Goal: Task Accomplishment & Management: Manage account settings

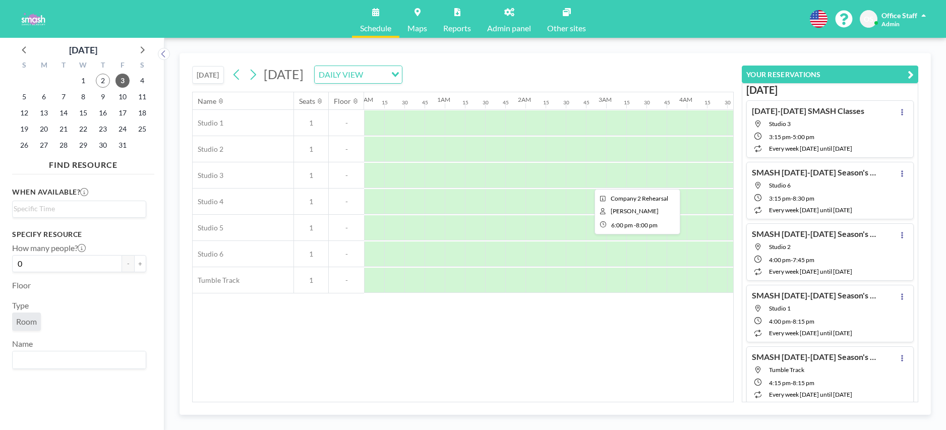
scroll to position [0, 1263]
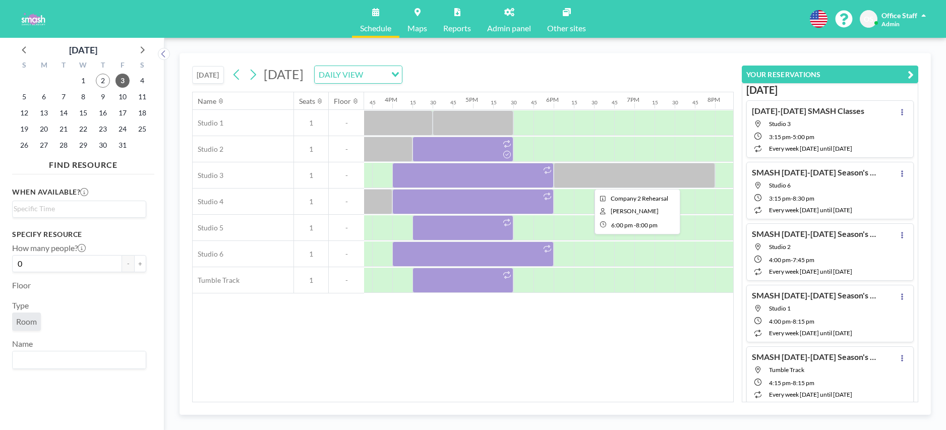
click at [622, 179] on div at bounding box center [634, 175] width 161 height 25
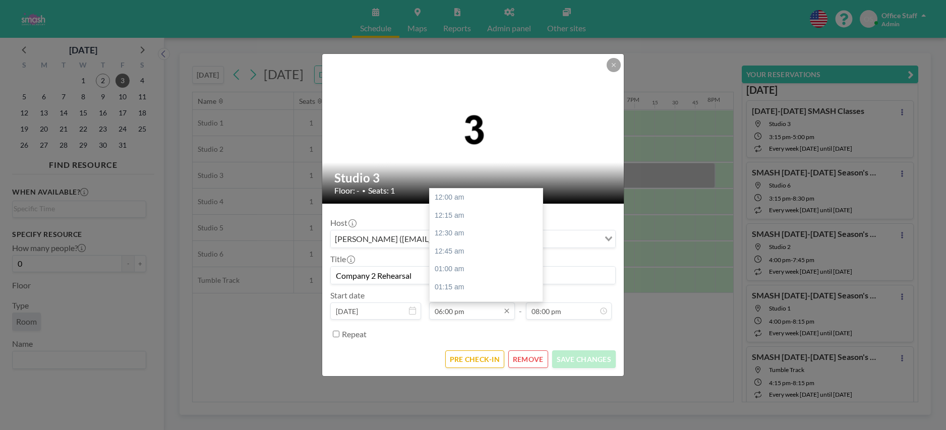
scroll to position [1292, 0]
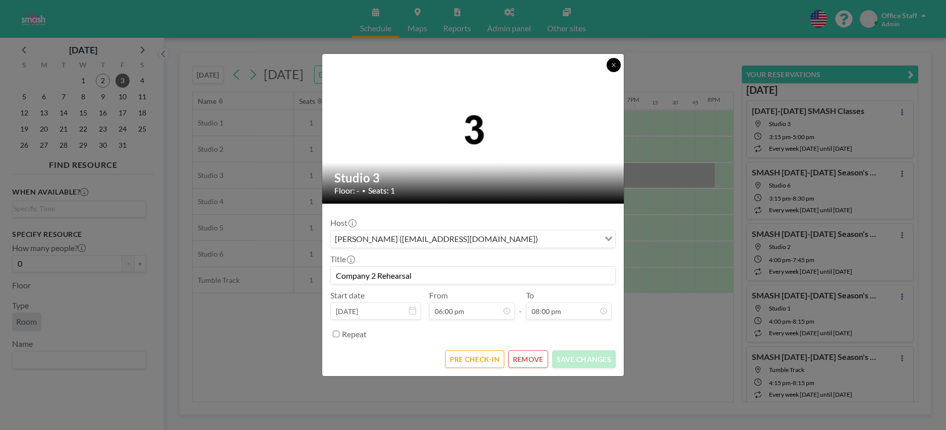
click at [613, 67] on icon at bounding box center [614, 65] width 6 height 6
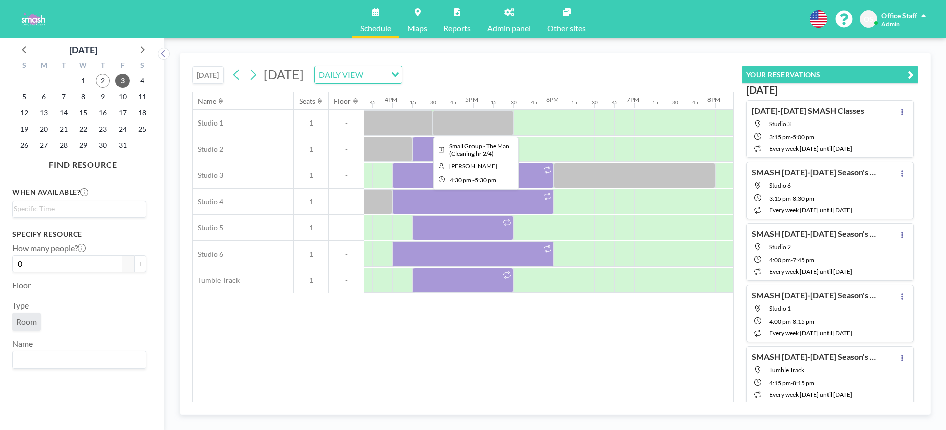
click at [478, 126] on div at bounding box center [473, 122] width 81 height 25
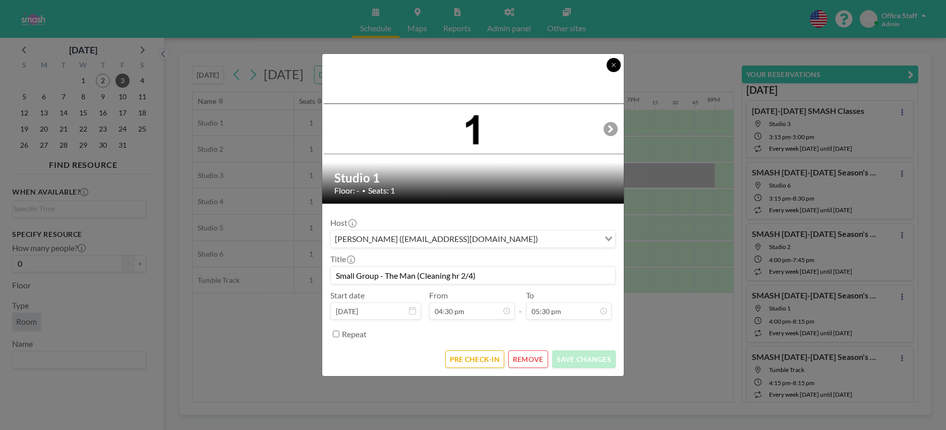
click at [613, 66] on icon at bounding box center [614, 65] width 6 height 6
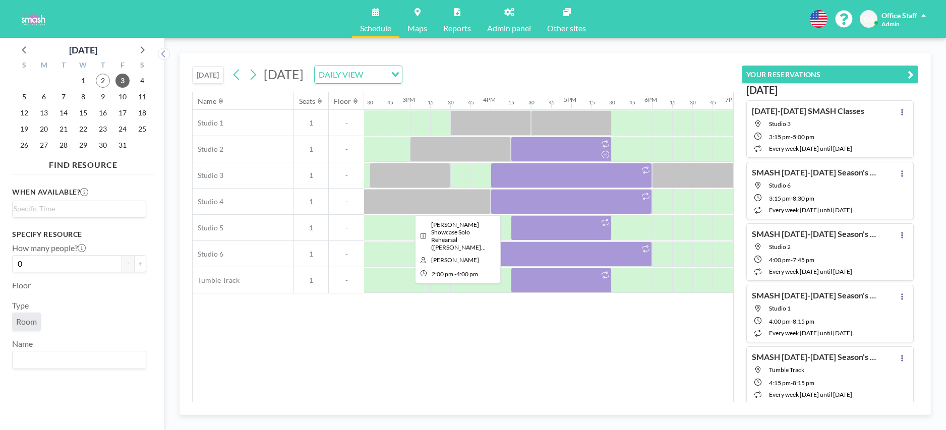
scroll to position [0, 1265]
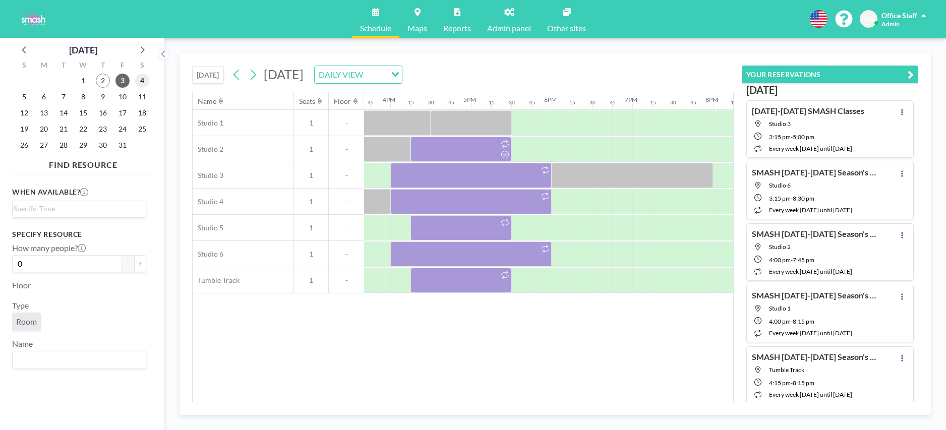
click at [145, 81] on span "4" at bounding box center [142, 81] width 14 height 14
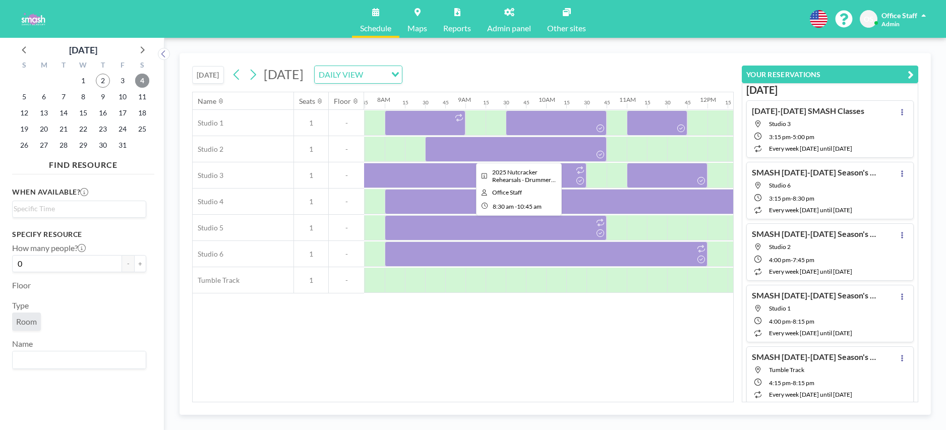
scroll to position [0, 619]
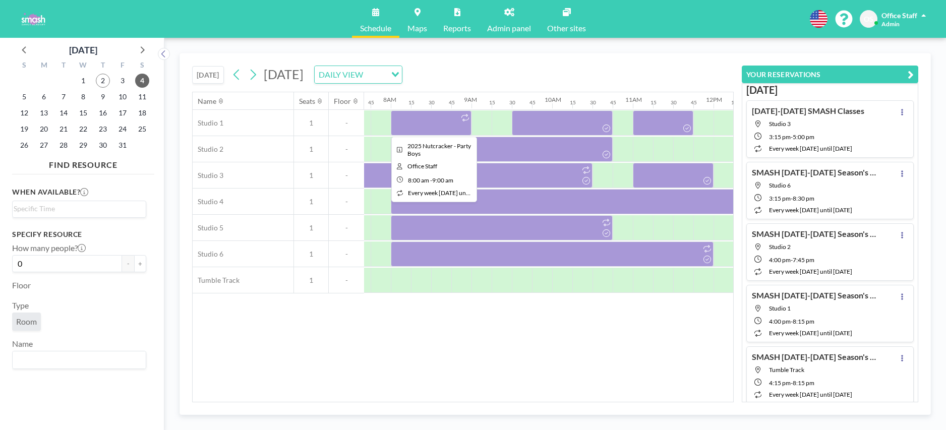
click at [431, 125] on div at bounding box center [431, 122] width 81 height 25
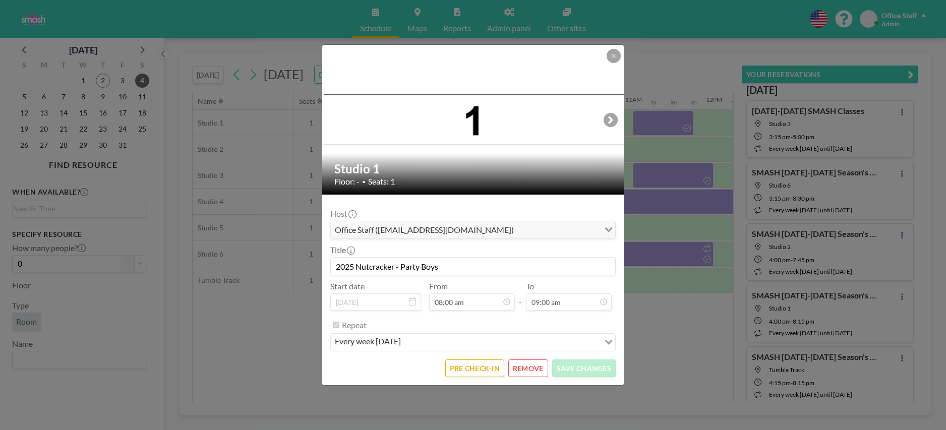
click at [526, 371] on button "REMOVE" at bounding box center [528, 369] width 40 height 18
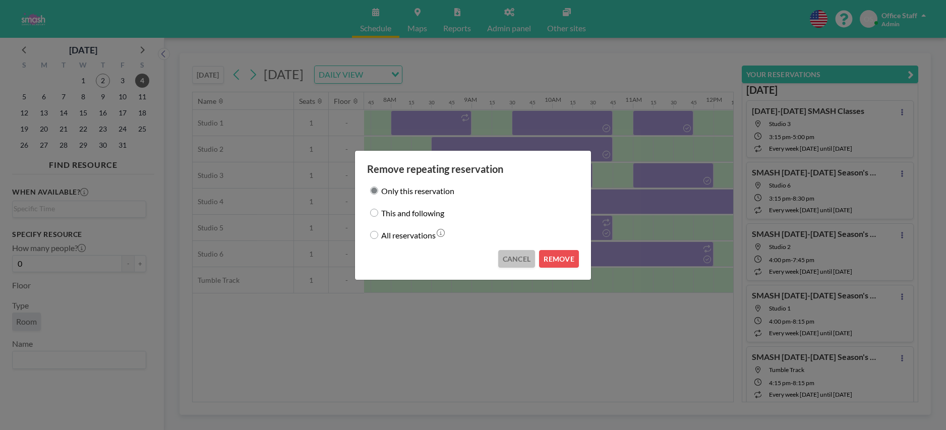
click at [521, 259] on button "CANCEL" at bounding box center [516, 259] width 37 height 18
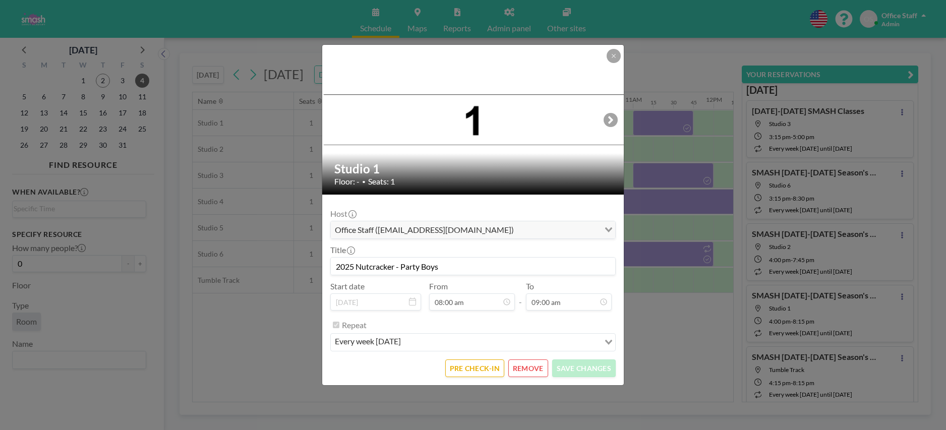
click at [390, 271] on input "2025 Nutcracker - Party Boys" at bounding box center [473, 266] width 284 height 17
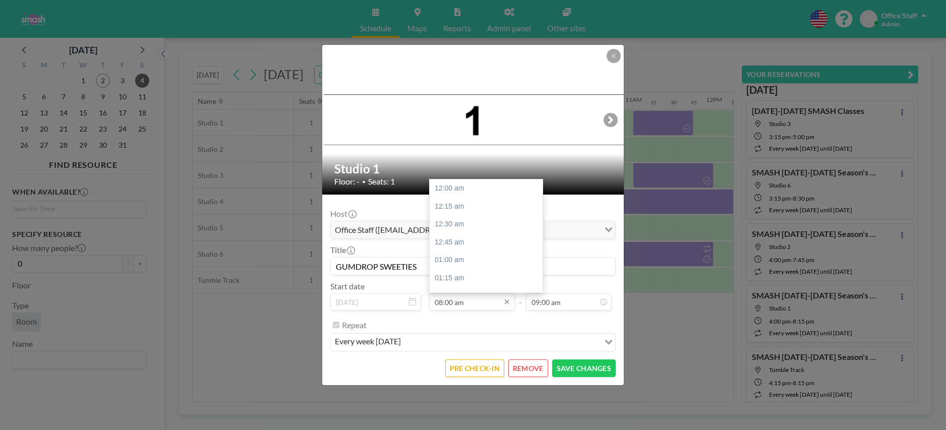
scroll to position [574, 0]
type input "GUMDROP SWEETIES"
click at [460, 226] on div "08:30 am" at bounding box center [486, 224] width 113 height 18
type input "08:30 am"
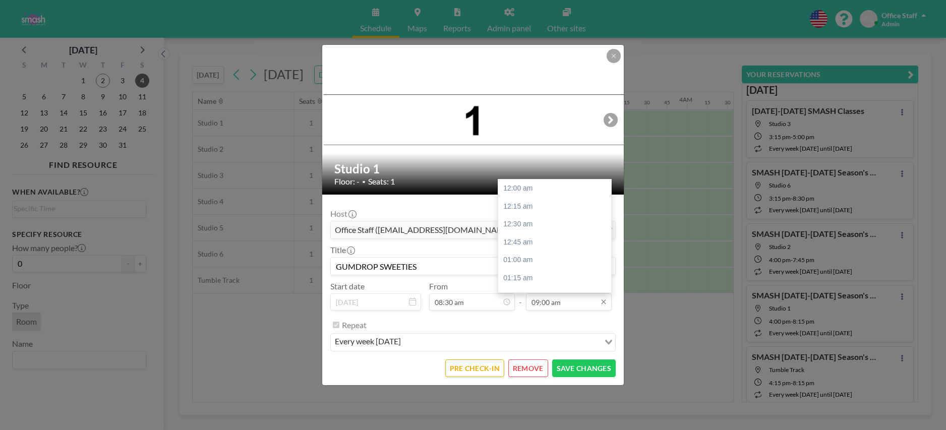
scroll to position [646, 0]
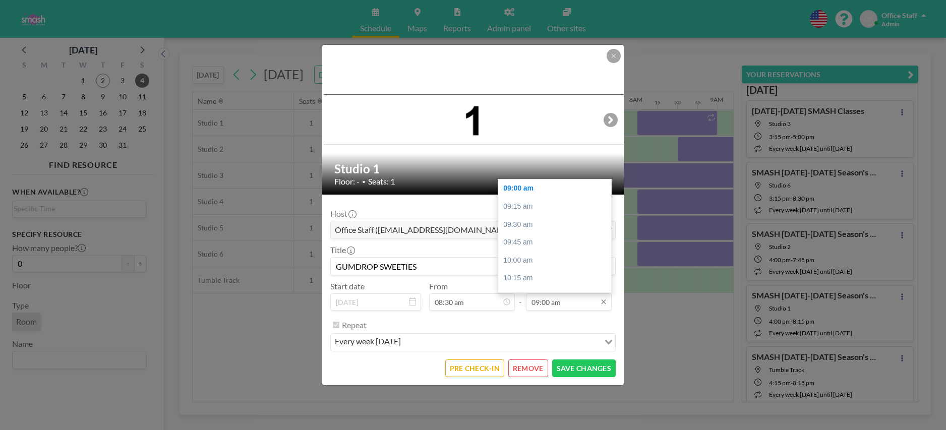
click at [540, 303] on input "09:00 am" at bounding box center [569, 301] width 86 height 17
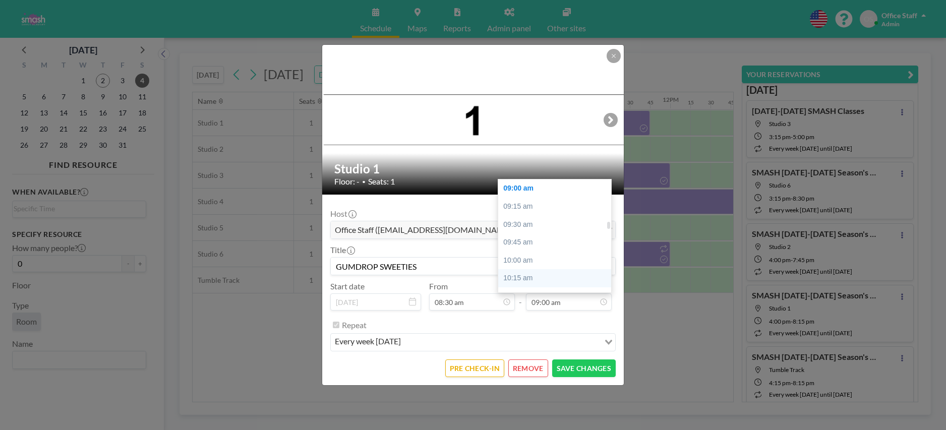
scroll to position [0, 666]
click at [523, 221] on div "09:30 am" at bounding box center [554, 225] width 113 height 18
type input "09:30 am"
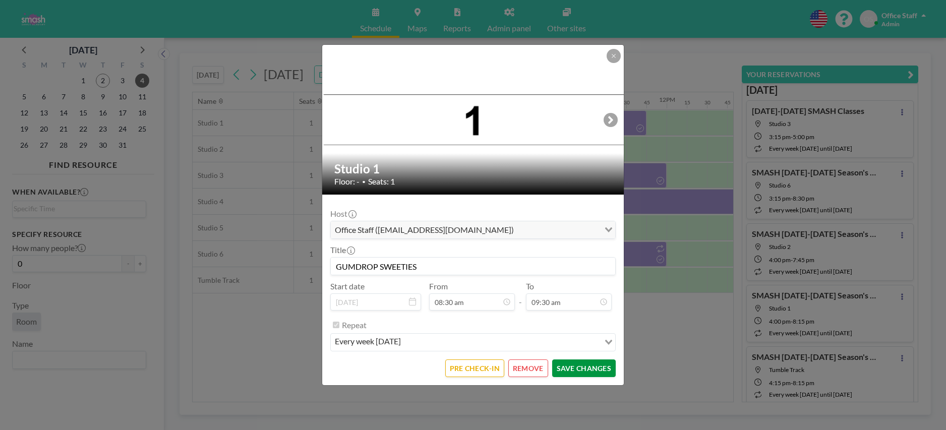
click at [576, 370] on button "SAVE CHANGES" at bounding box center [584, 369] width 64 height 18
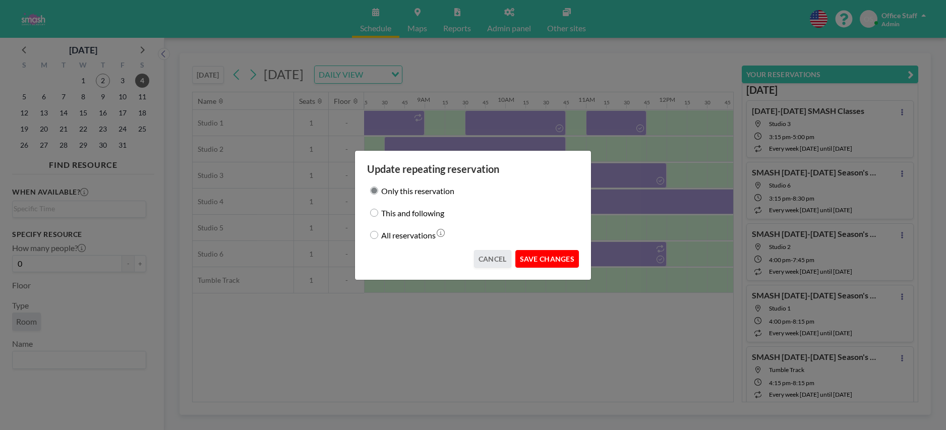
click at [534, 255] on button "SAVE CHANGES" at bounding box center [547, 259] width 64 height 18
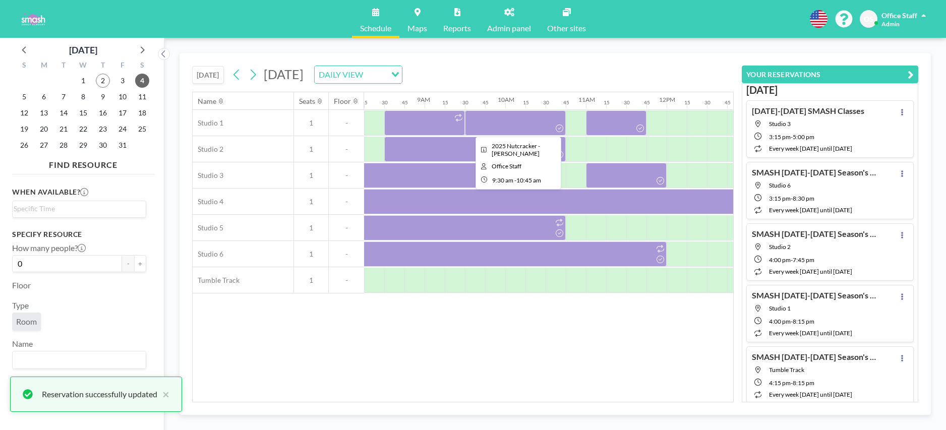
click at [509, 121] on div at bounding box center [515, 122] width 101 height 25
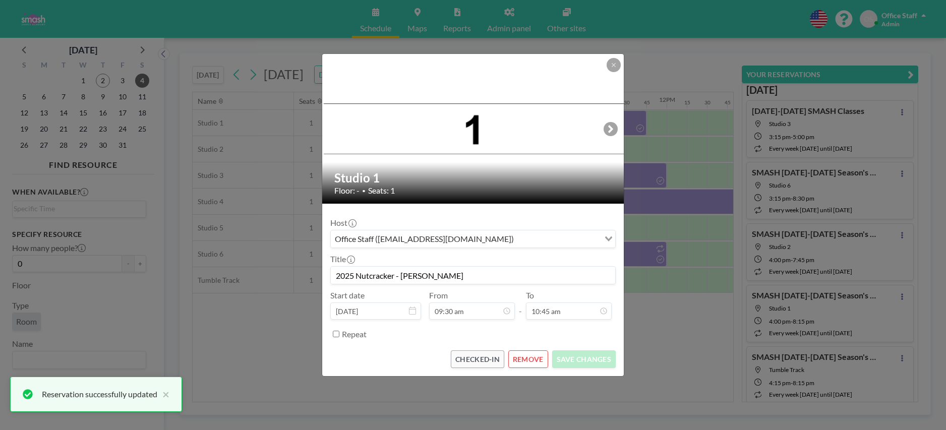
click at [428, 274] on input "2025 Nutcracker - [PERSON_NAME]" at bounding box center [473, 275] width 284 height 17
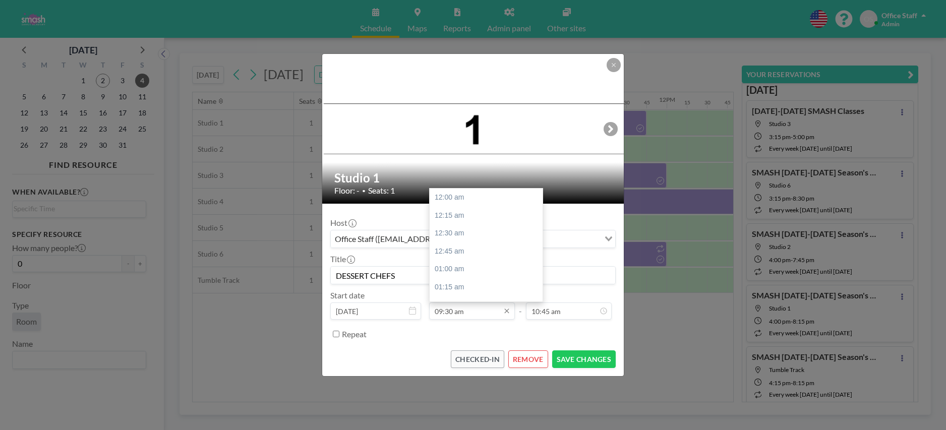
scroll to position [682, 0]
type input "DESSERT CHEFS"
click at [458, 232] on div "10:00 am" at bounding box center [486, 233] width 113 height 18
type input "10:00 am"
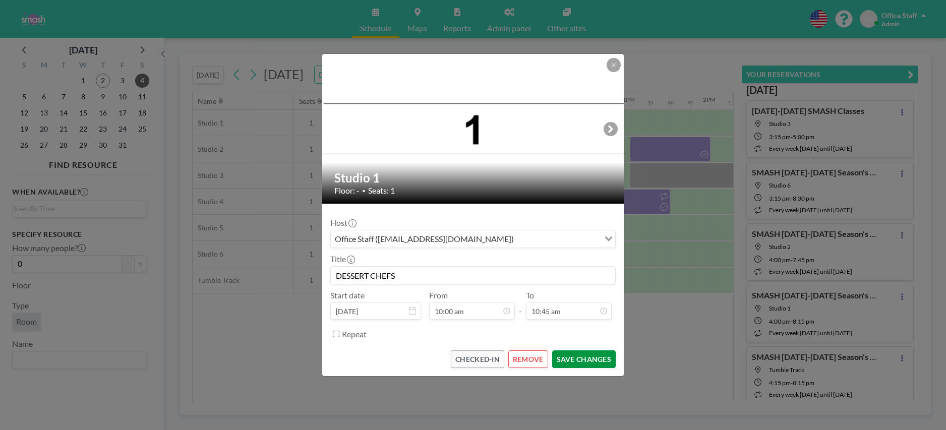
scroll to position [0, 787]
click at [582, 360] on button "SAVE CHANGES" at bounding box center [584, 359] width 64 height 18
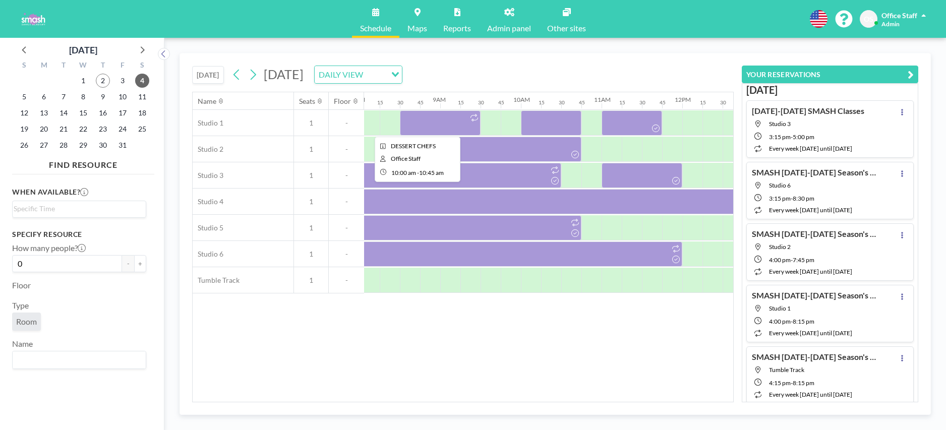
scroll to position [0, 653]
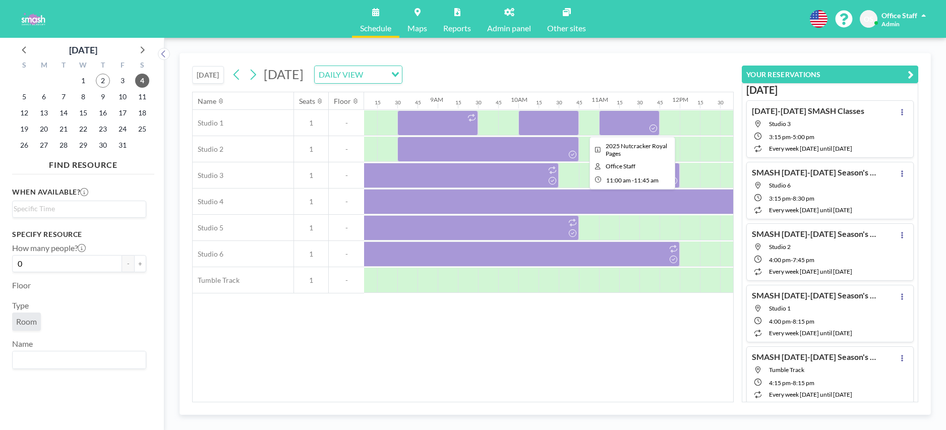
click at [640, 125] on div at bounding box center [629, 122] width 61 height 25
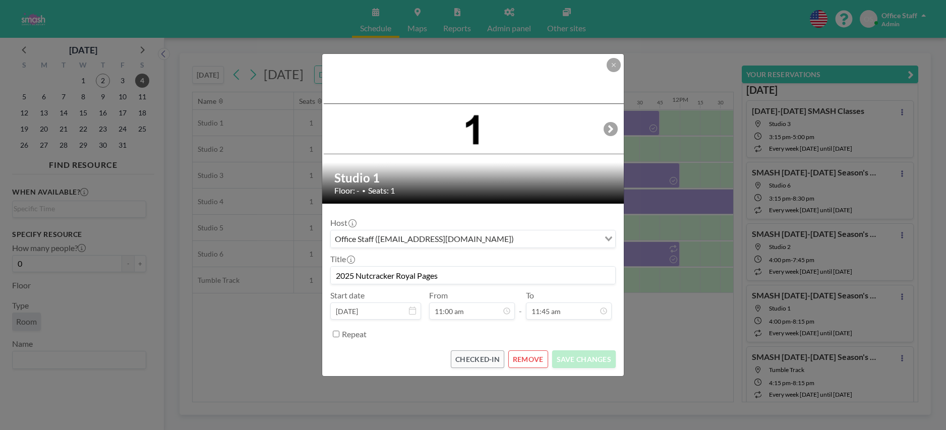
scroll to position [844, 0]
click at [619, 66] on button at bounding box center [614, 65] width 14 height 14
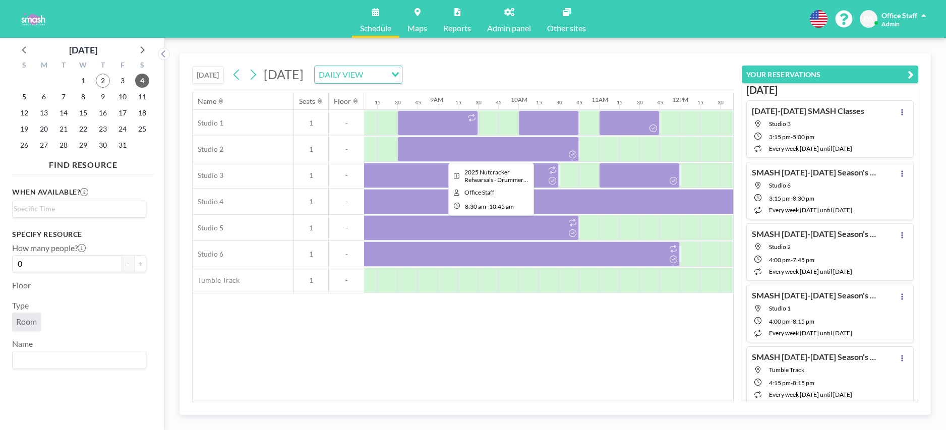
click at [452, 150] on div at bounding box center [488, 149] width 182 height 25
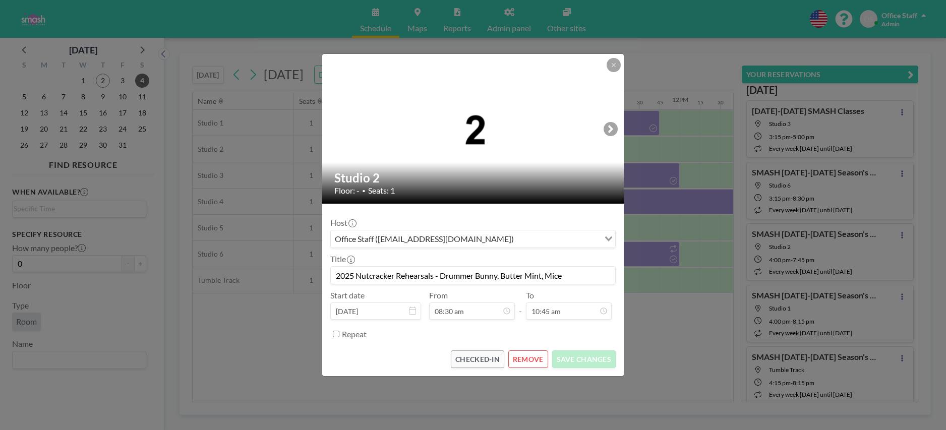
scroll to position [772, 0]
click at [616, 67] on icon at bounding box center [614, 65] width 6 height 6
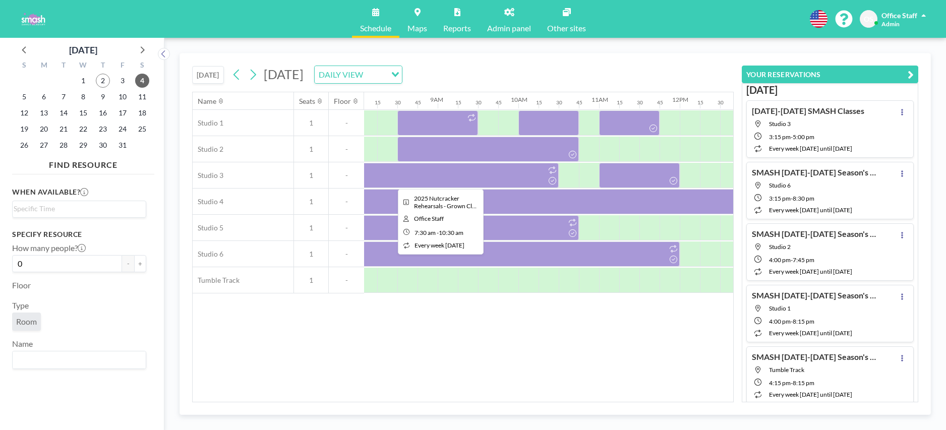
click at [444, 181] on div at bounding box center [438, 175] width 242 height 25
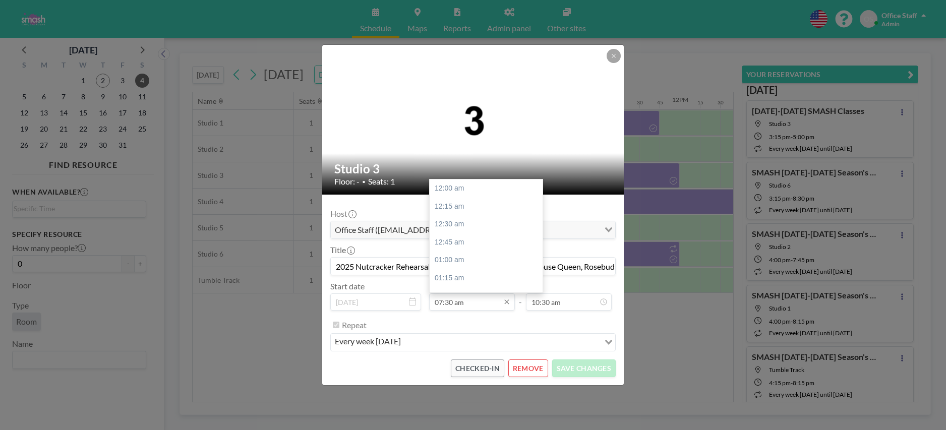
scroll to position [539, 0]
click at [446, 260] on div "08:30 am" at bounding box center [486, 260] width 113 height 18
type input "08:30 am"
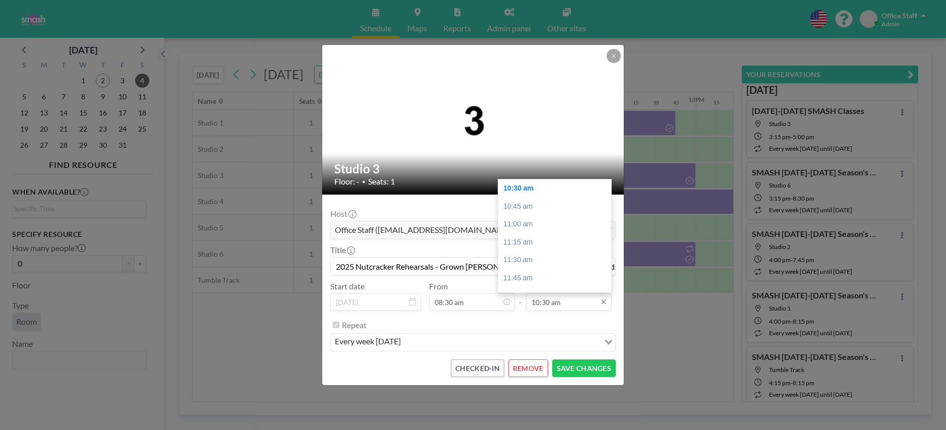
scroll to position [0, 666]
click at [553, 300] on input "10:30 am" at bounding box center [569, 301] width 86 height 17
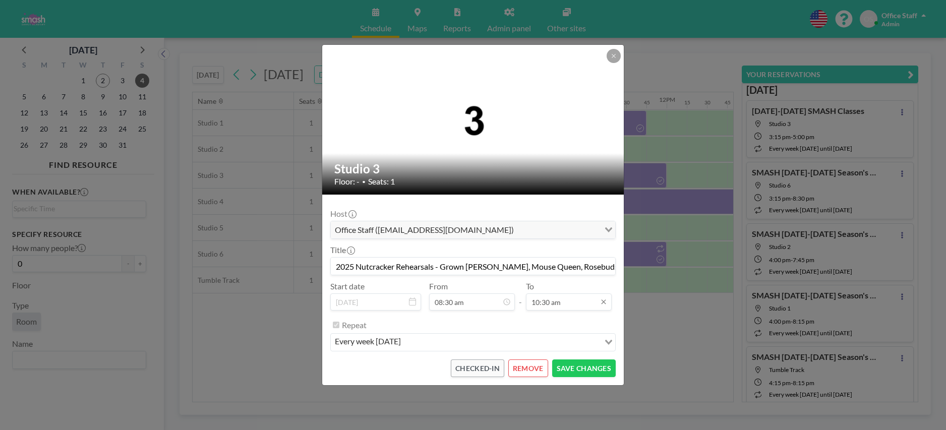
scroll to position [754, 0]
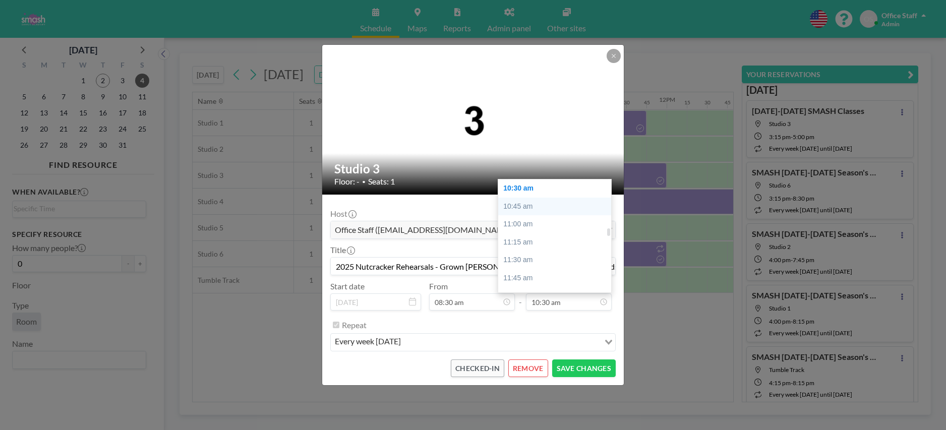
click at [532, 204] on div "10:45 am" at bounding box center [554, 207] width 113 height 18
type input "10:45 am"
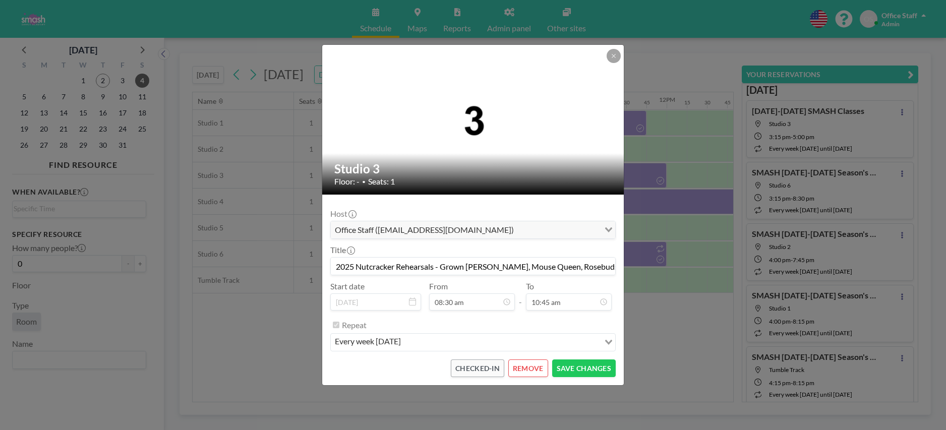
drag, startPoint x: 542, startPoint y: 267, endPoint x: 492, endPoint y: 265, distance: 50.0
click at [492, 265] on input "2025 Nutcracker Rehearsals - Grown [PERSON_NAME], Mouse Queen, Rosebuds" at bounding box center [473, 266] width 284 height 17
type input "2025 Nutcracker Rehearsals - Grown [PERSON_NAME], Rosebuds"
click at [577, 367] on button "SAVE CHANGES" at bounding box center [584, 369] width 64 height 18
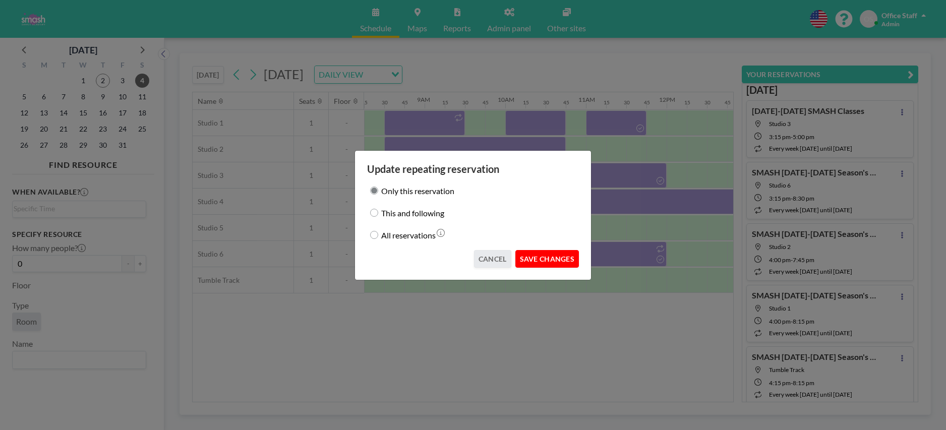
click at [551, 258] on button "SAVE CHANGES" at bounding box center [547, 259] width 64 height 18
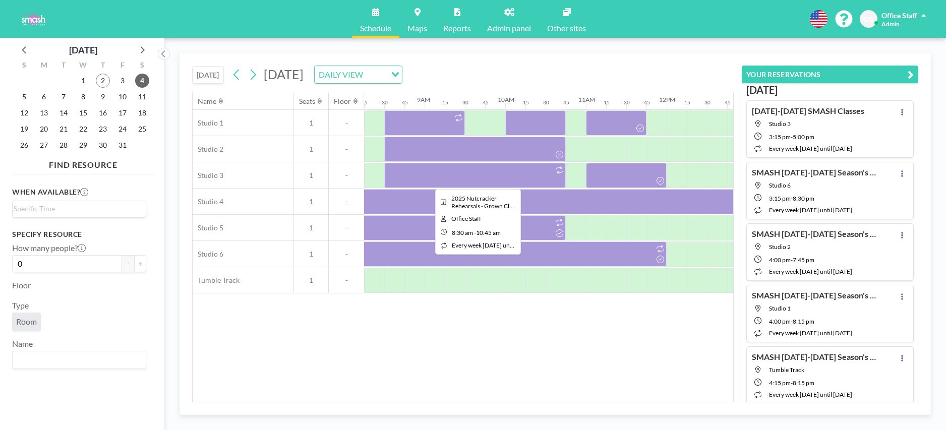
click at [517, 171] on div at bounding box center [475, 175] width 182 height 25
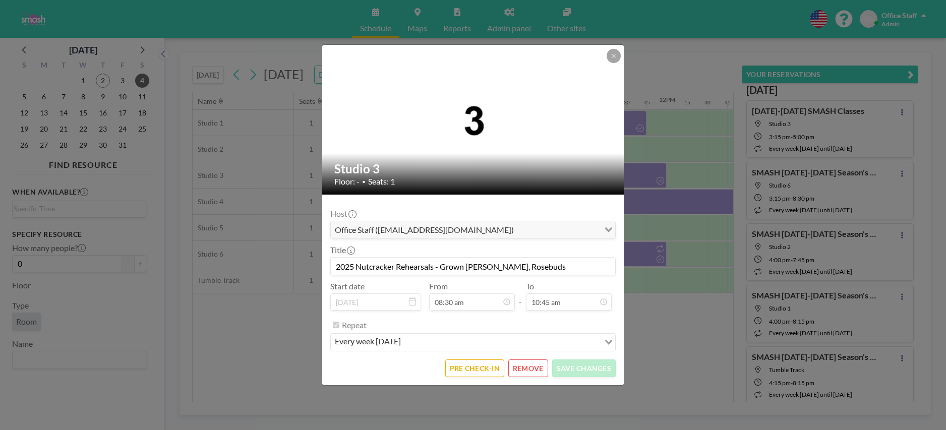
drag, startPoint x: 440, startPoint y: 267, endPoint x: 323, endPoint y: 265, distance: 116.5
click at [319, 266] on div "Studio 3 Floor: - • Seats: 1 Host Office Staff ([EMAIL_ADDRESS][DOMAIN_NAME]) L…" at bounding box center [473, 215] width 946 height 430
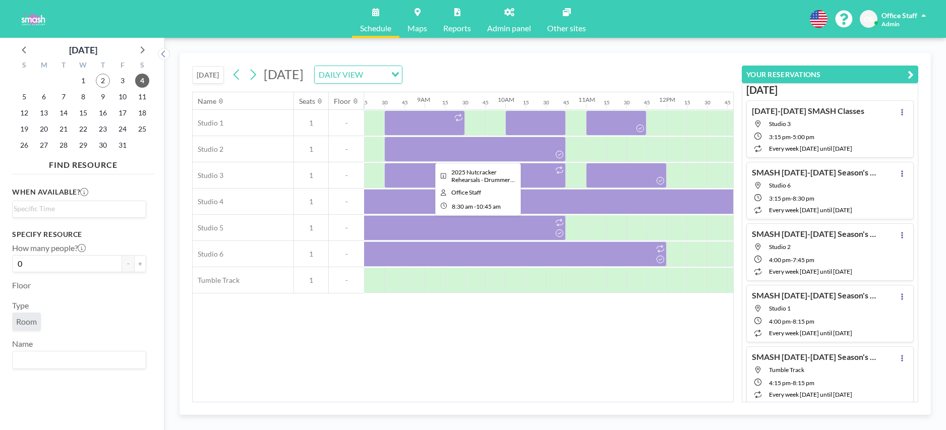
click at [519, 149] on div at bounding box center [475, 149] width 182 height 25
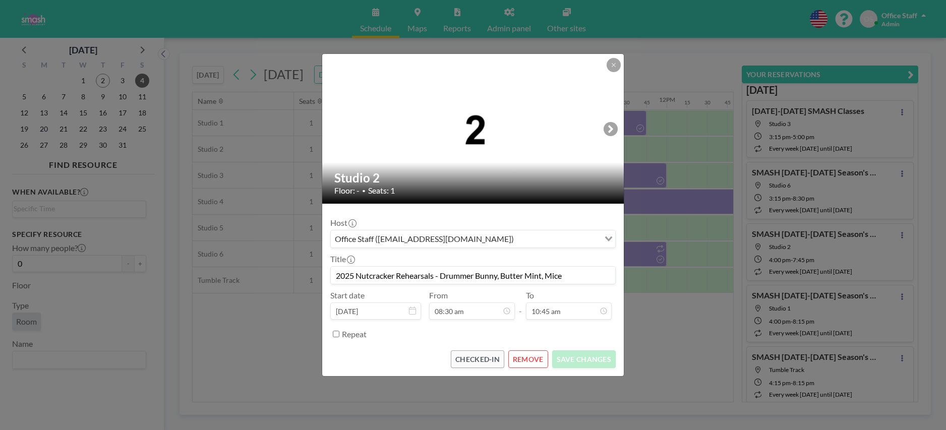
drag, startPoint x: 442, startPoint y: 275, endPoint x: 344, endPoint y: 272, distance: 98.4
click at [344, 272] on input "2025 Nutcracker Rehearsals - Drummer Bunny, Butter Mint, Mice" at bounding box center [473, 275] width 284 height 17
drag, startPoint x: 335, startPoint y: 275, endPoint x: 442, endPoint y: 276, distance: 106.4
click at [442, 276] on input "2025 Nutcracker Rehearsals - Drummer Bunny, Butter Mint, Mice" at bounding box center [473, 275] width 284 height 17
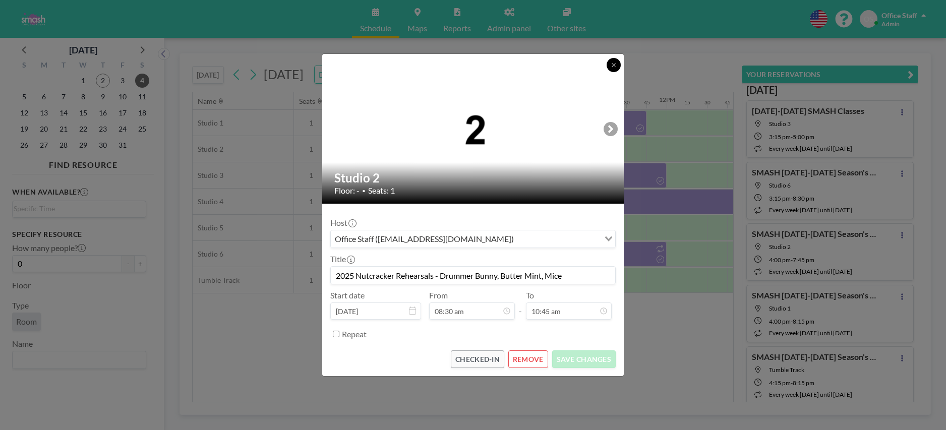
click at [617, 63] on button at bounding box center [614, 65] width 14 height 14
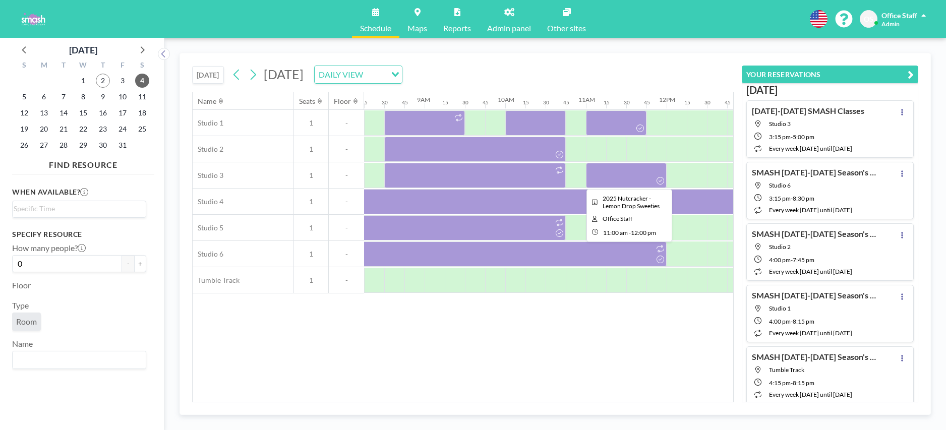
click at [618, 178] on div at bounding box center [626, 175] width 81 height 25
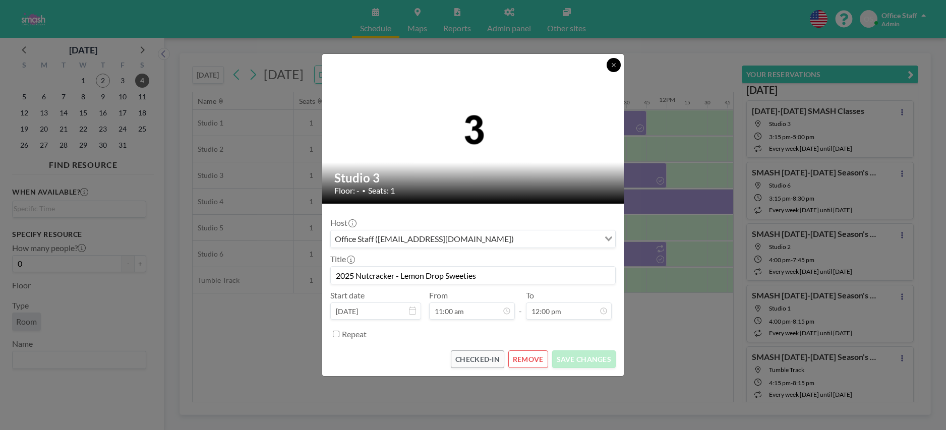
click at [614, 68] on button at bounding box center [614, 65] width 14 height 14
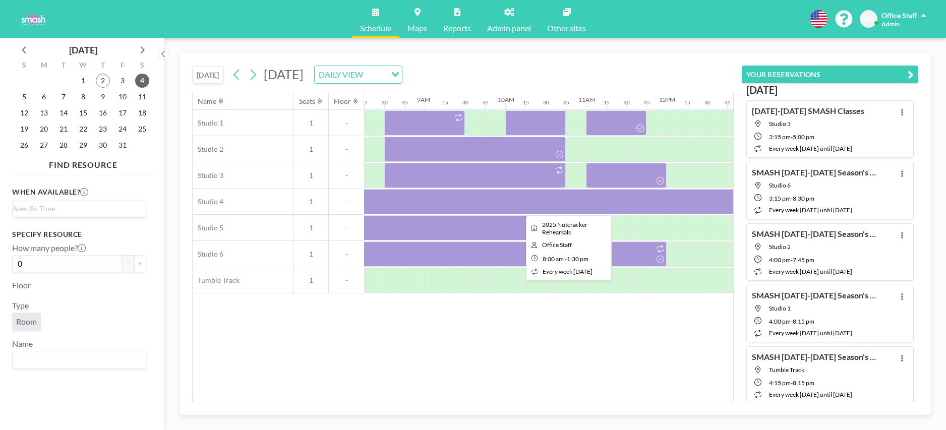
click at [444, 202] on div at bounding box center [566, 201] width 444 height 25
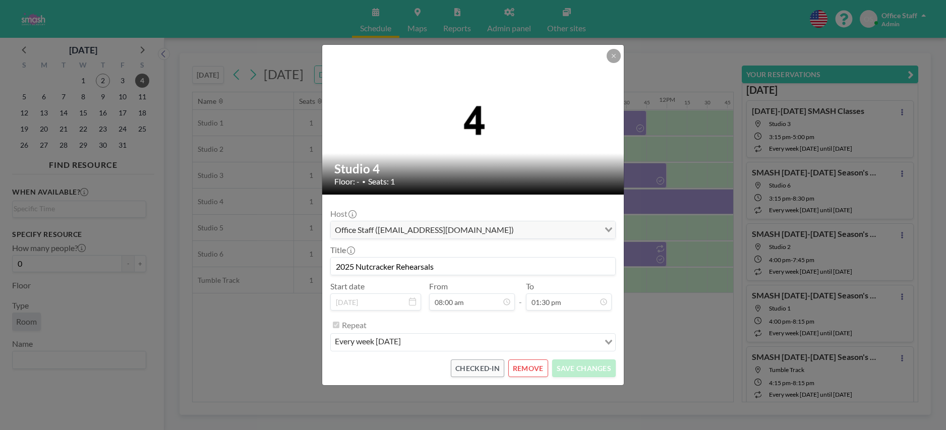
click at [444, 266] on input "2025 Nutcracker Rehearsals" at bounding box center [473, 266] width 284 height 17
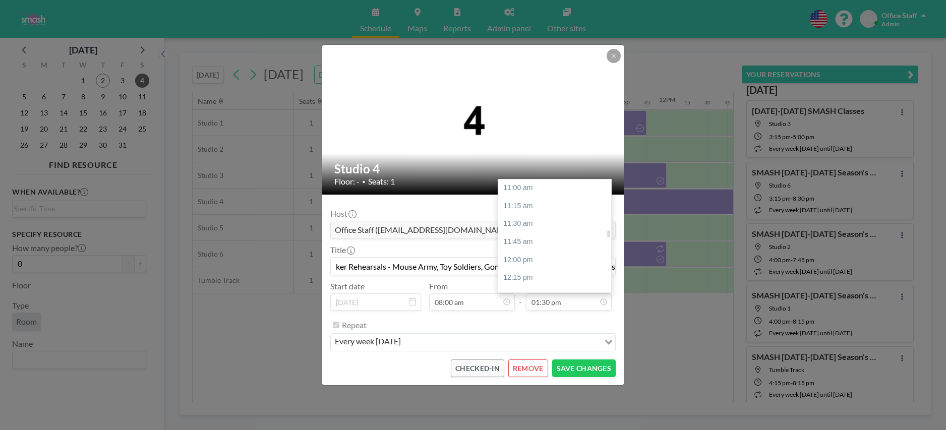
scroll to position [777, 0]
type input "2025 Nutcracker Rehearsals - Mouse Army, Toy Soldiers, Gondoliers, Candied Oran…"
click at [540, 251] on div "11:45 am" at bounding box center [554, 256] width 113 height 18
type input "11:45 am"
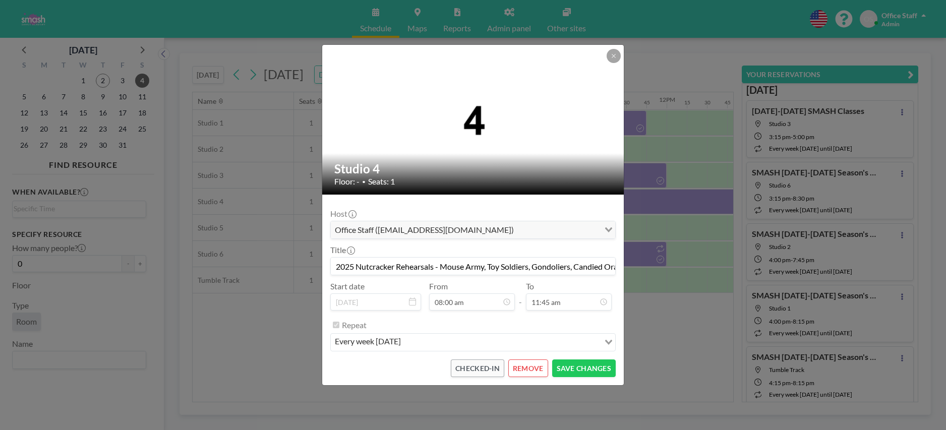
scroll to position [844, 0]
click at [581, 368] on button "SAVE CHANGES" at bounding box center [584, 369] width 64 height 18
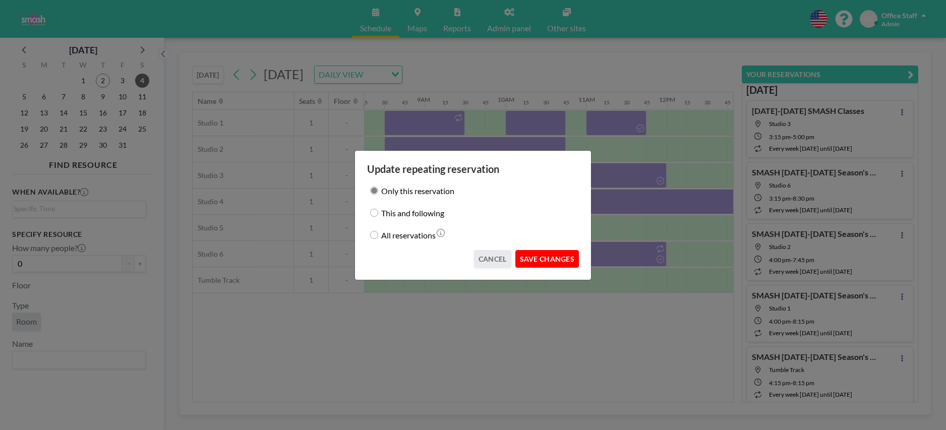
click at [555, 261] on button "SAVE CHANGES" at bounding box center [547, 259] width 64 height 18
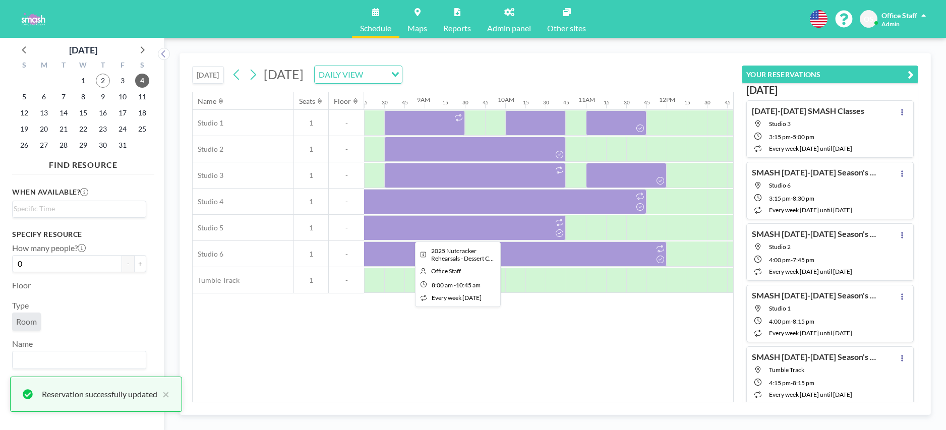
click at [494, 229] on div at bounding box center [455, 227] width 222 height 25
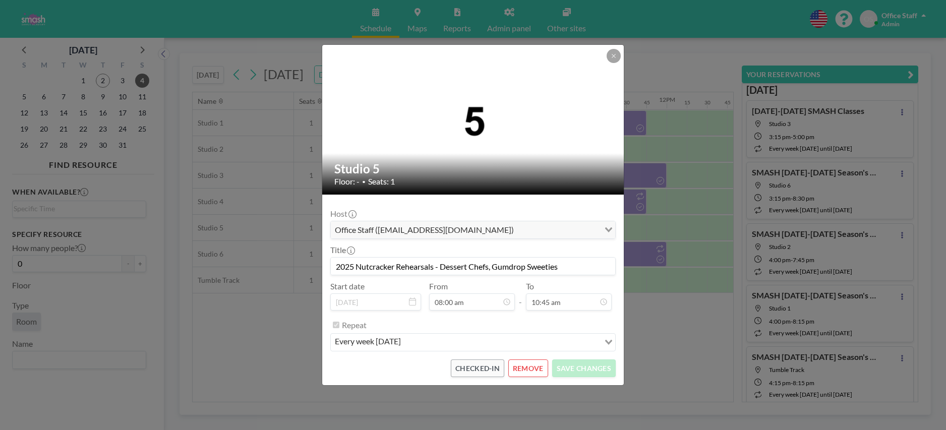
drag, startPoint x: 442, startPoint y: 266, endPoint x: 615, endPoint y: 267, distance: 173.0
click at [596, 263] on input "2025 Nutcracker Rehearsals - Dessert Chefs, Gumdrop Sweeties" at bounding box center [473, 266] width 284 height 17
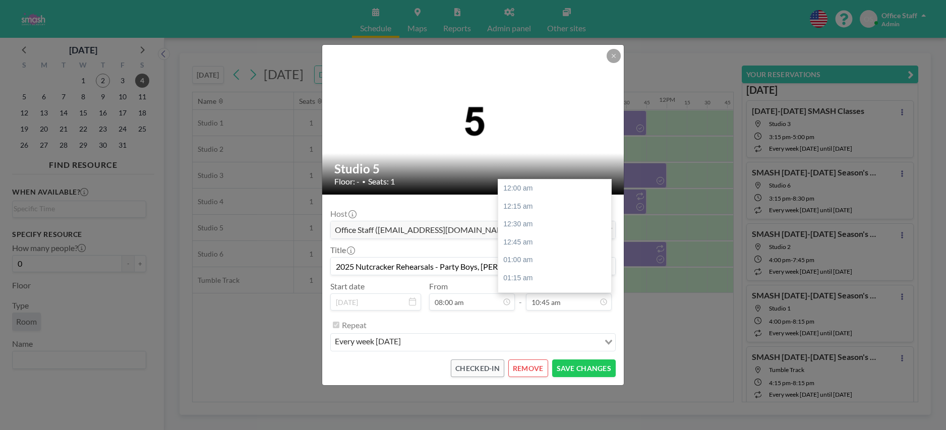
scroll to position [772, 0]
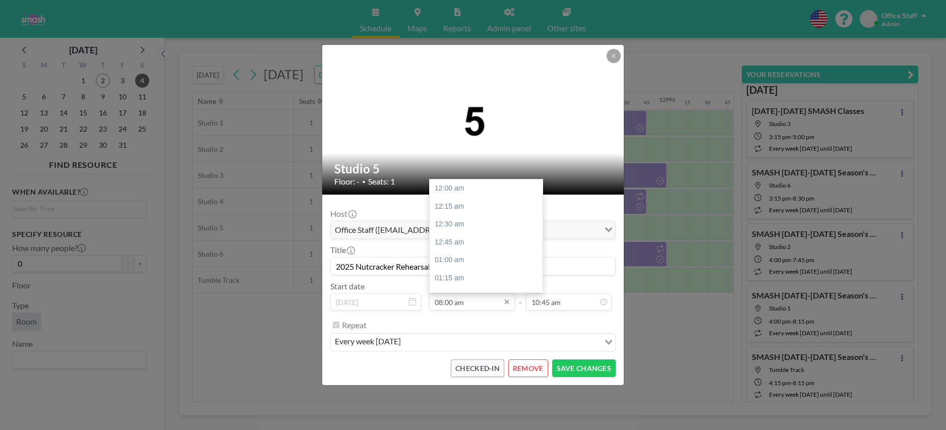
type input "2025 Nutcracker Rehearsals - Party Boys, [PERSON_NAME]"
click at [459, 306] on input "08:00 am" at bounding box center [472, 301] width 86 height 17
click at [457, 225] on div "08:30 am" at bounding box center [486, 224] width 113 height 18
type input "08:30 am"
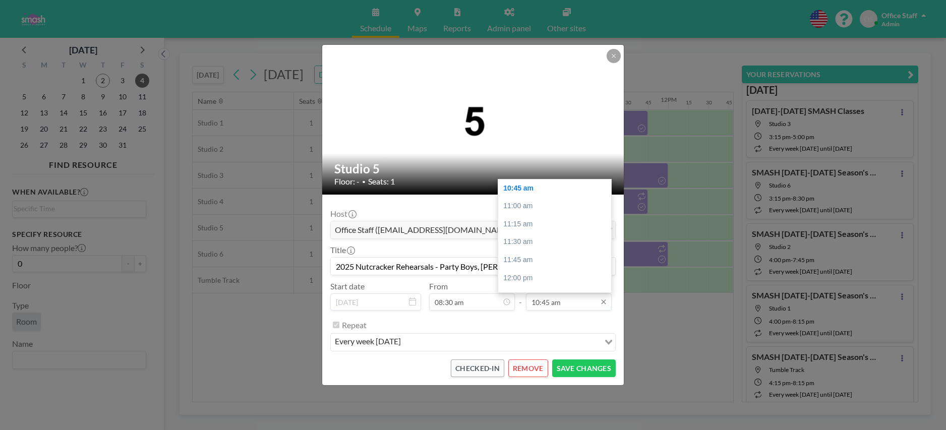
scroll to position [0, 666]
click at [552, 304] on input "10:45 am" at bounding box center [569, 301] width 86 height 17
click at [524, 206] on div "10:45 am" at bounding box center [554, 207] width 113 height 18
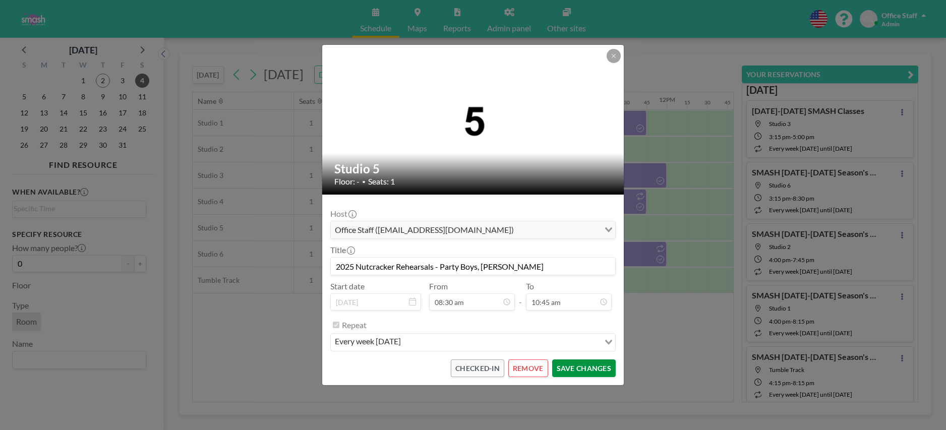
click at [582, 368] on button "SAVE CHANGES" at bounding box center [584, 369] width 64 height 18
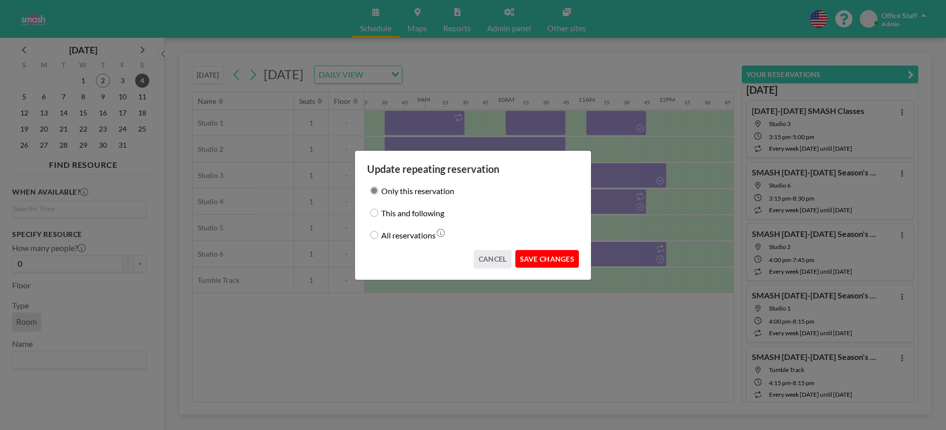
click at [561, 257] on button "SAVE CHANGES" at bounding box center [547, 259] width 64 height 18
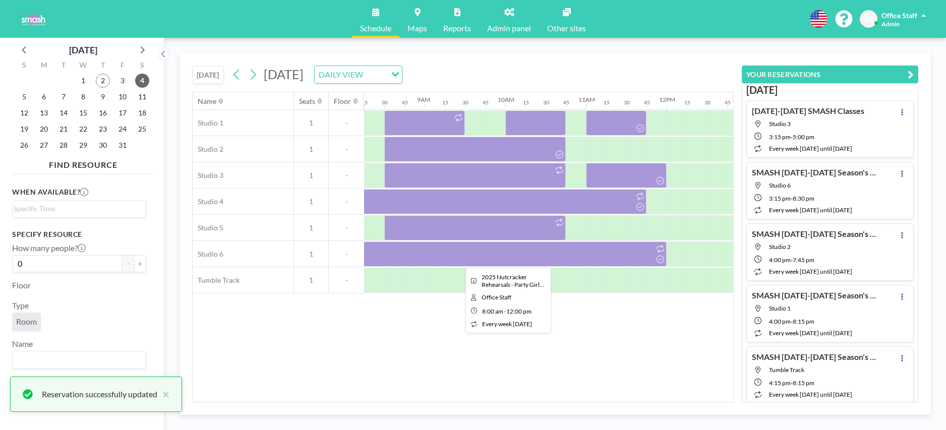
click at [530, 259] on div at bounding box center [505, 254] width 323 height 25
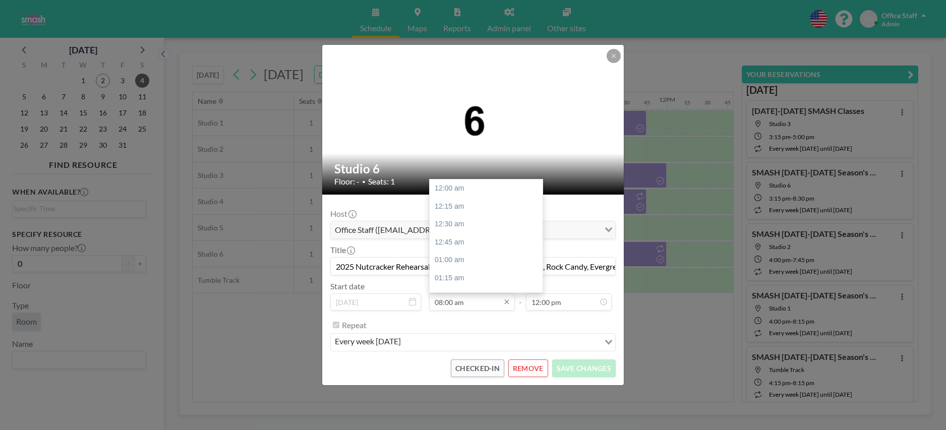
scroll to position [574, 0]
click at [461, 226] on div "08:30 am" at bounding box center [486, 224] width 113 height 18
type input "08:30 am"
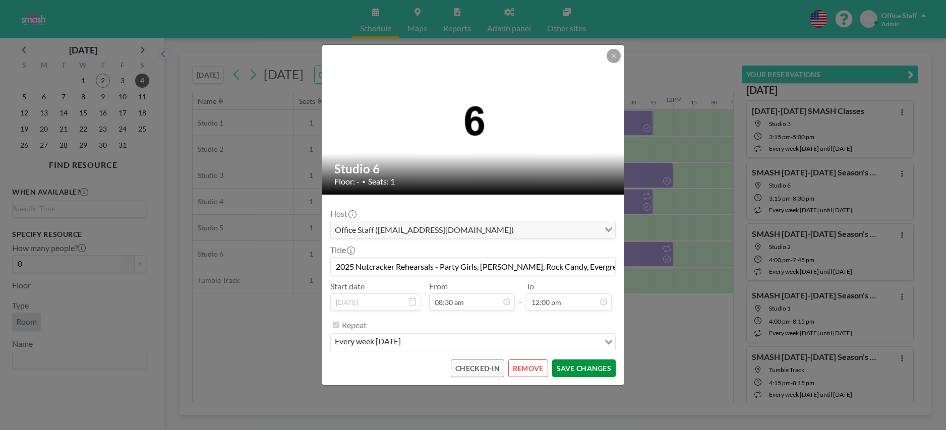
scroll to position [0, 666]
click at [581, 368] on button "SAVE CHANGES" at bounding box center [584, 369] width 64 height 18
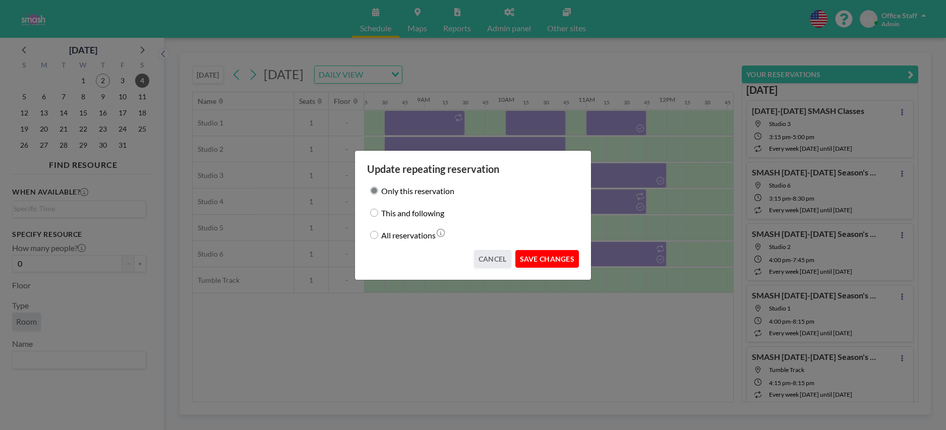
click at [550, 257] on button "SAVE CHANGES" at bounding box center [547, 259] width 64 height 18
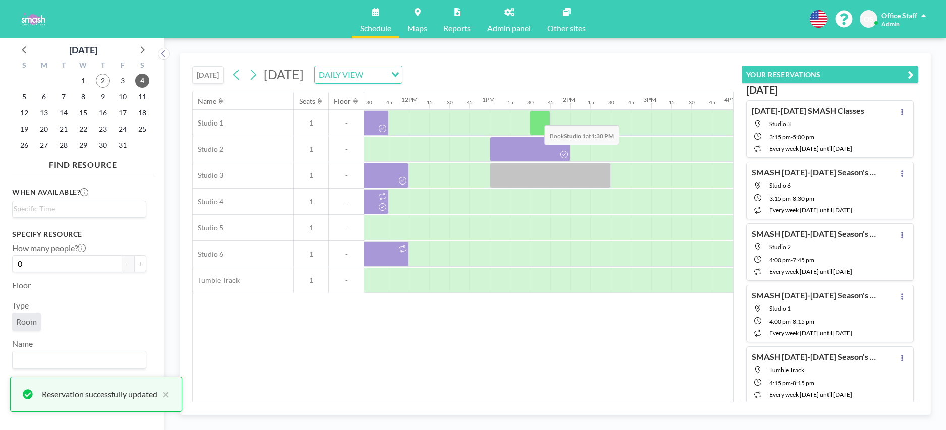
scroll to position [0, 921]
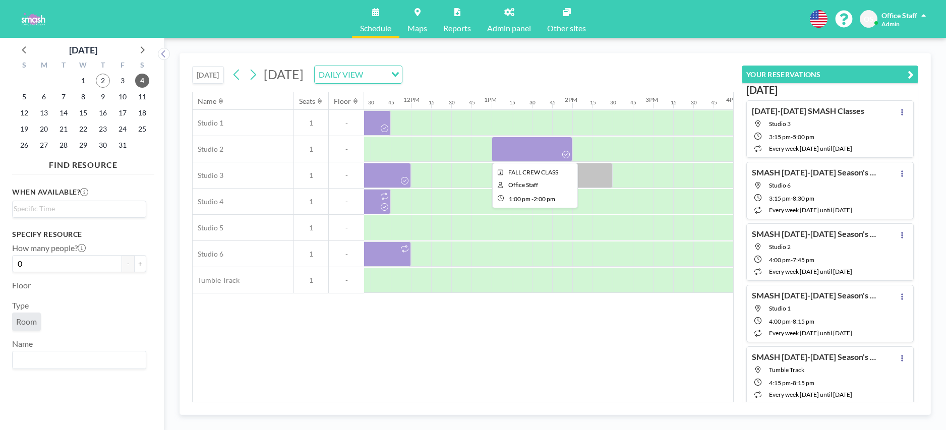
click at [529, 147] on div at bounding box center [532, 149] width 81 height 25
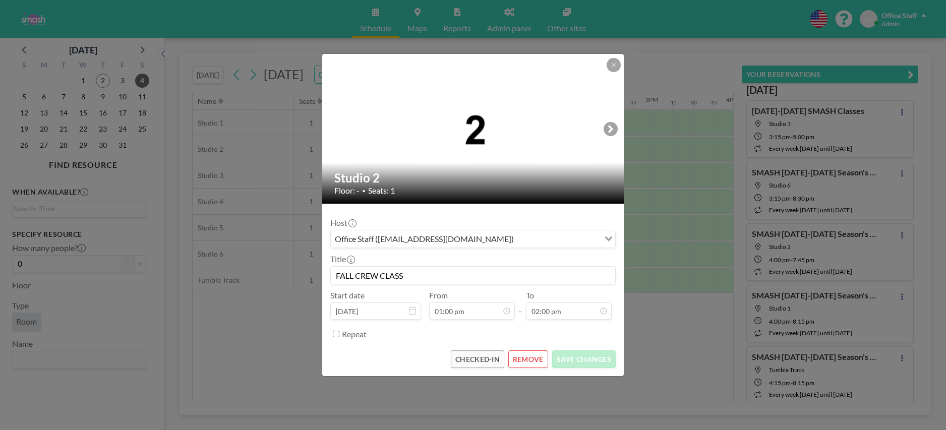
scroll to position [1005, 0]
click at [537, 360] on button "REMOVE" at bounding box center [528, 359] width 40 height 18
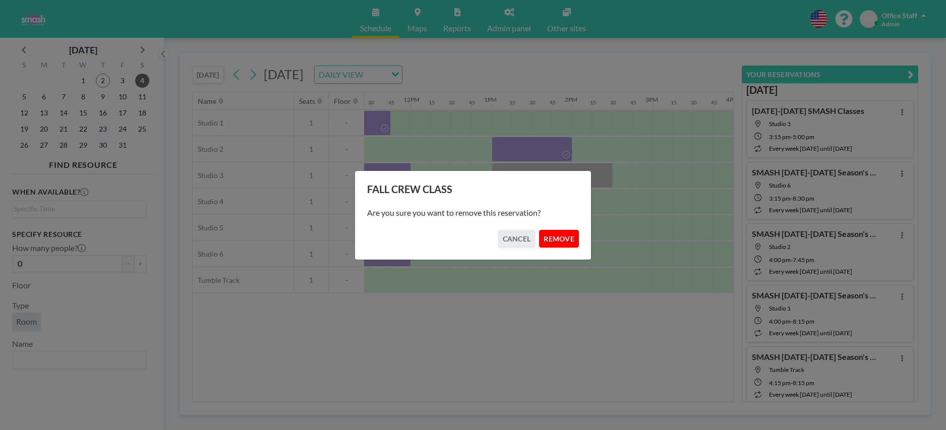
click at [555, 235] on button "REMOVE" at bounding box center [559, 239] width 40 height 18
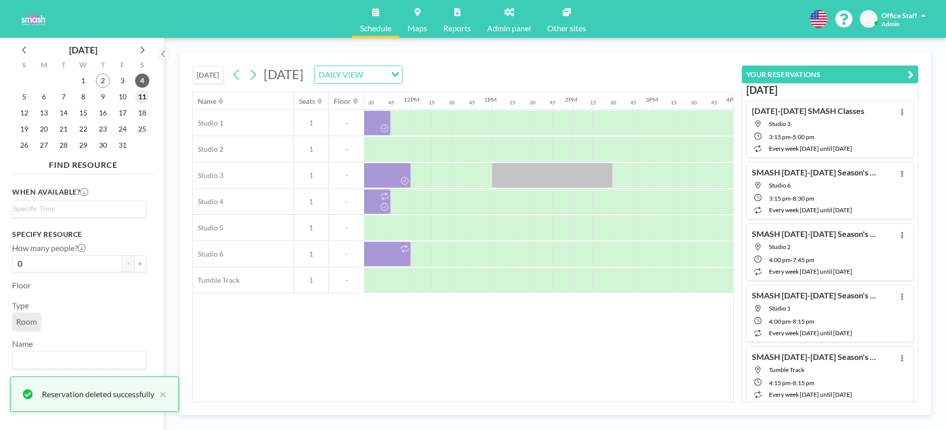
click at [140, 96] on span "11" at bounding box center [142, 97] width 14 height 14
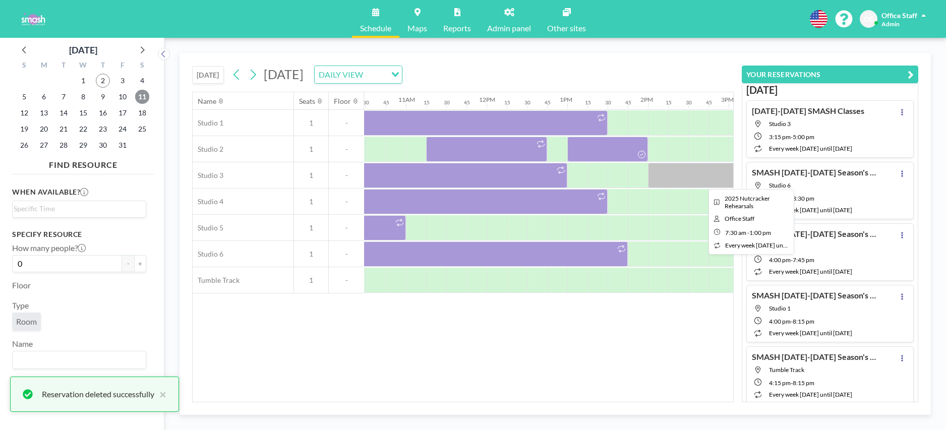
scroll to position [0, 898]
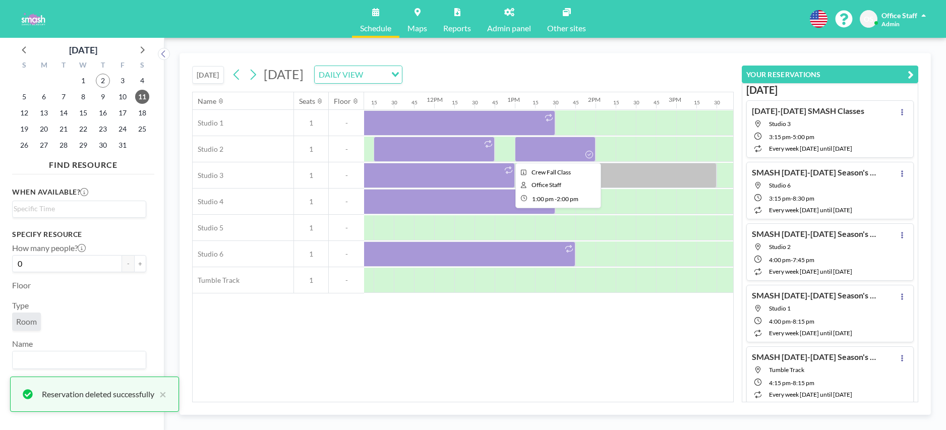
click at [547, 153] on div at bounding box center [555, 149] width 81 height 25
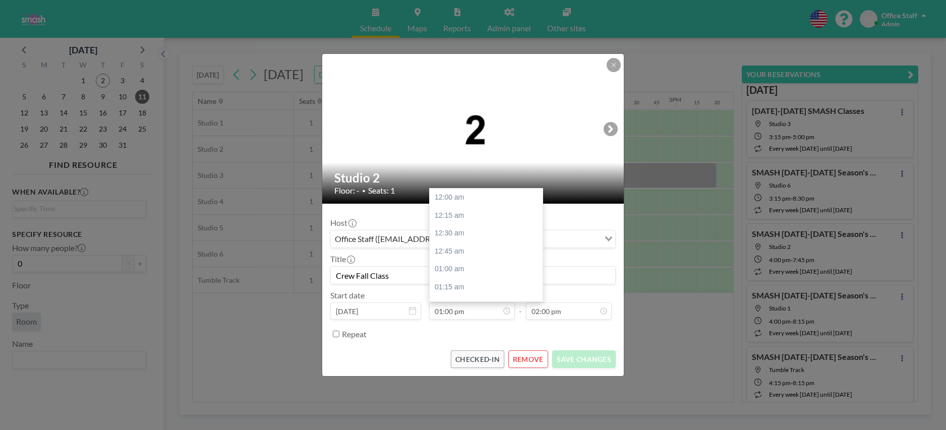
scroll to position [933, 0]
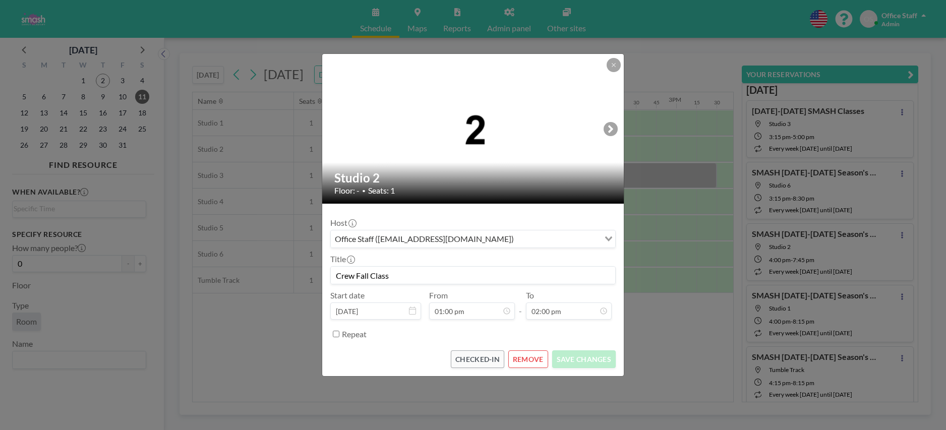
click at [537, 359] on button "REMOVE" at bounding box center [528, 359] width 40 height 18
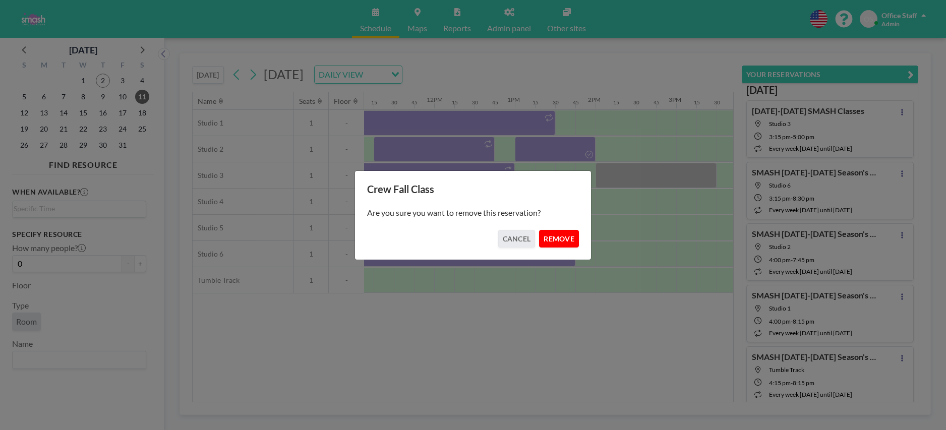
click at [570, 241] on button "REMOVE" at bounding box center [559, 239] width 40 height 18
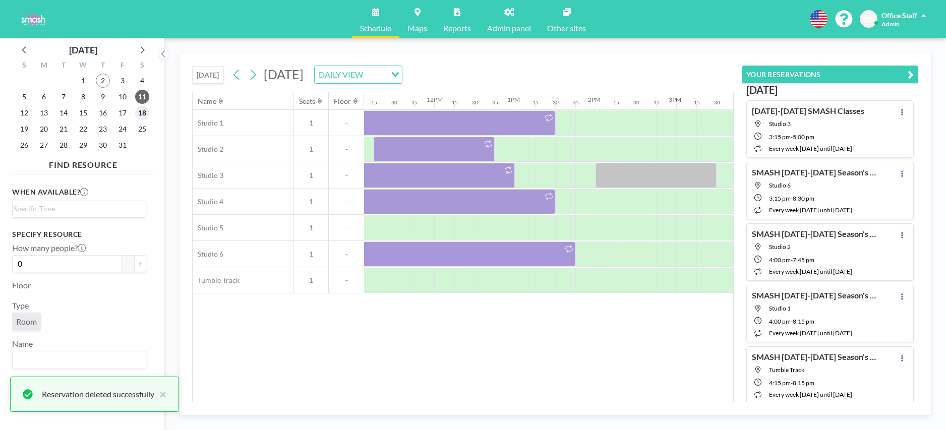
click at [143, 115] on span "18" at bounding box center [142, 113] width 14 height 14
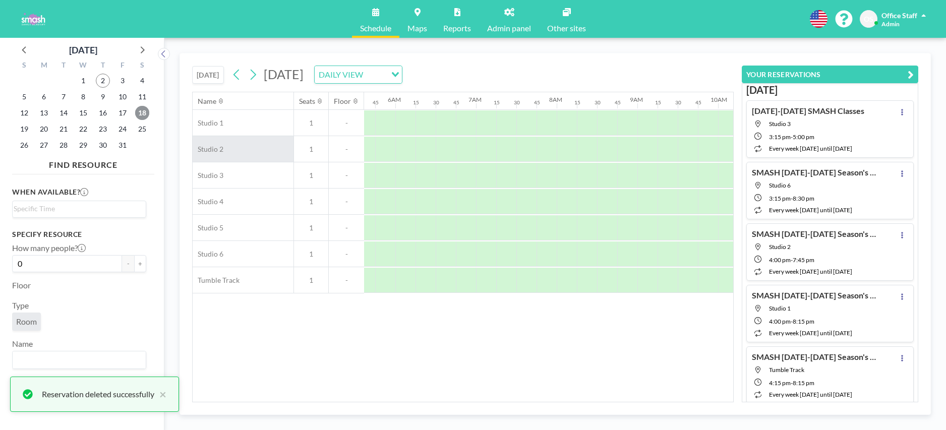
scroll to position [0, 437]
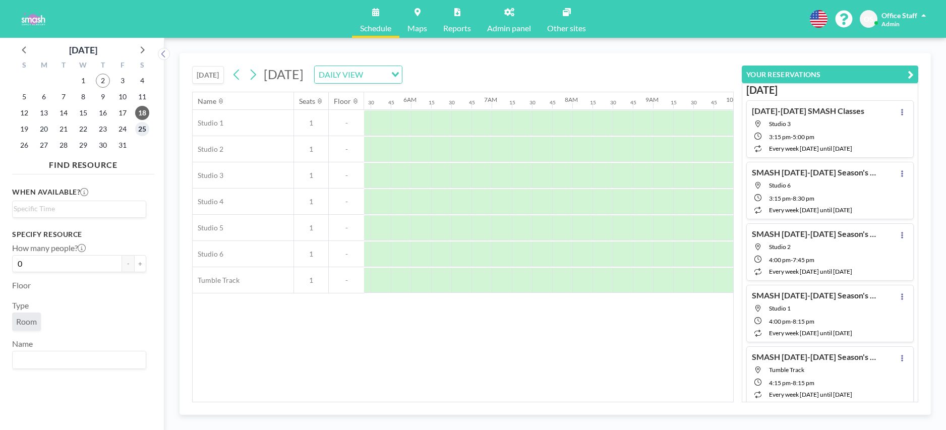
click at [140, 128] on span "25" at bounding box center [142, 129] width 14 height 14
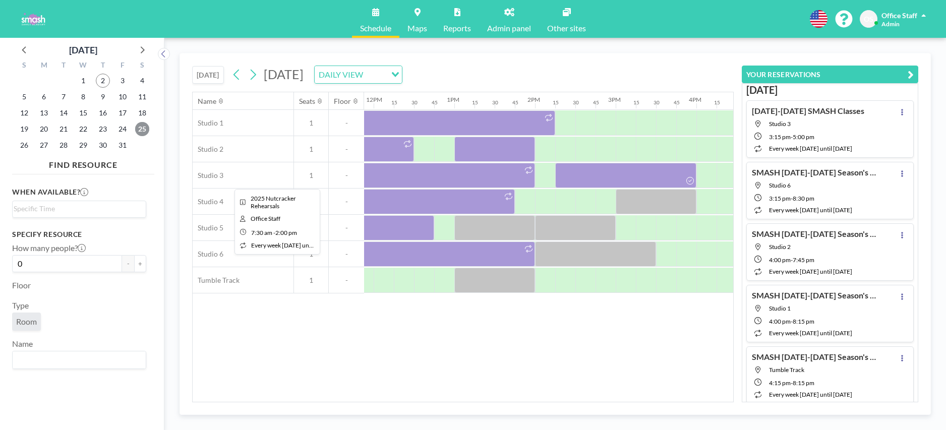
scroll to position [0, 956]
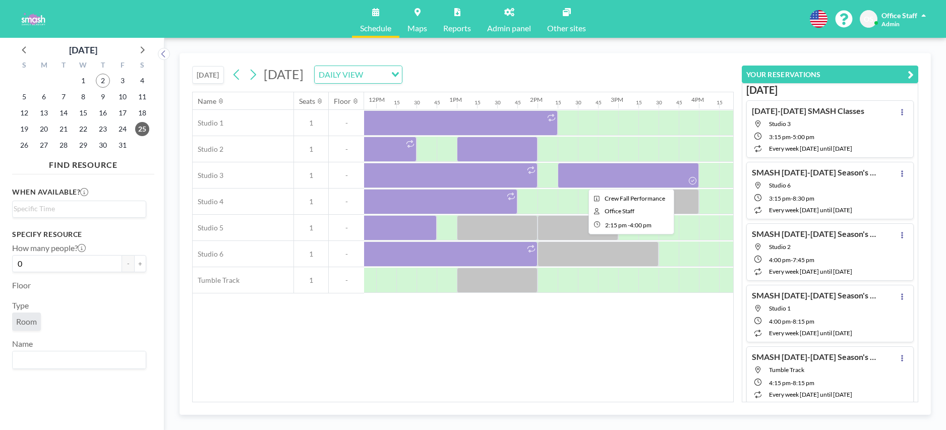
click at [637, 179] on div at bounding box center [628, 175] width 141 height 25
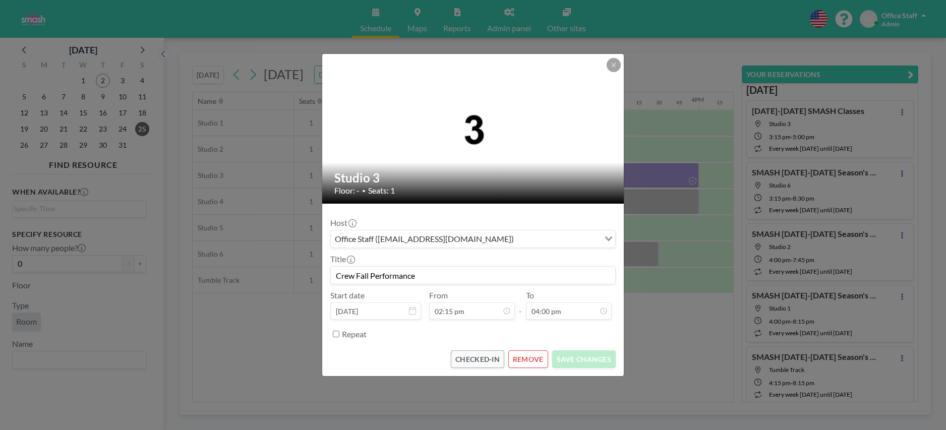
scroll to position [1149, 0]
click at [534, 355] on button "REMOVE" at bounding box center [528, 359] width 40 height 18
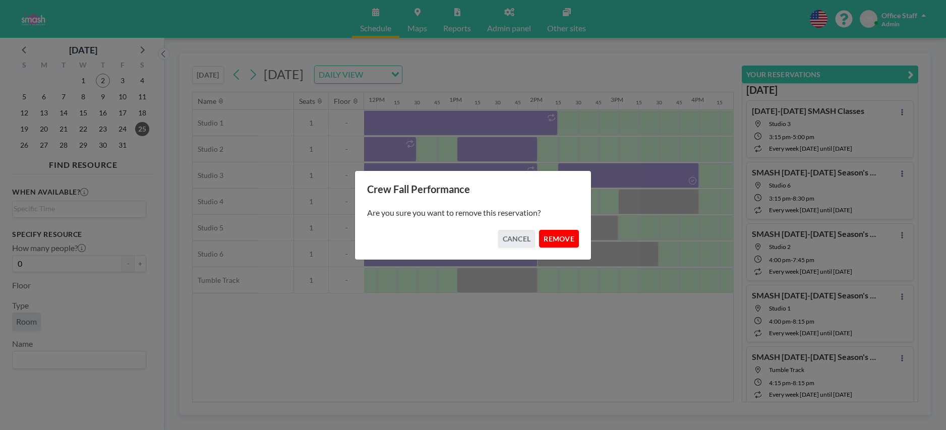
click at [551, 242] on button "REMOVE" at bounding box center [559, 239] width 40 height 18
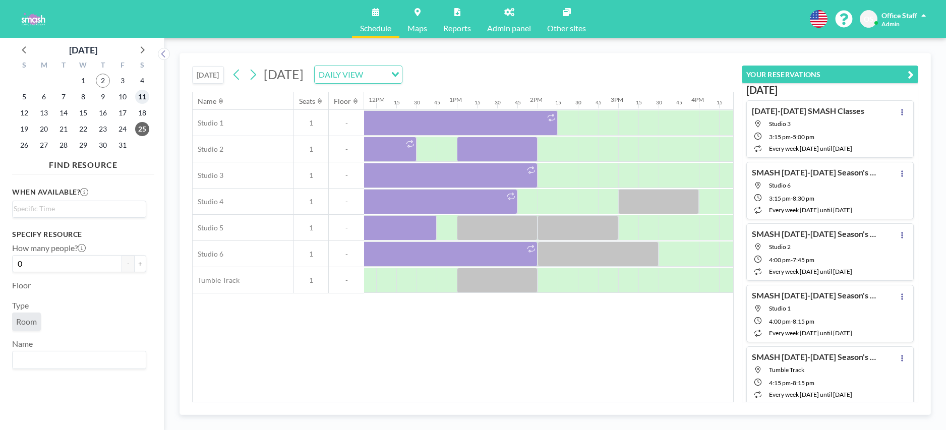
click at [143, 97] on span "11" at bounding box center [142, 97] width 14 height 14
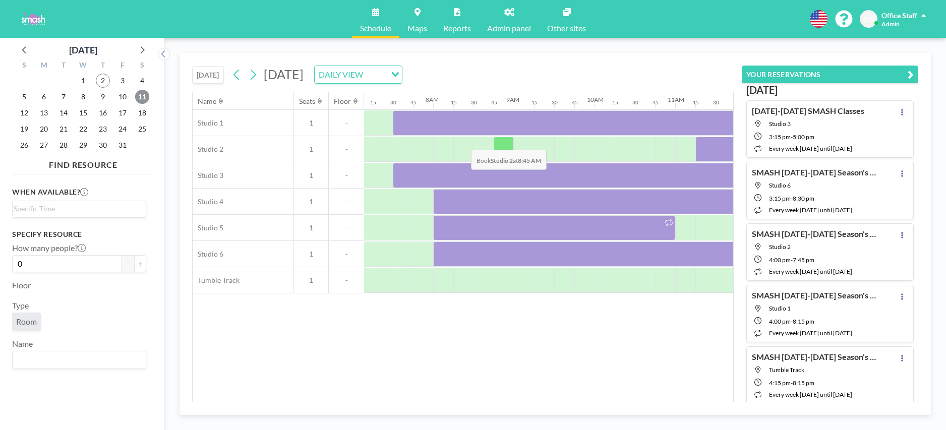
scroll to position [0, 574]
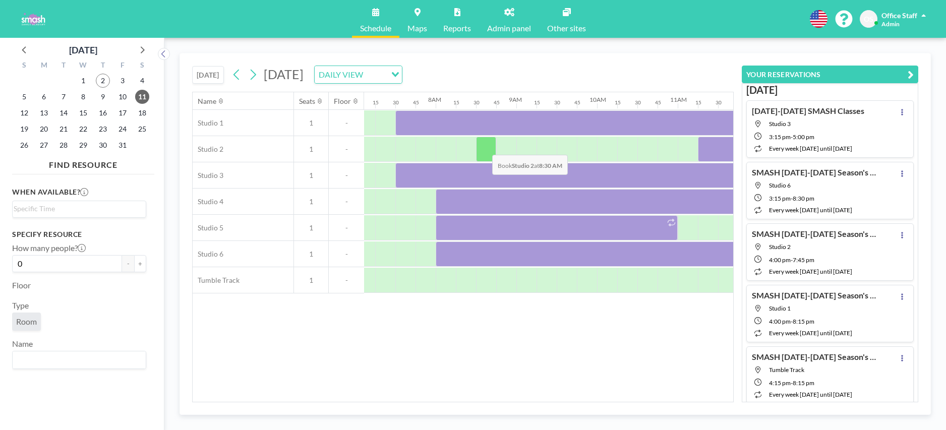
click at [484, 147] on div at bounding box center [486, 149] width 20 height 25
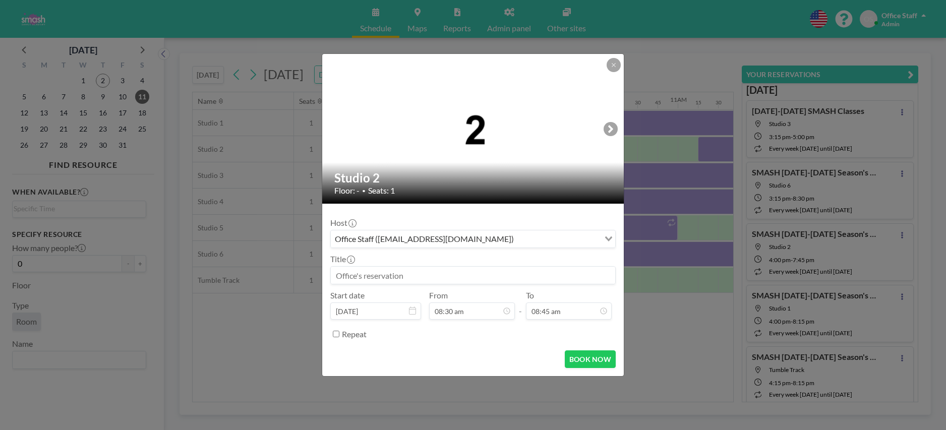
scroll to position [628, 0]
click at [613, 66] on icon at bounding box center [614, 65] width 4 height 4
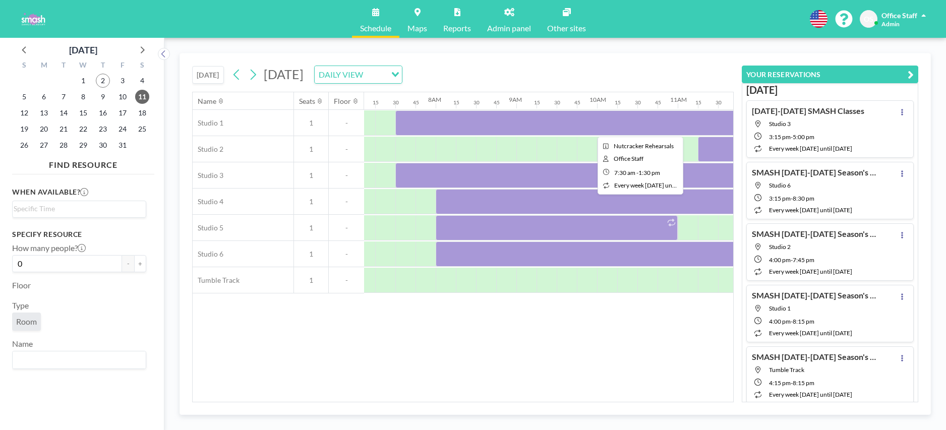
click at [596, 123] on div at bounding box center [637, 122] width 484 height 25
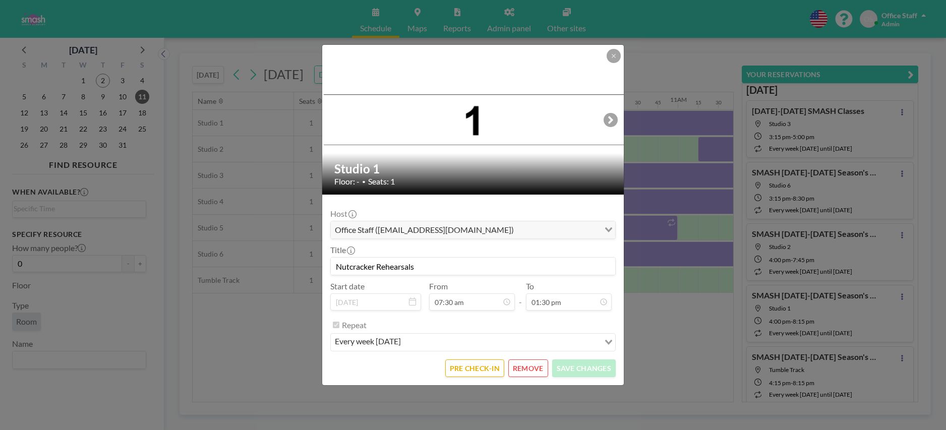
drag, startPoint x: 380, startPoint y: 268, endPoint x: 345, endPoint y: 268, distance: 34.8
click at [348, 269] on input "Nutcracker Rehearsals" at bounding box center [473, 266] width 284 height 17
click at [337, 268] on input "Nutcracker Rehearsals" at bounding box center [473, 266] width 284 height 17
drag, startPoint x: 442, startPoint y: 268, endPoint x: 323, endPoint y: 267, distance: 119.5
click at [323, 267] on form "Host Office Staff ([EMAIL_ADDRESS][DOMAIN_NAME]) Loading... Title 2025 Nutcrack…" at bounding box center [473, 290] width 302 height 191
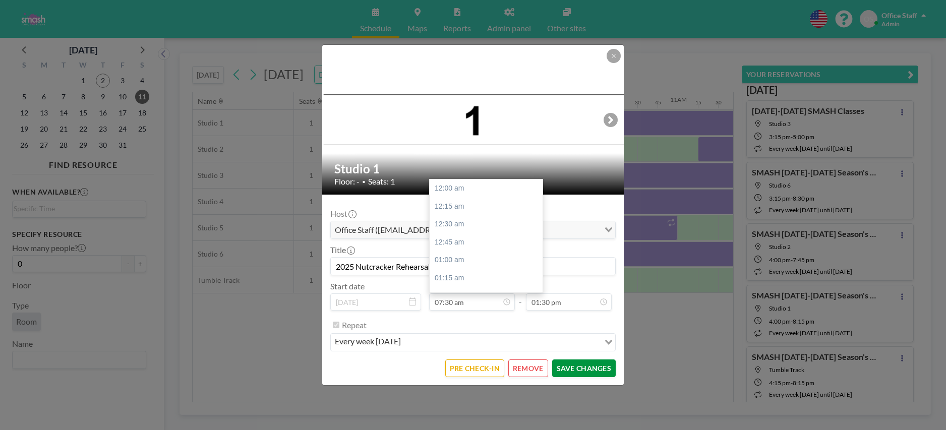
scroll to position [539, 0]
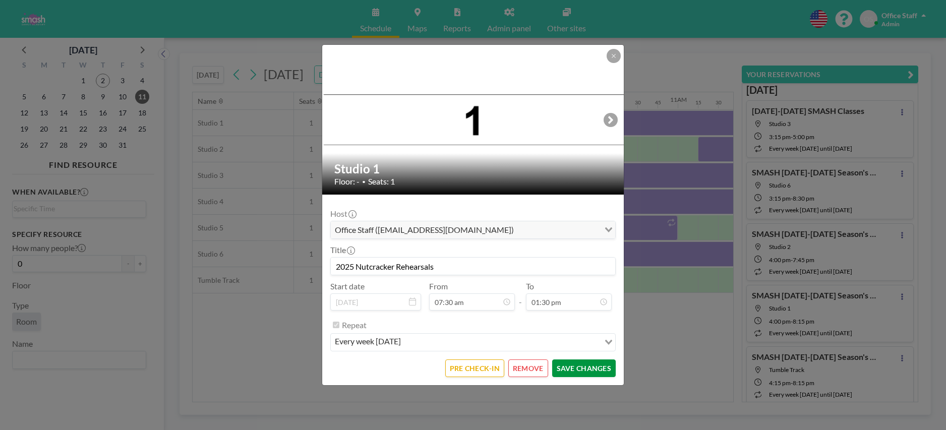
type input "2025 Nutcracker Rehearsals"
click at [581, 369] on button "SAVE CHANGES" at bounding box center [584, 369] width 64 height 18
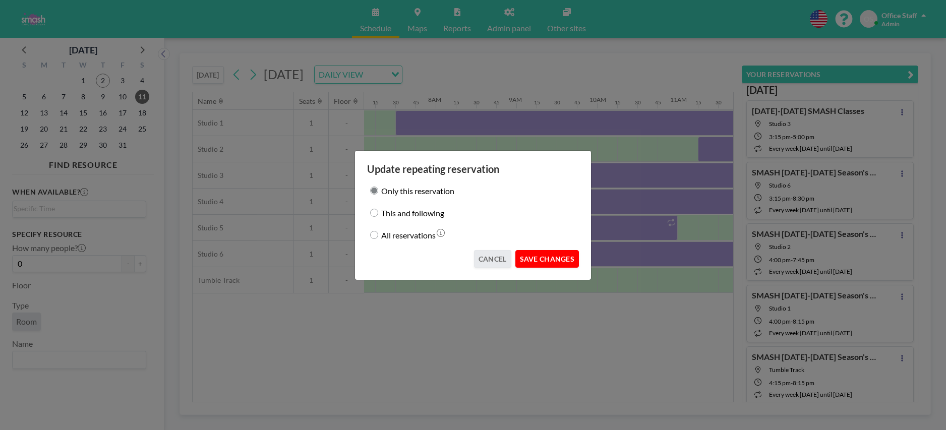
click at [554, 262] on button "SAVE CHANGES" at bounding box center [547, 259] width 64 height 18
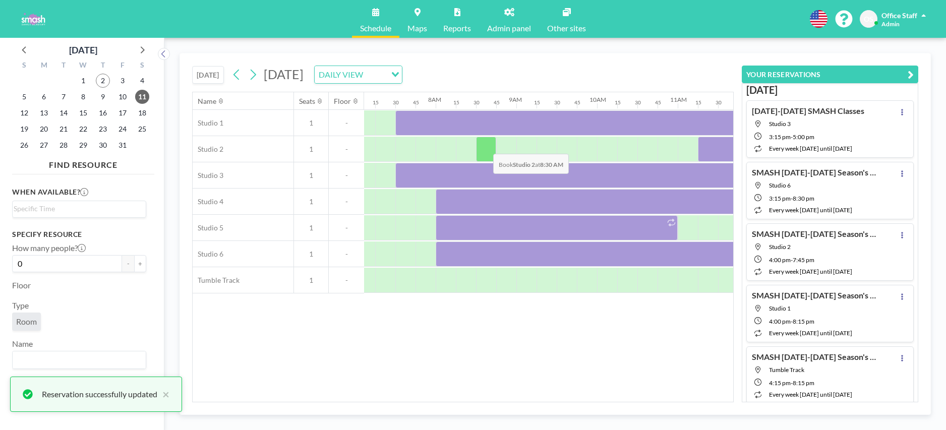
click at [485, 146] on div at bounding box center [486, 149] width 20 height 25
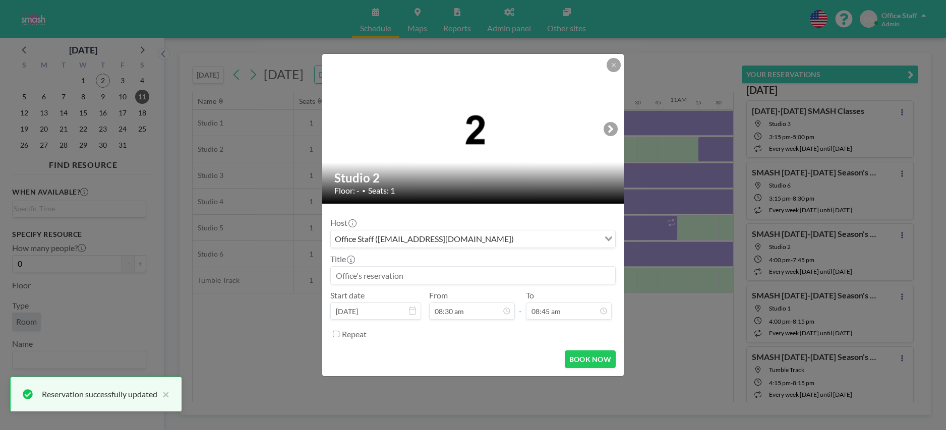
scroll to position [610, 0]
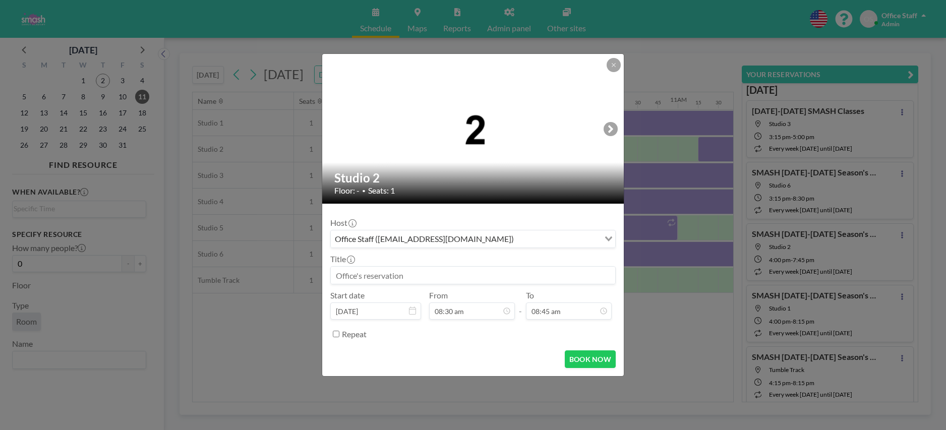
click at [355, 273] on input at bounding box center [473, 275] width 284 height 17
paste input "2025 Nutcracker Rehearsals"
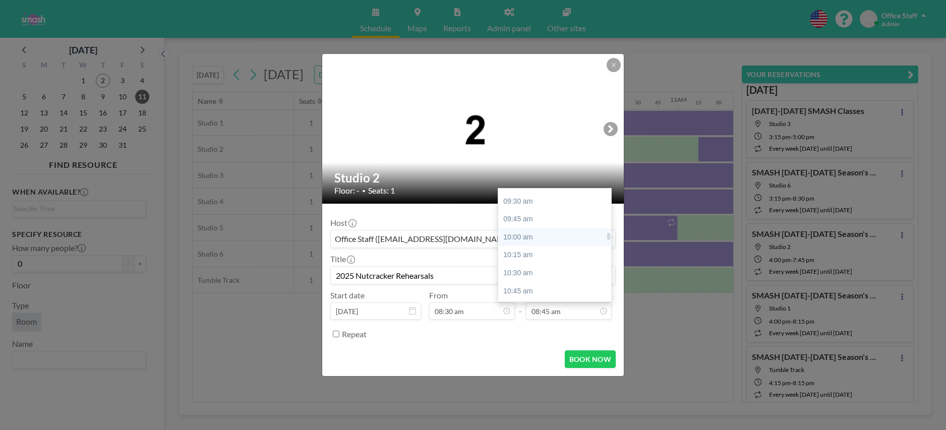
scroll to position [687, 0]
type input "2025 Nutcracker Rehearsals"
click at [540, 280] on div "10:45 am" at bounding box center [554, 282] width 113 height 18
type input "10:45 am"
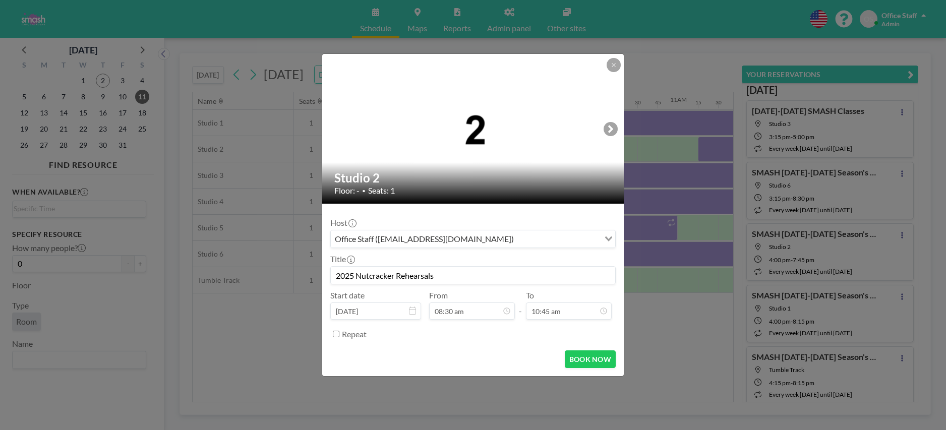
scroll to position [772, 0]
click at [594, 359] on button "BOOK NOW" at bounding box center [590, 359] width 51 height 18
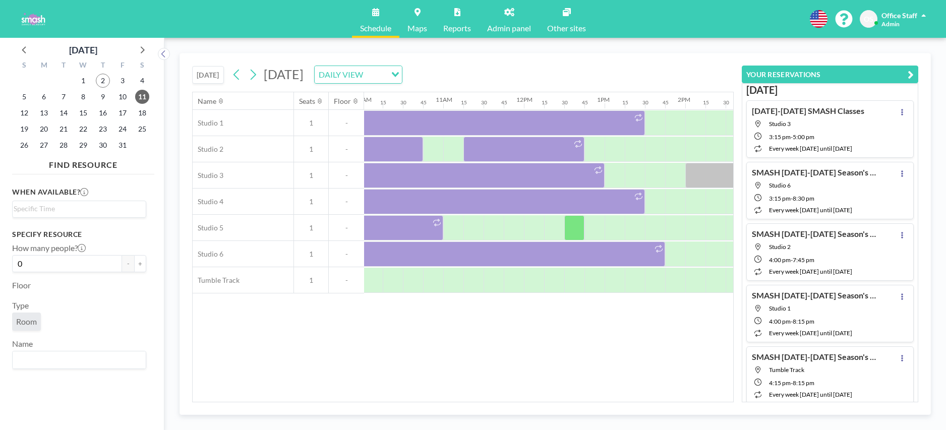
scroll to position [0, 807]
drag, startPoint x: 544, startPoint y: 230, endPoint x: 537, endPoint y: 230, distance: 7.6
click at [537, 230] on div at bounding box center [535, 227] width 20 height 25
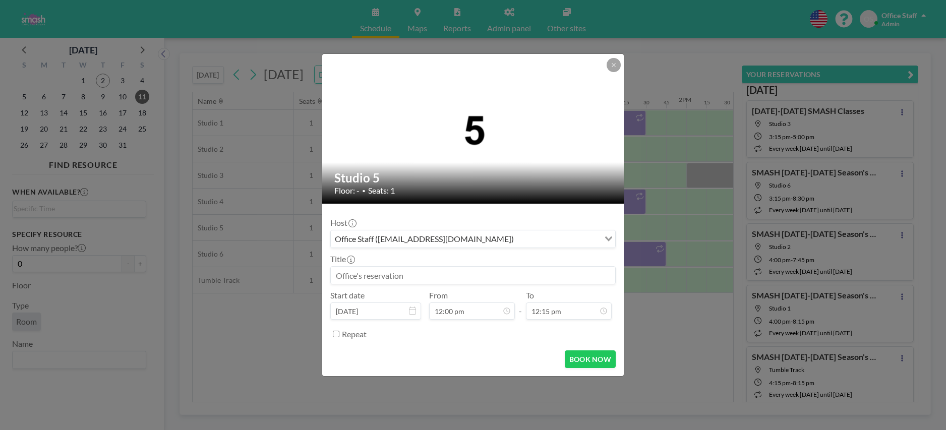
drag, startPoint x: 358, startPoint y: 274, endPoint x: 353, endPoint y: 277, distance: 5.6
click at [358, 274] on input at bounding box center [473, 275] width 284 height 17
paste input "2025 Nutcracker Rehearsals"
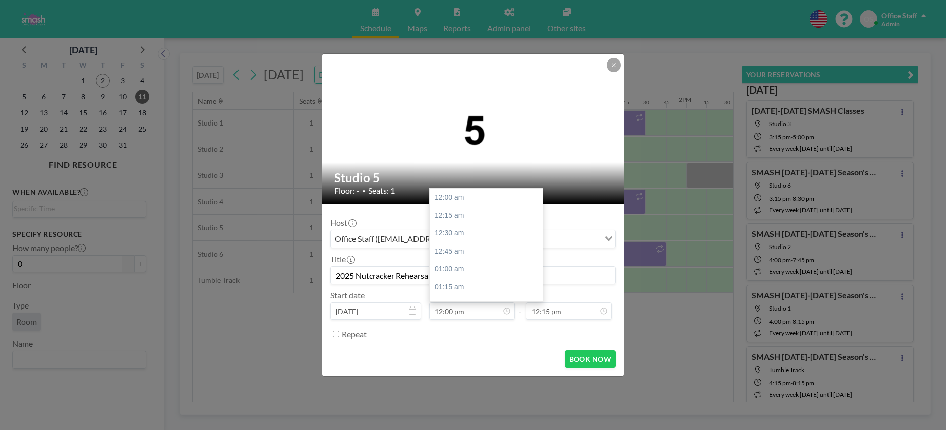
scroll to position [862, 0]
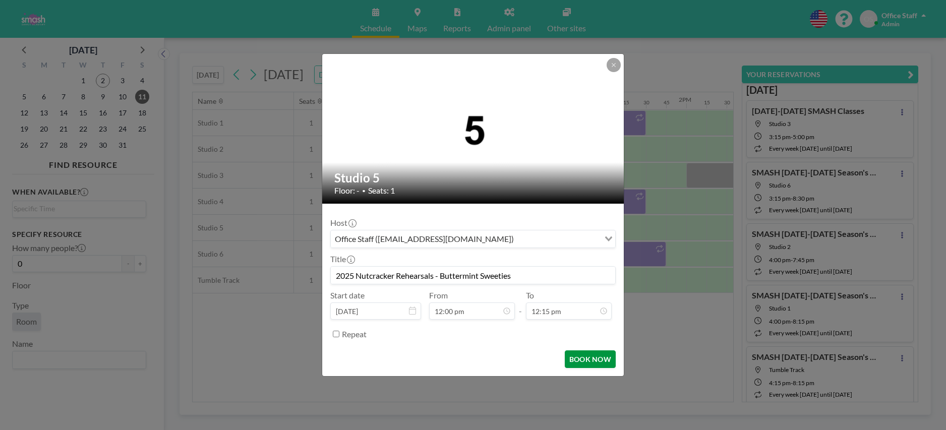
type input "2025 Nutcracker Rehearsals - Buttermint Sweeties"
click at [594, 363] on button "BOOK NOW" at bounding box center [590, 359] width 51 height 18
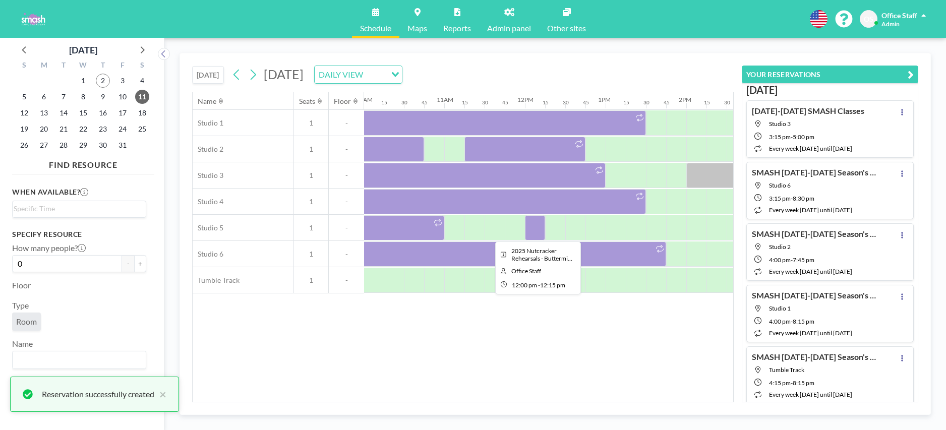
click at [540, 227] on div at bounding box center [535, 227] width 20 height 25
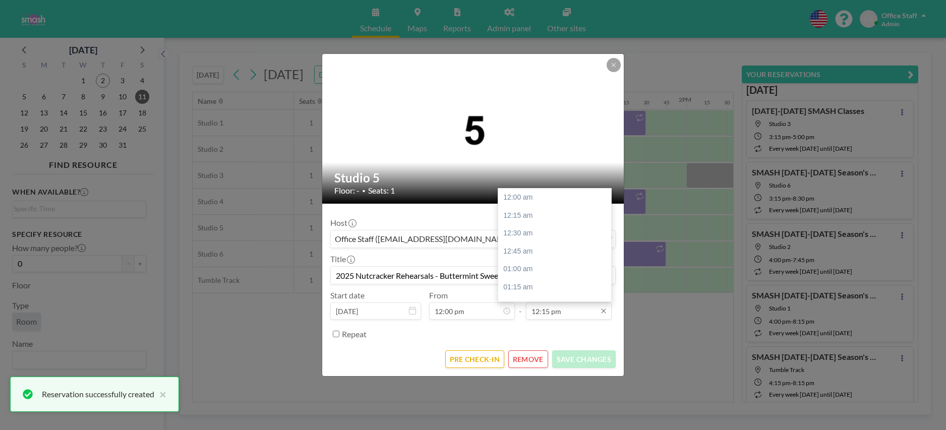
scroll to position [879, 0]
click at [522, 232] on div "12:45 pm" at bounding box center [554, 233] width 113 height 18
type input "12:45 pm"
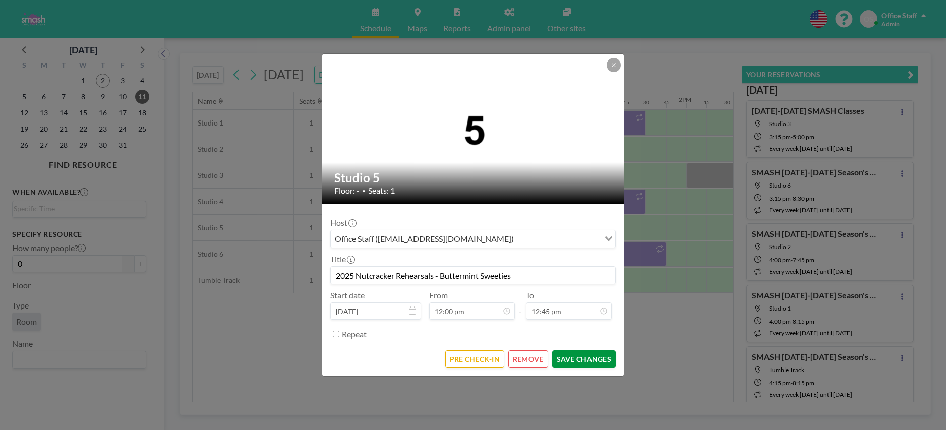
scroll to position [915, 0]
click at [571, 361] on button "SAVE CHANGES" at bounding box center [584, 359] width 64 height 18
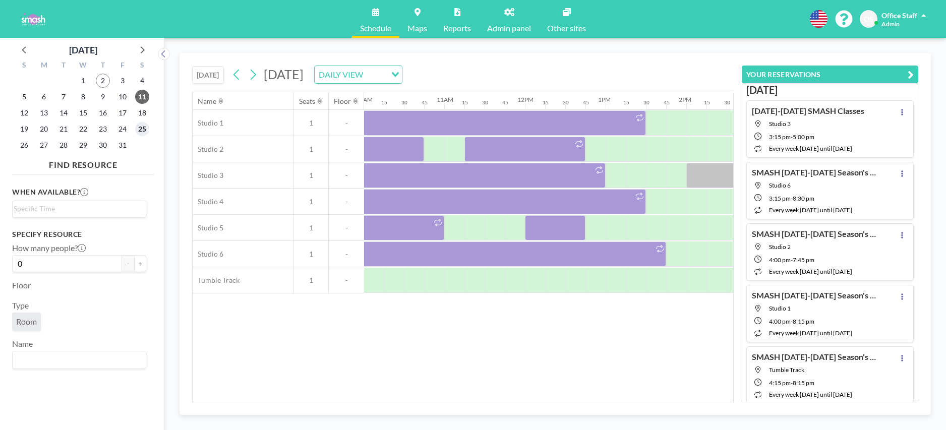
click at [143, 130] on span "25" at bounding box center [142, 129] width 14 height 14
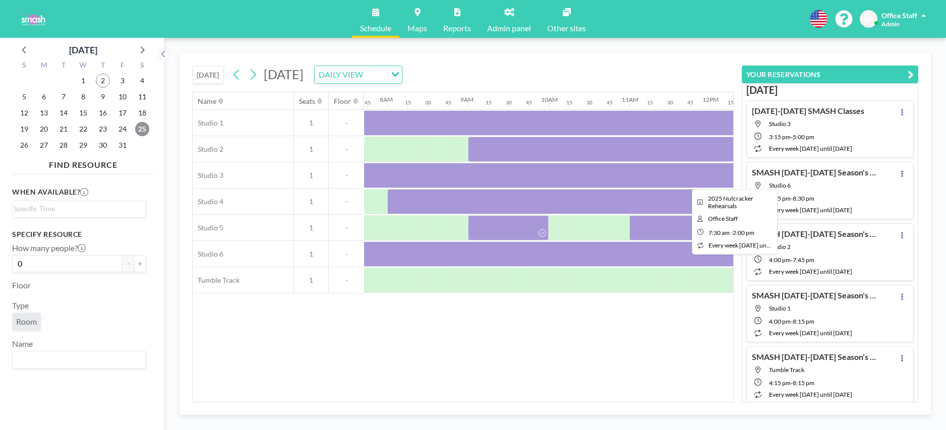
scroll to position [0, 625]
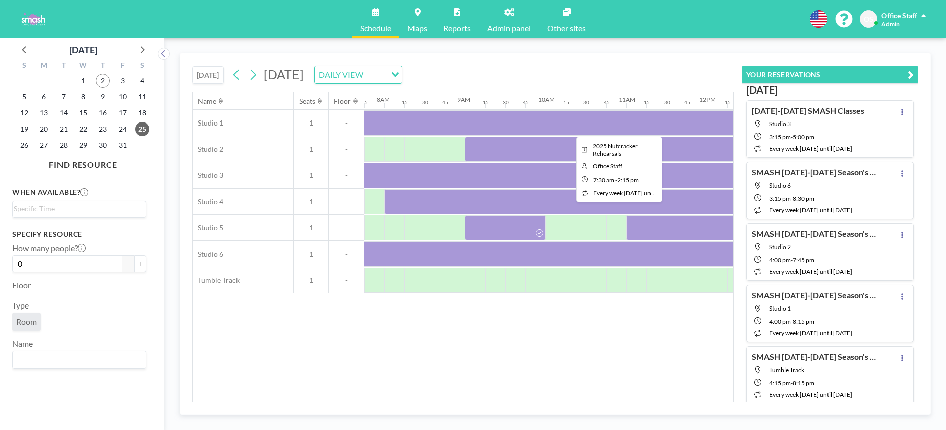
click at [598, 120] on div at bounding box center [616, 122] width 545 height 25
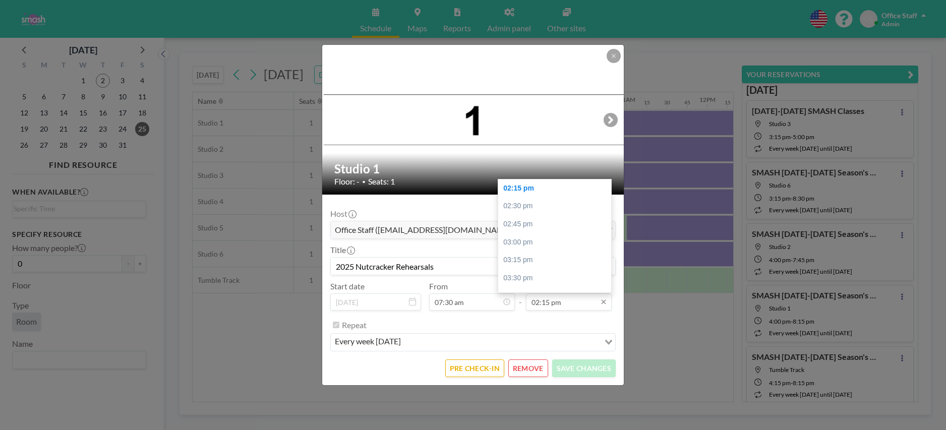
click at [554, 299] on input "02:15 pm" at bounding box center [569, 301] width 86 height 17
click at [523, 198] on div "02:00 pm" at bounding box center [554, 201] width 113 height 18
type input "02:00 pm"
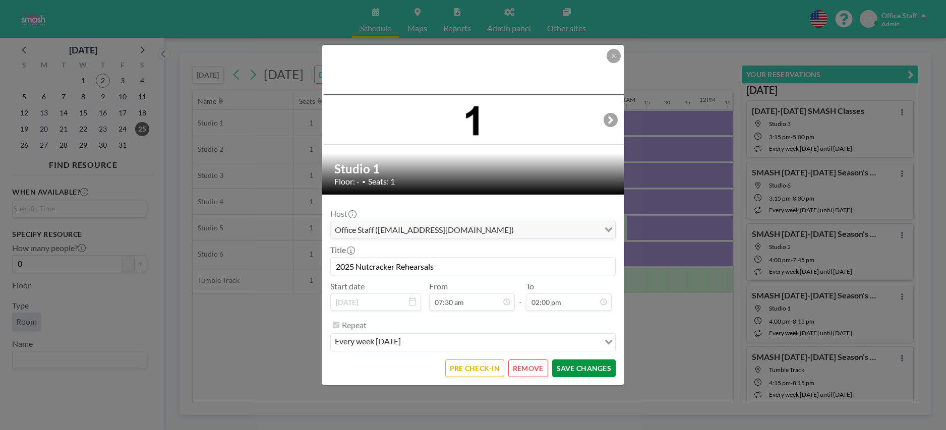
click at [588, 371] on button "SAVE CHANGES" at bounding box center [584, 369] width 64 height 18
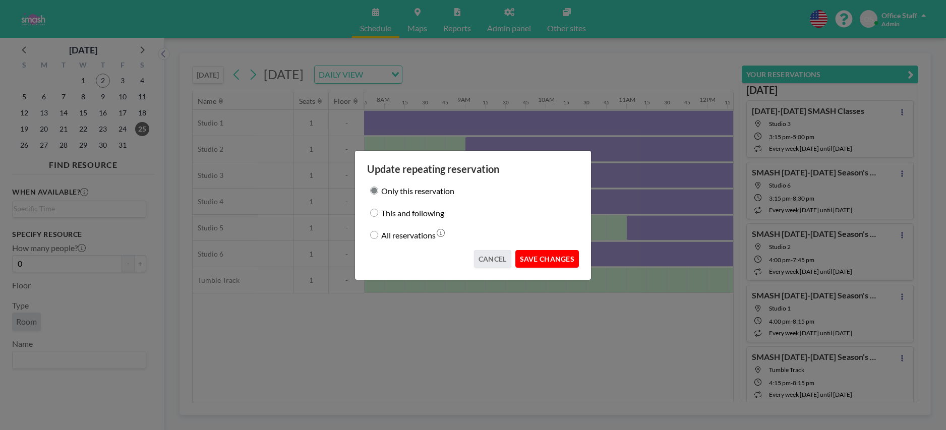
click at [548, 259] on button "SAVE CHANGES" at bounding box center [547, 259] width 64 height 18
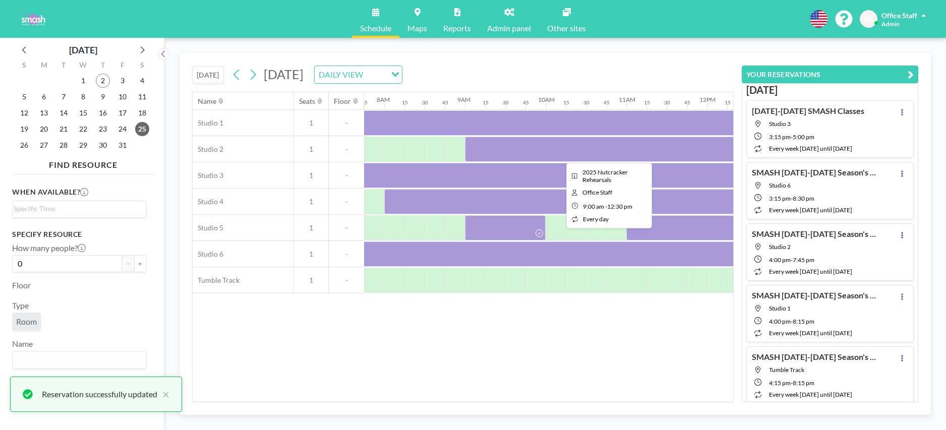
click at [521, 153] on div at bounding box center [606, 149] width 282 height 25
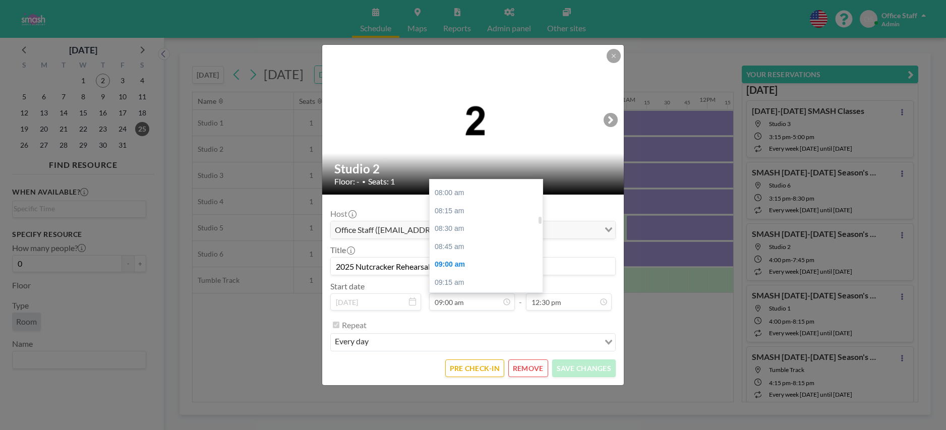
scroll to position [556, 0]
click at [455, 204] on div "08:00 am" at bounding box center [486, 207] width 113 height 18
type input "08:00 am"
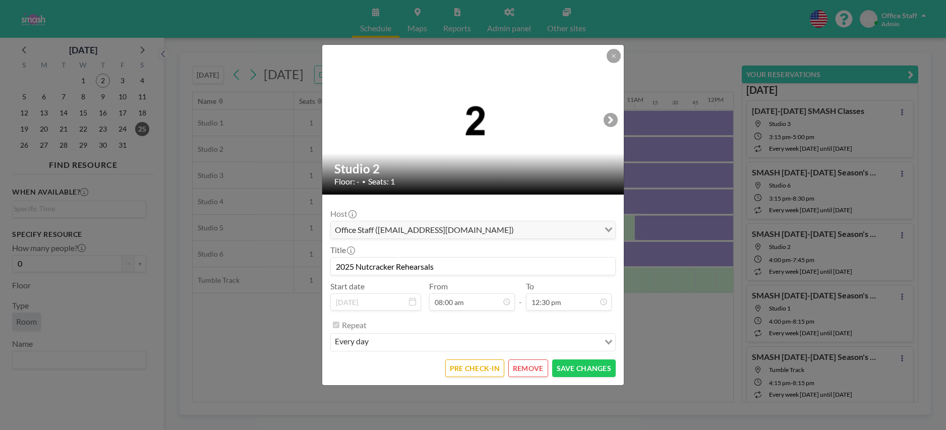
scroll to position [0, 625]
click at [478, 273] on input "2025 Nutcracker Rehearsals" at bounding box center [473, 266] width 284 height 17
drag, startPoint x: 431, startPoint y: 269, endPoint x: 264, endPoint y: 265, distance: 167.0
click at [264, 265] on div "Studio 2 Floor: - • Seats: 1 Host Office Staff ([EMAIL_ADDRESS][DOMAIN_NAME]) L…" at bounding box center [473, 215] width 946 height 430
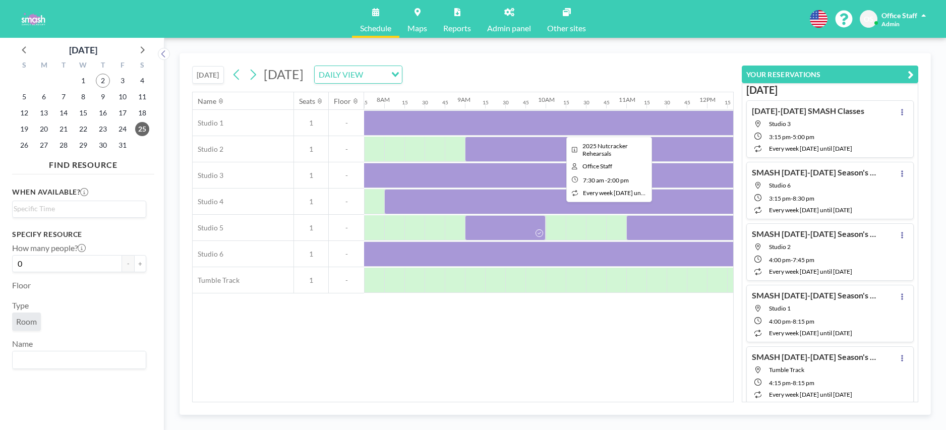
click at [461, 125] on div at bounding box center [606, 122] width 524 height 25
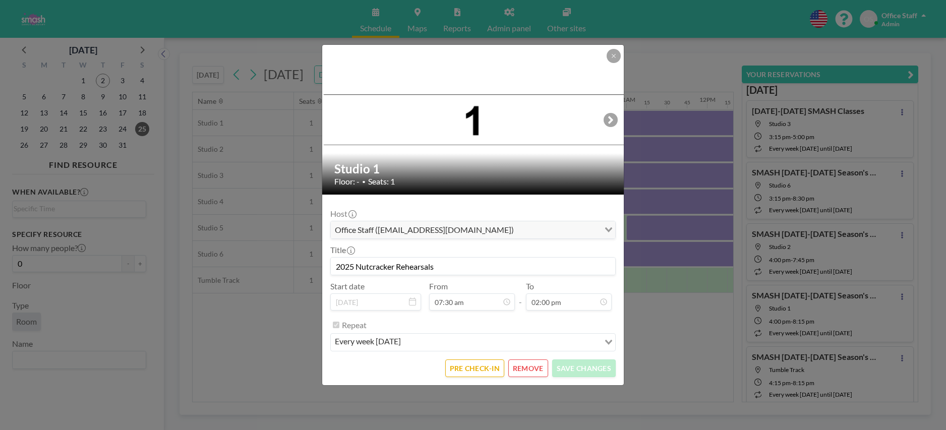
drag, startPoint x: 388, startPoint y: 268, endPoint x: 328, endPoint y: 270, distance: 60.0
click at [328, 270] on form "Host Office Staff ([EMAIL_ADDRESS][DOMAIN_NAME]) Loading... Title 2025 Nutcrack…" at bounding box center [473, 290] width 302 height 191
type input "C"
type input "COMBINED CHARACTER REHEARSAL #1"
drag, startPoint x: 464, startPoint y: 267, endPoint x: 320, endPoint y: 270, distance: 144.3
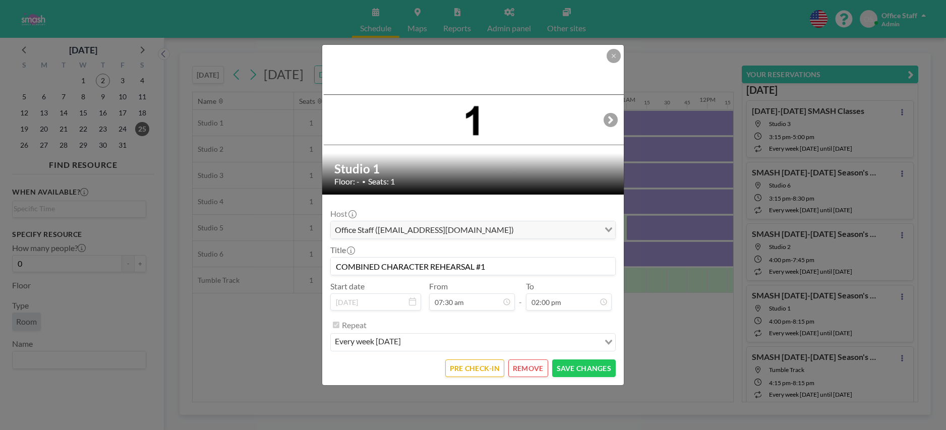
click at [320, 270] on div "Studio 1 Floor: - • Seats: 1 Host Office Staff ([EMAIL_ADDRESS][DOMAIN_NAME]) L…" at bounding box center [473, 215] width 946 height 430
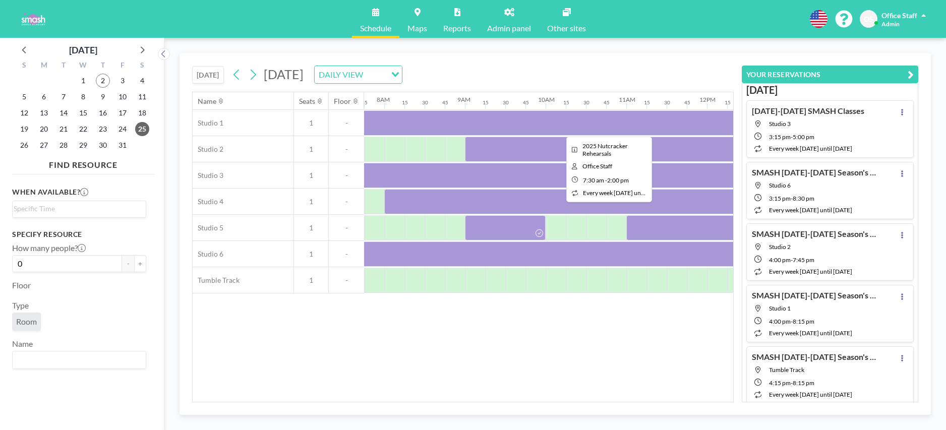
click at [490, 122] on div at bounding box center [606, 122] width 524 height 25
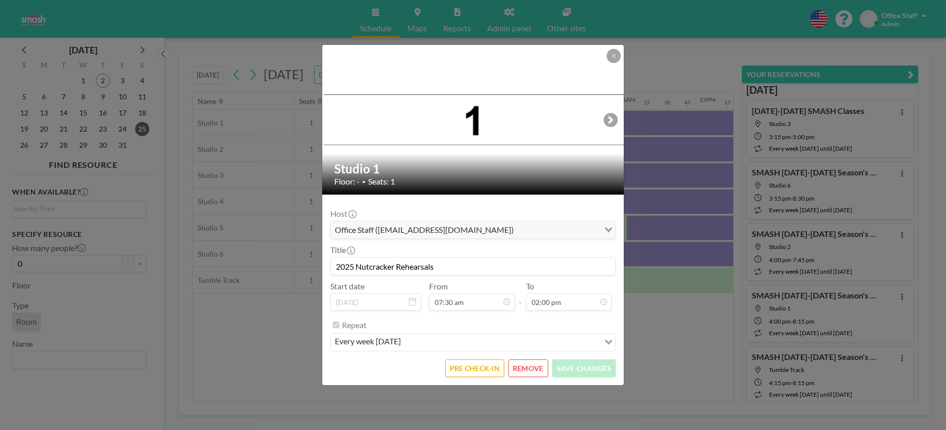
scroll to position [539, 0]
click at [370, 266] on input "2025 Nutcracker Rehearsals" at bounding box center [473, 266] width 284 height 17
drag, startPoint x: 336, startPoint y: 267, endPoint x: 506, endPoint y: 269, distance: 170.0
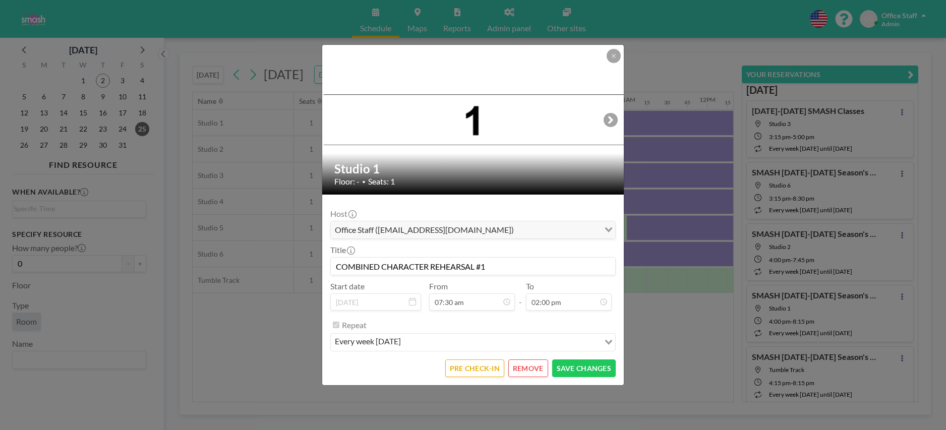
click at [506, 269] on input "COMBINED CHARACTER REHEARSAL #1" at bounding box center [473, 266] width 284 height 17
type input "COMBINED CHARACTER REHEARSAL #1"
click at [584, 371] on button "SAVE CHANGES" at bounding box center [584, 369] width 64 height 18
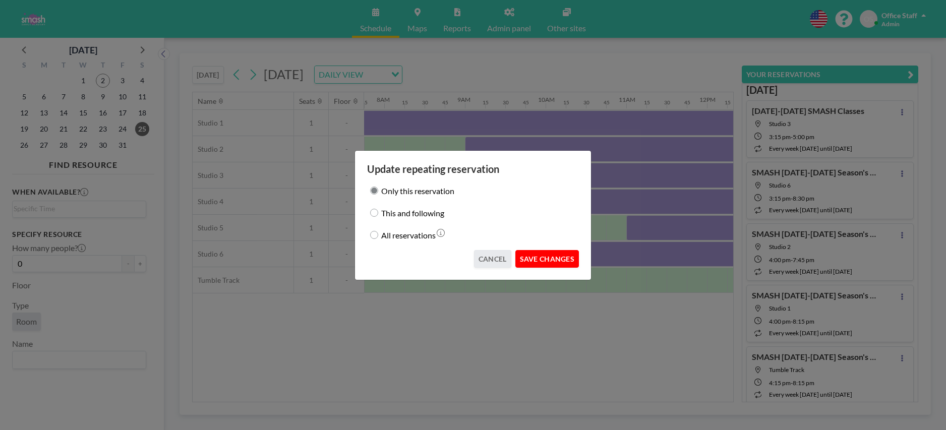
click at [540, 259] on button "SAVE CHANGES" at bounding box center [547, 259] width 64 height 18
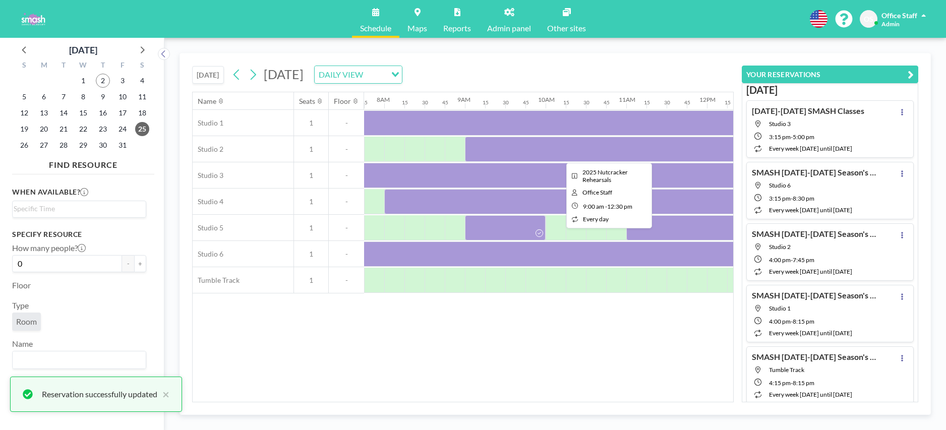
click at [555, 150] on div at bounding box center [606, 149] width 282 height 25
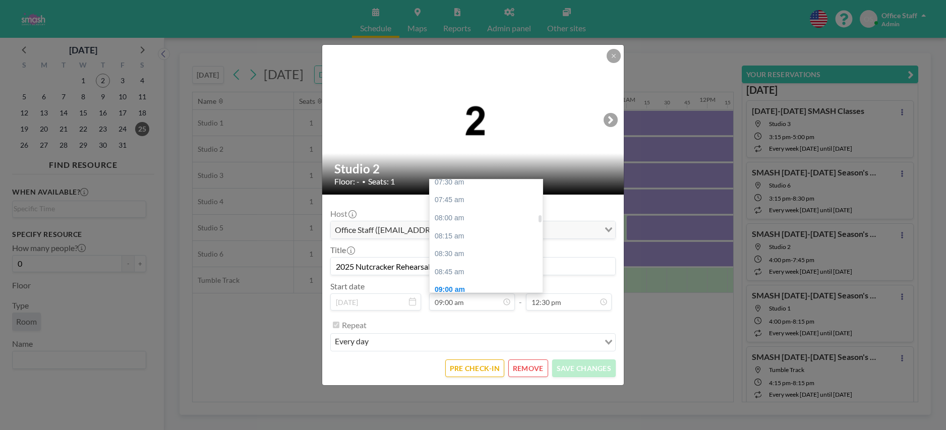
scroll to position [544, 0]
click at [465, 218] on div "08:00 am" at bounding box center [486, 219] width 113 height 18
type input "08:00 am"
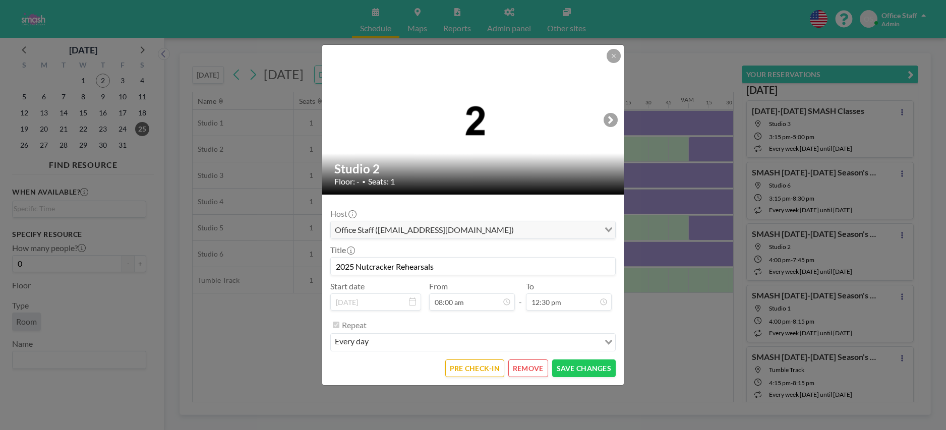
click at [366, 266] on input "2025 Nutcracker Rehearsals" at bounding box center [473, 266] width 284 height 17
click at [365, 268] on input "2025 Nutcracker Rehearsals" at bounding box center [473, 266] width 284 height 17
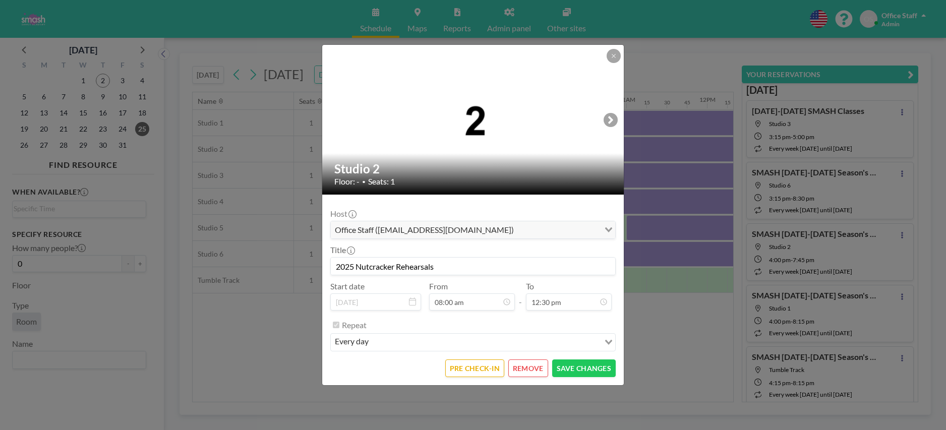
paste input "COMBINED CHARACTER REHEARSAL #1"
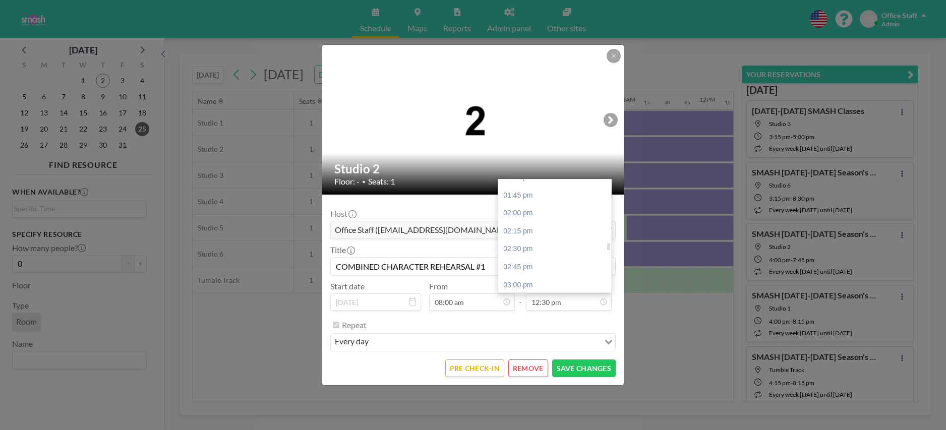
scroll to position [984, 0]
type input "COMBINED CHARACTER REHEARSAL #1"
click at [526, 208] on div "02:00 pm" at bounding box center [554, 210] width 113 height 18
type input "02:00 pm"
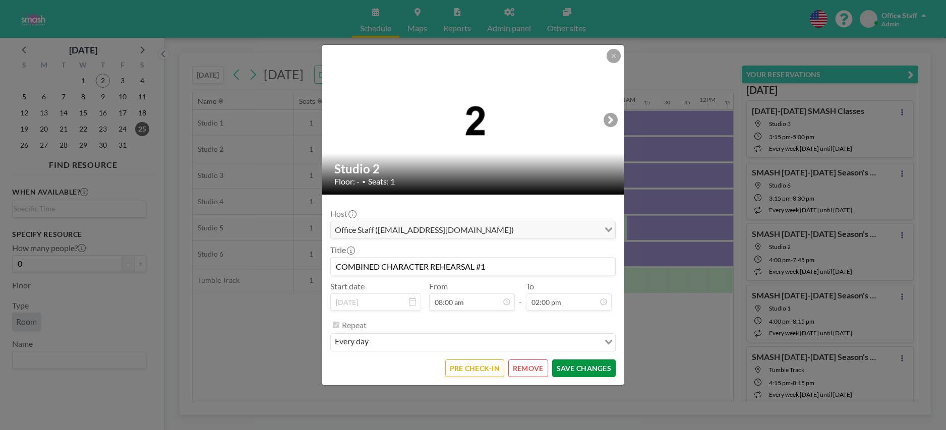
scroll to position [1005, 0]
click at [586, 372] on button "SAVE CHANGES" at bounding box center [584, 369] width 64 height 18
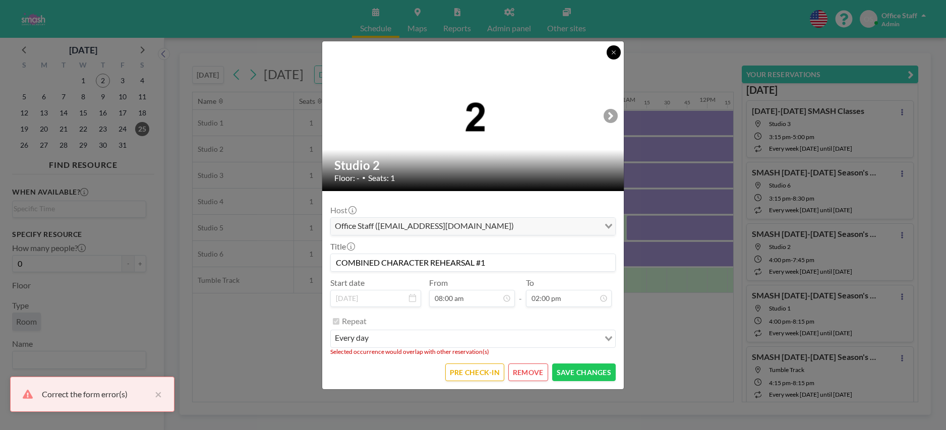
click at [613, 55] on button at bounding box center [614, 52] width 14 height 14
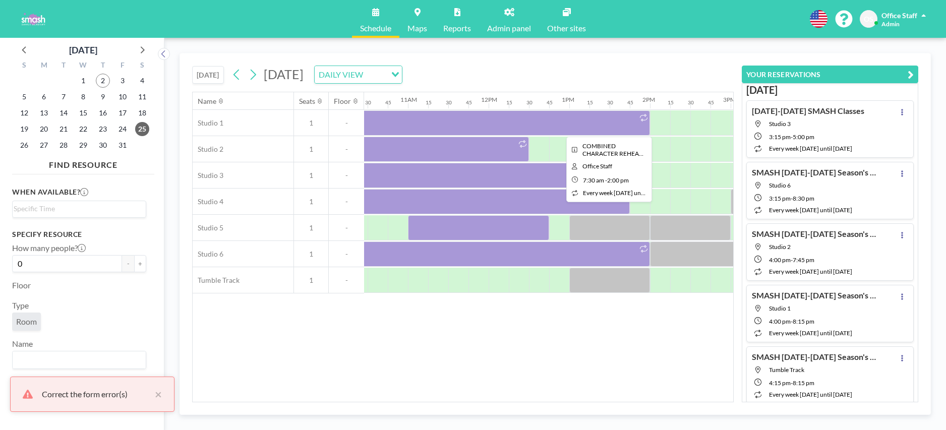
scroll to position [0, 876]
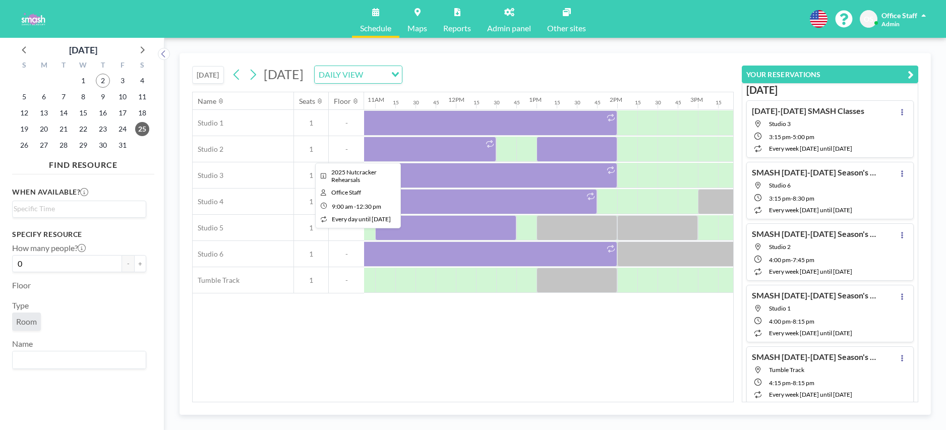
click at [448, 150] on div at bounding box center [355, 149] width 282 height 25
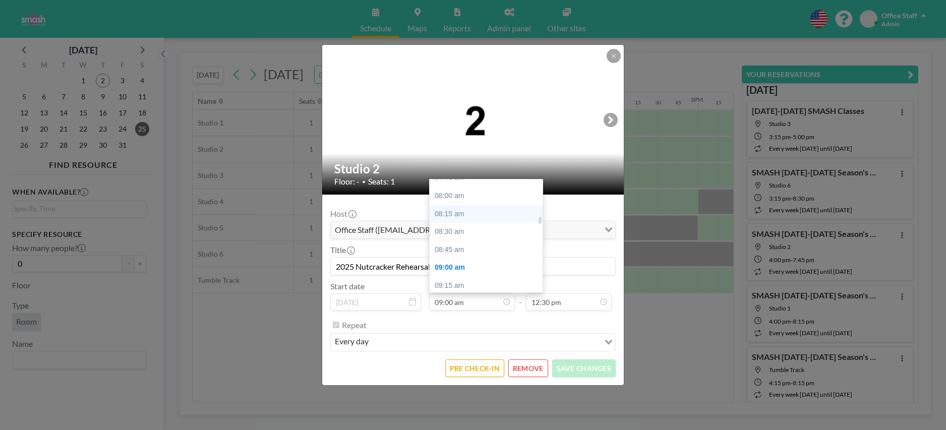
scroll to position [566, 0]
click at [455, 194] on div "08:00 am" at bounding box center [486, 197] width 113 height 18
type input "08:00 am"
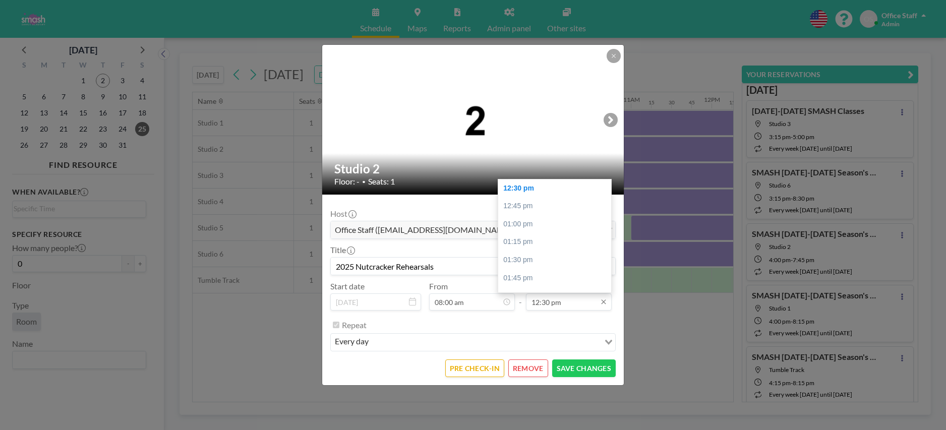
scroll to position [0, 625]
click at [524, 187] on div "12:30 pm" at bounding box center [554, 189] width 113 height 18
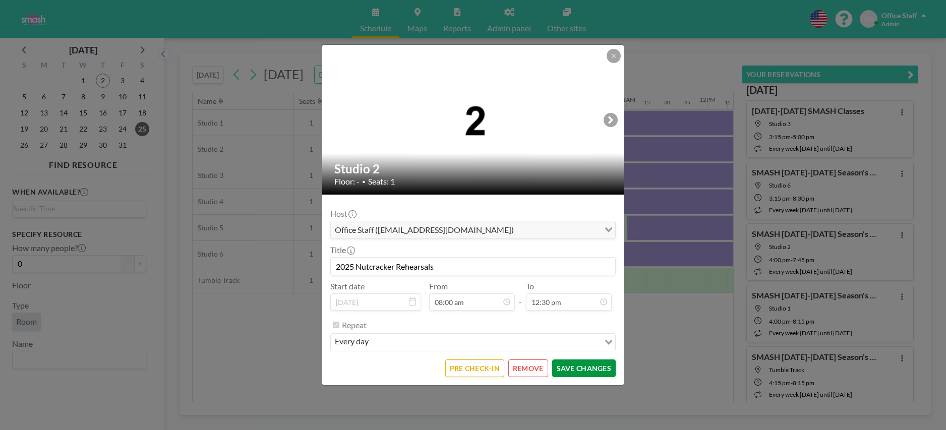
scroll to position [898, 0]
click at [571, 367] on button "SAVE CHANGES" at bounding box center [584, 369] width 64 height 18
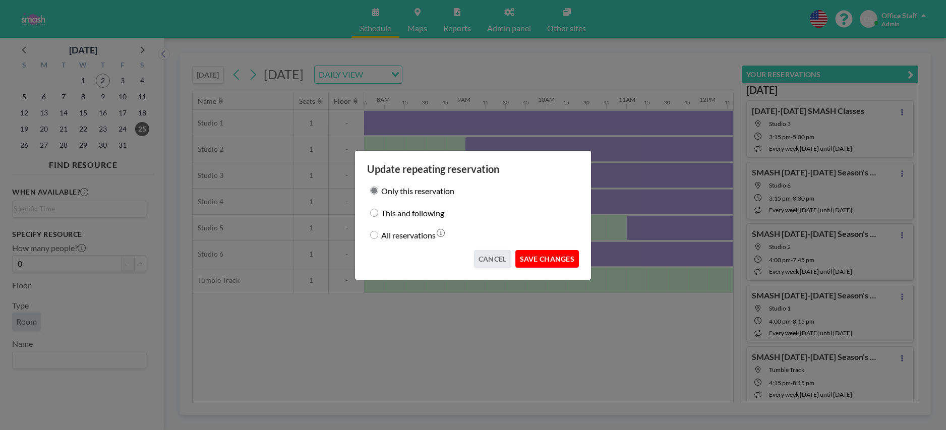
click at [541, 261] on button "SAVE CHANGES" at bounding box center [547, 259] width 64 height 18
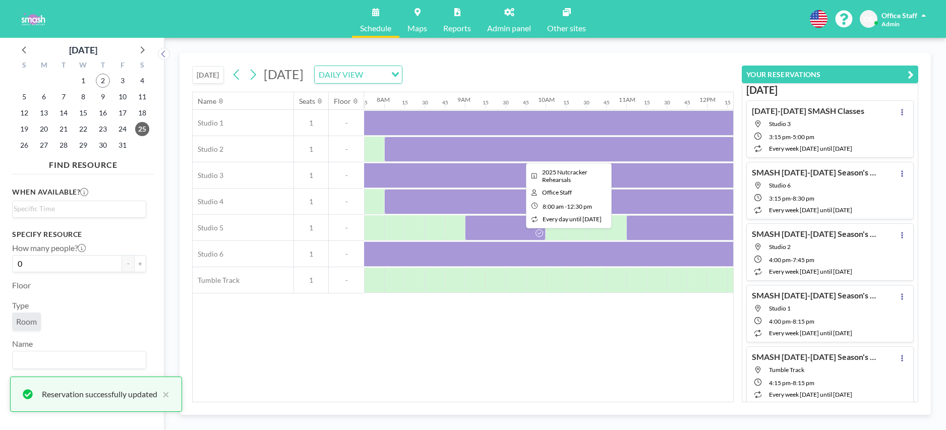
click at [504, 145] on div at bounding box center [565, 149] width 363 height 25
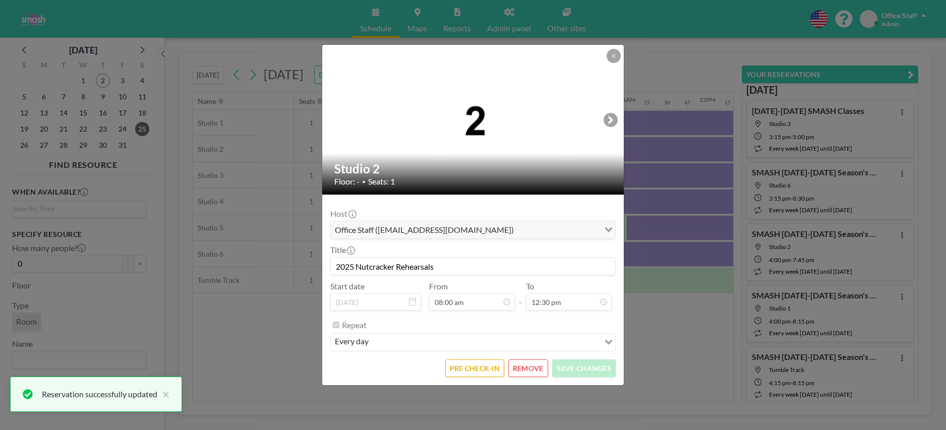
scroll to position [574, 0]
click at [417, 266] on input "2025 Nutcracker Rehearsals" at bounding box center [473, 266] width 284 height 17
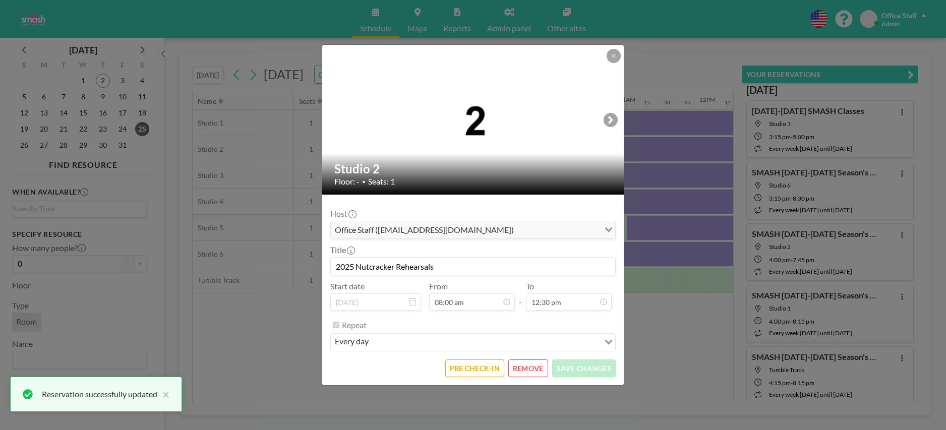
paste input "COMBINED CHARACTER REHEARSAL #1"
type input "COMBINED CHARACTER REHEARSAL #1"
click at [585, 367] on button "SAVE CHANGES" at bounding box center [584, 369] width 64 height 18
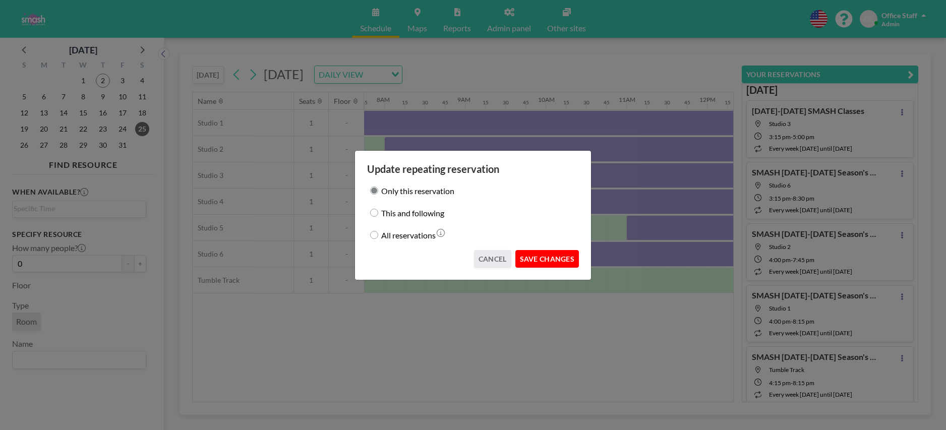
click at [552, 257] on button "SAVE CHANGES" at bounding box center [547, 259] width 64 height 18
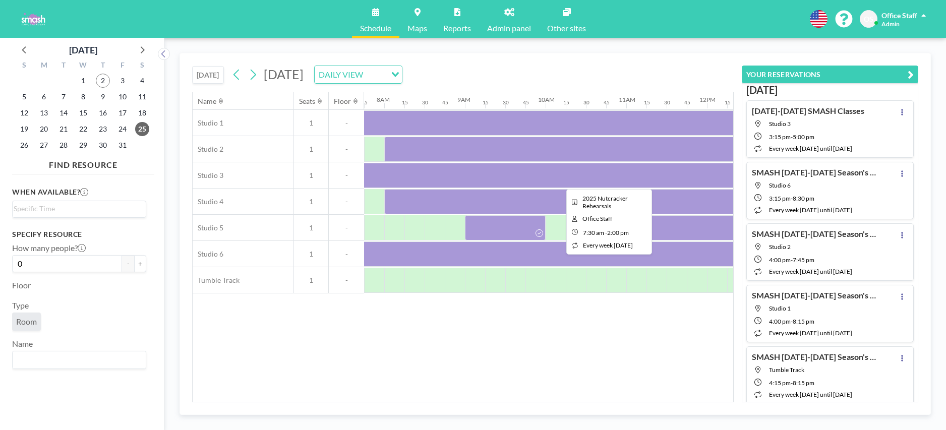
click at [448, 171] on div at bounding box center [606, 175] width 524 height 25
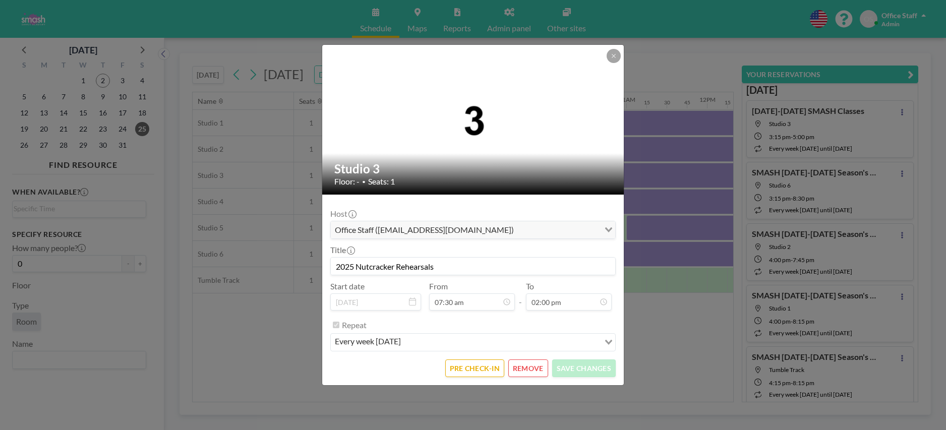
scroll to position [539, 0]
click at [364, 264] on input "2025 Nutcracker Rehearsals" at bounding box center [473, 266] width 284 height 17
paste input "COMBINED CHARACTER REHEARSAL #1"
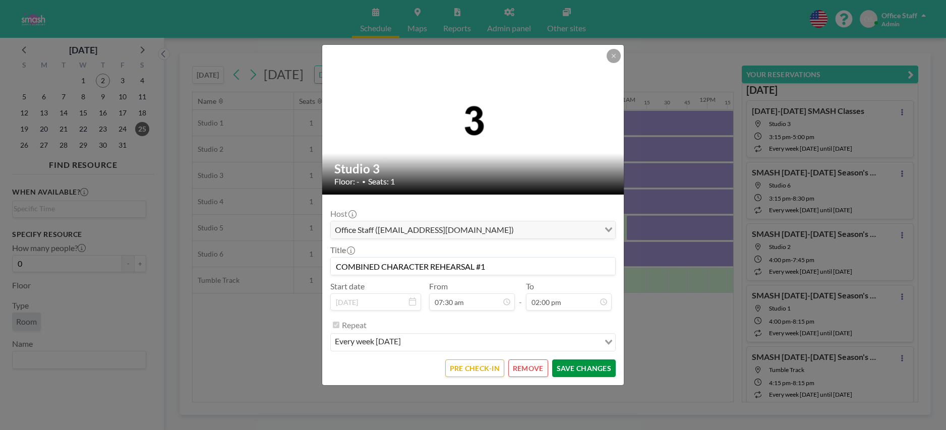
type input "COMBINED CHARACTER REHEARSAL #1"
click at [595, 368] on button "SAVE CHANGES" at bounding box center [584, 369] width 64 height 18
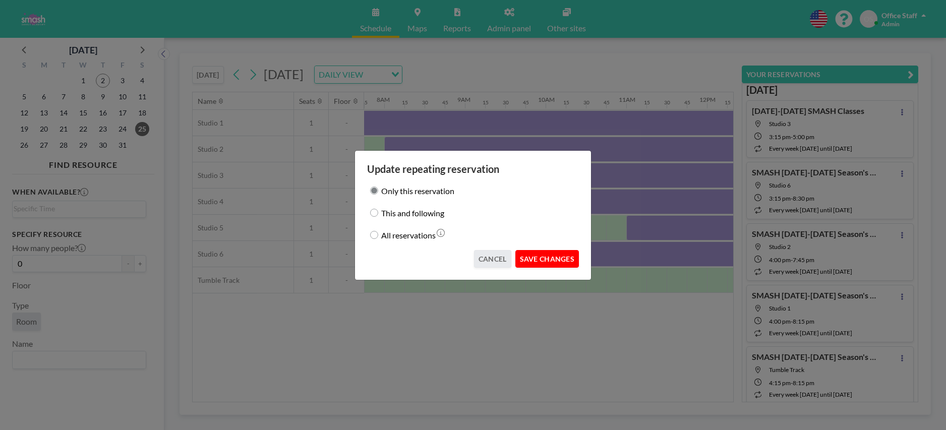
click at [559, 259] on button "SAVE CHANGES" at bounding box center [547, 259] width 64 height 18
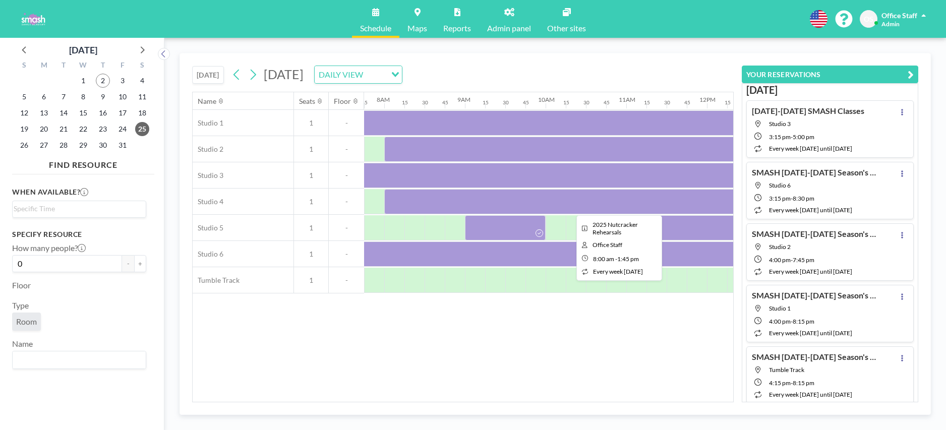
click at [474, 201] on div at bounding box center [616, 201] width 464 height 25
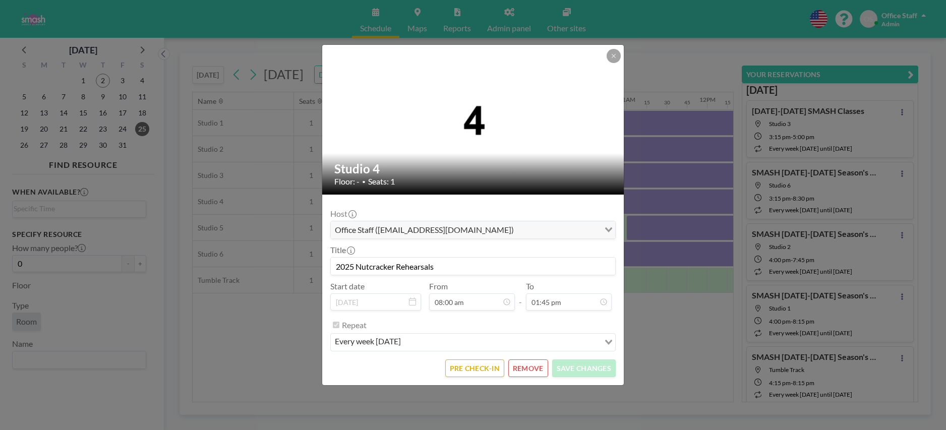
scroll to position [574, 0]
click at [377, 267] on input "2025 Nutcracker Rehearsals" at bounding box center [473, 266] width 284 height 17
paste input "COMBINED CHARACTER REHEARSAL #1"
type input "COMBINED CHARACTER REHEARSAL #1"
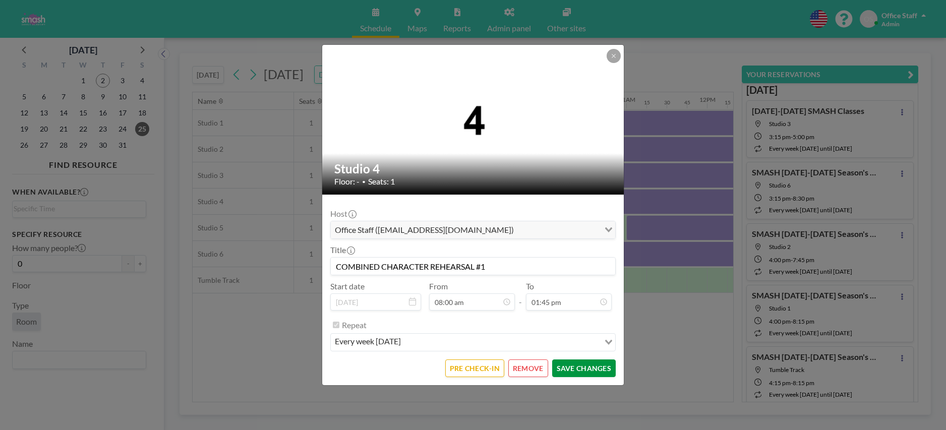
click at [577, 370] on button "SAVE CHANGES" at bounding box center [584, 369] width 64 height 18
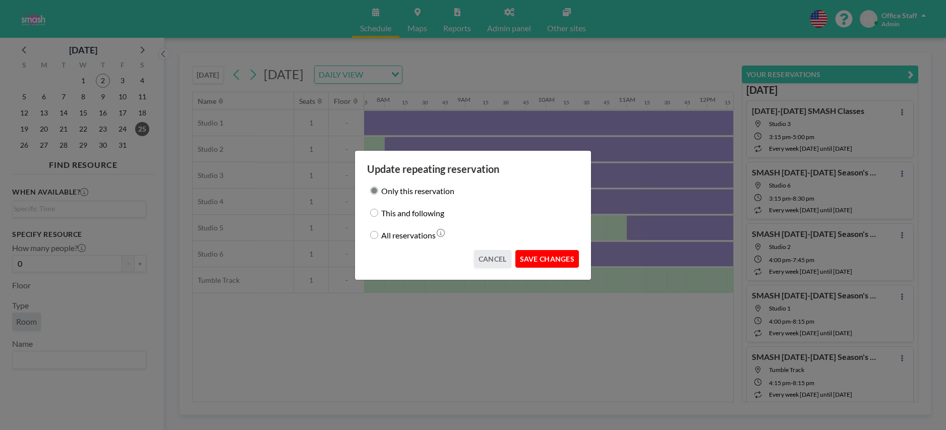
click at [546, 254] on button "SAVE CHANGES" at bounding box center [547, 259] width 64 height 18
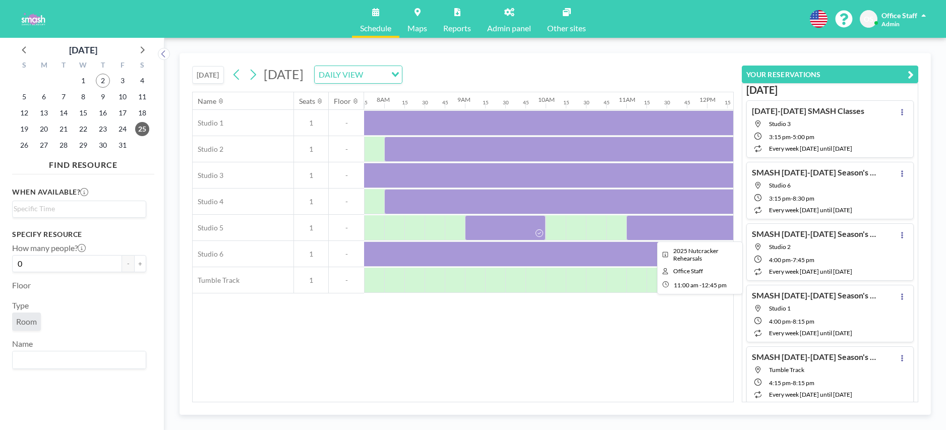
click at [659, 231] on div at bounding box center [696, 227] width 141 height 25
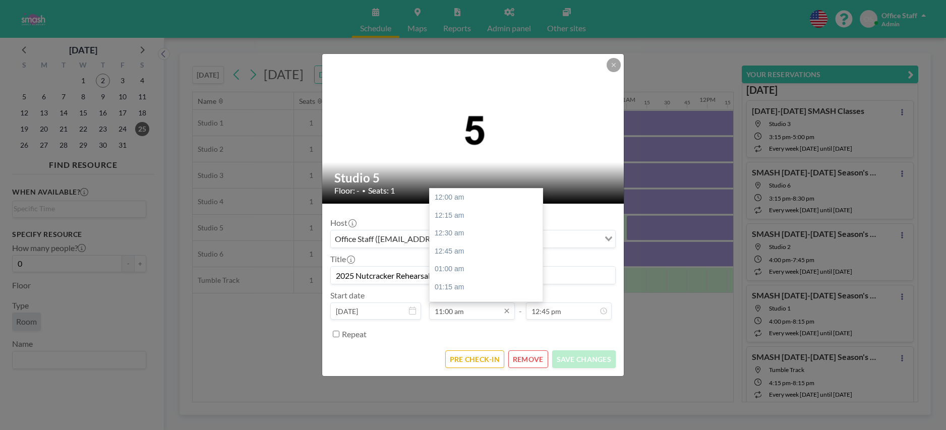
scroll to position [790, 0]
click at [461, 252] on div "11:45 am" at bounding box center [486, 252] width 113 height 18
type input "11:45 am"
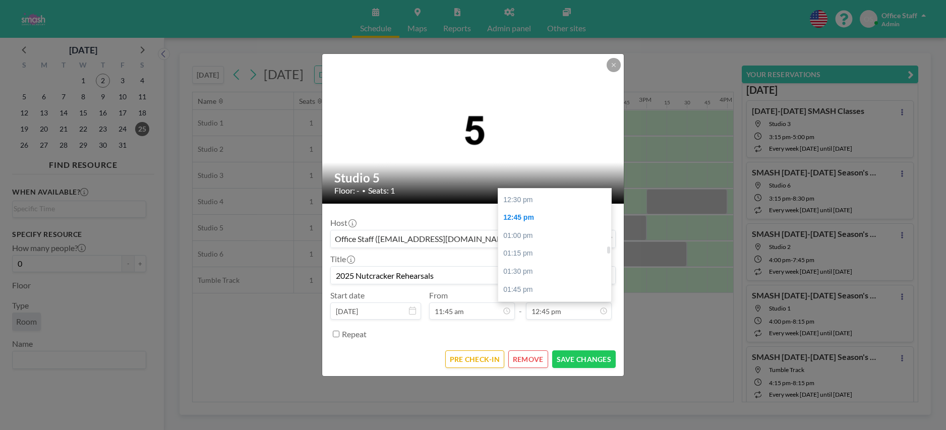
scroll to position [894, 0]
click at [521, 199] on div "12:30 pm" at bounding box center [554, 202] width 113 height 18
type input "12:30 pm"
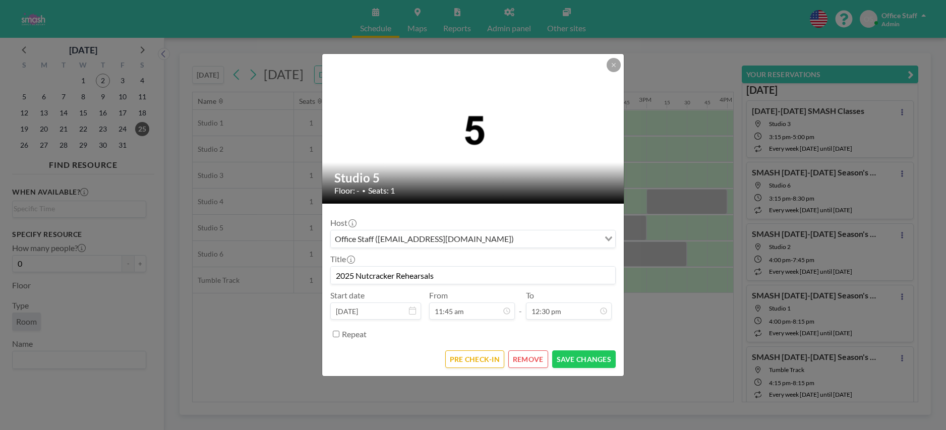
click at [389, 275] on input "2025 Nutcracker Rehearsals" at bounding box center [473, 275] width 284 height 17
paste input "COMBINED CHARACTER REHEARSAL #1"
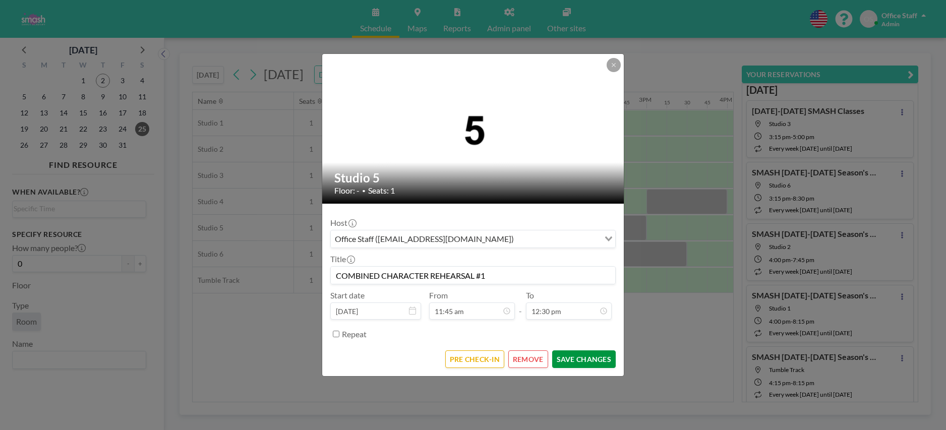
type input "COMBINED CHARACTER REHEARSAL #1"
click at [590, 361] on button "SAVE CHANGES" at bounding box center [584, 359] width 64 height 18
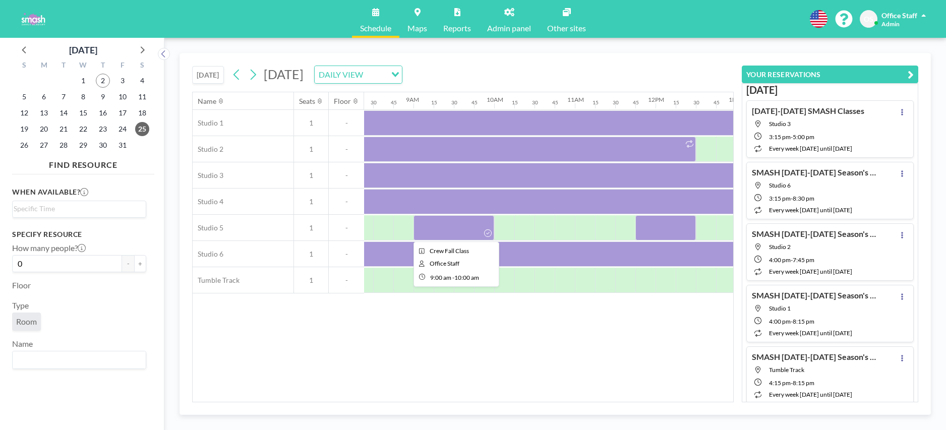
click at [465, 225] on div at bounding box center [454, 227] width 81 height 25
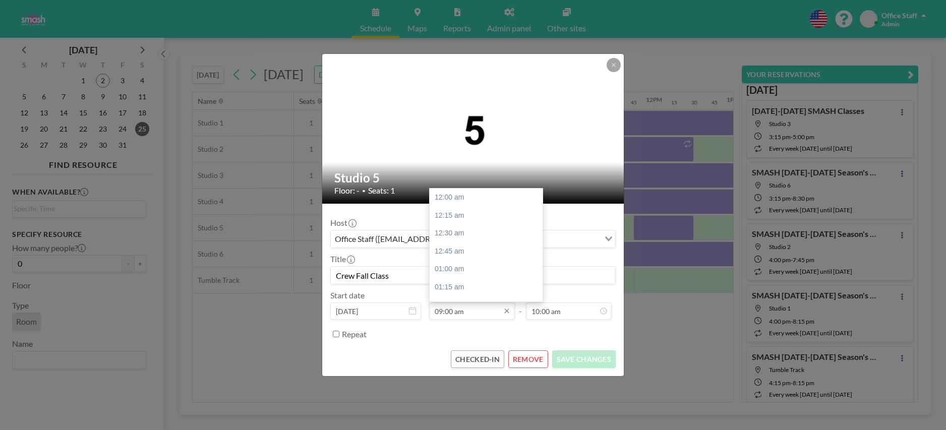
scroll to position [646, 0]
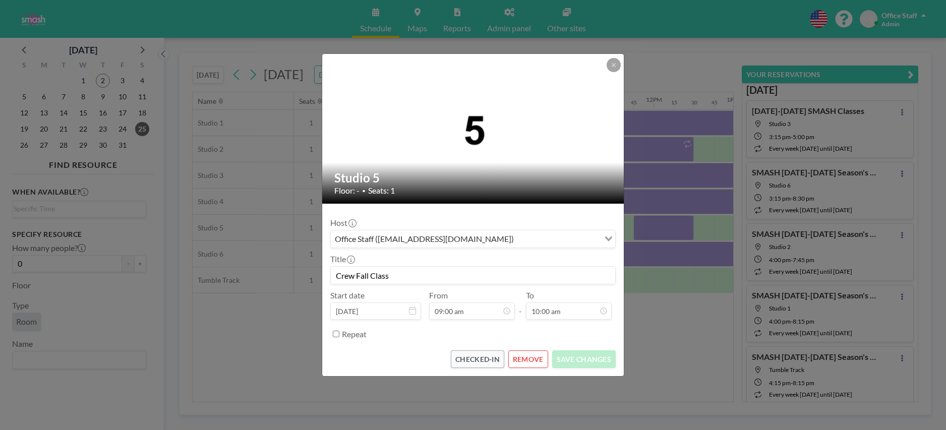
click at [528, 356] on button "REMOVE" at bounding box center [528, 359] width 40 height 18
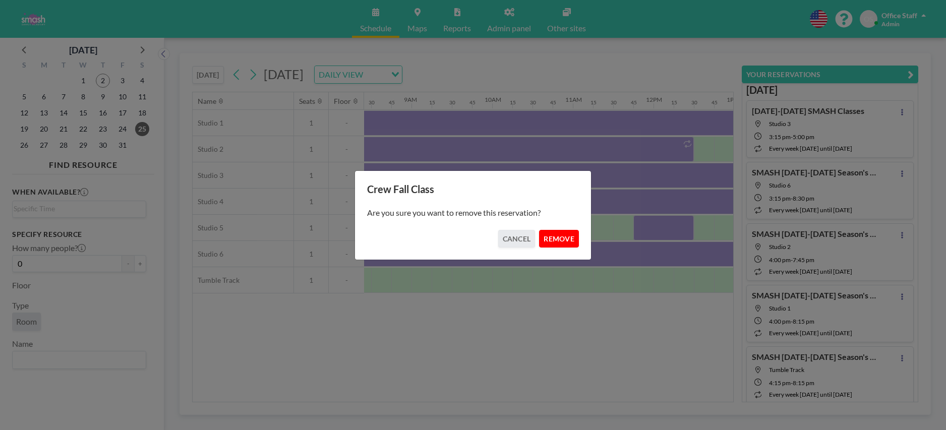
click at [564, 230] on button "REMOVE" at bounding box center [559, 239] width 40 height 18
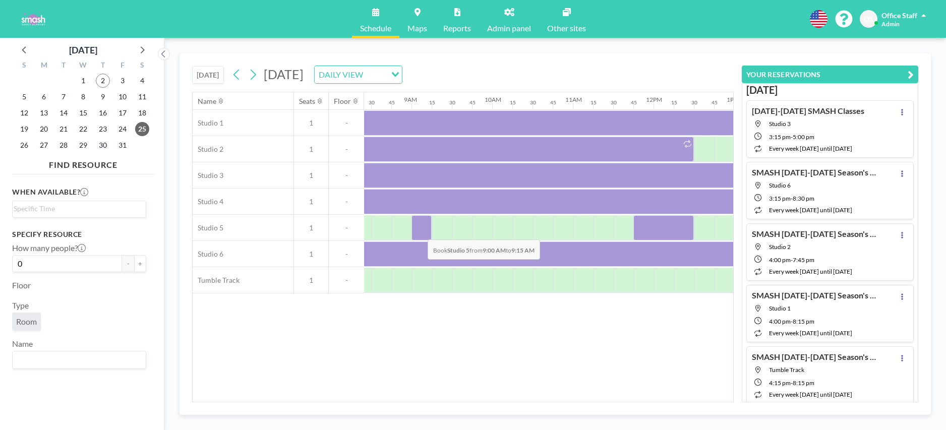
click at [420, 232] on div at bounding box center [421, 227] width 20 height 25
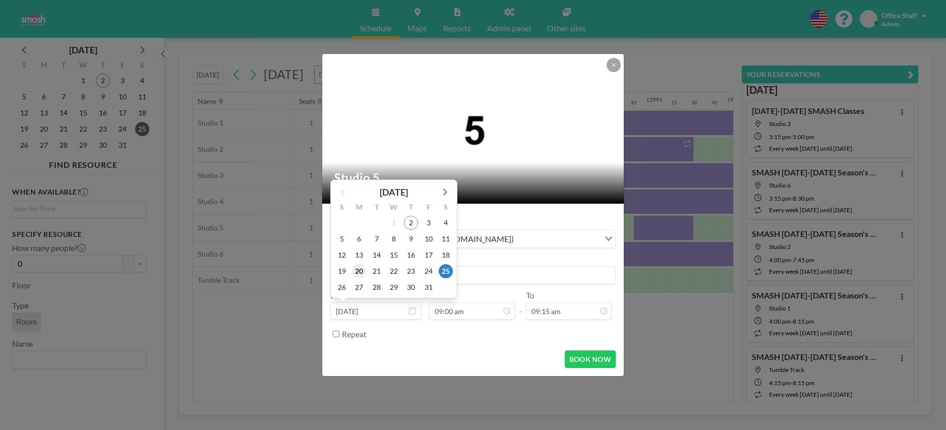
click at [365, 274] on span "20" at bounding box center [359, 271] width 14 height 14
type input "[DATE]"
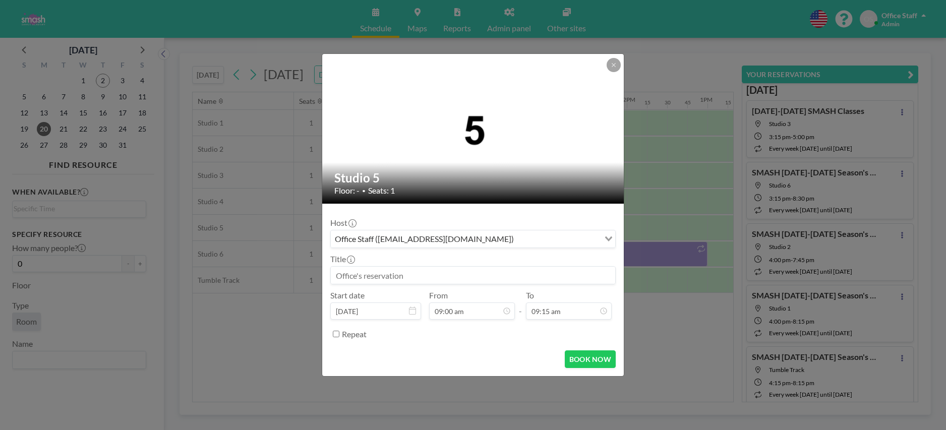
scroll to position [0, 706]
click at [141, 129] on div "Studio 5 Floor: - • Seats: 1 Host Office Staff ([EMAIL_ADDRESS][DOMAIN_NAME]) L…" at bounding box center [473, 215] width 946 height 430
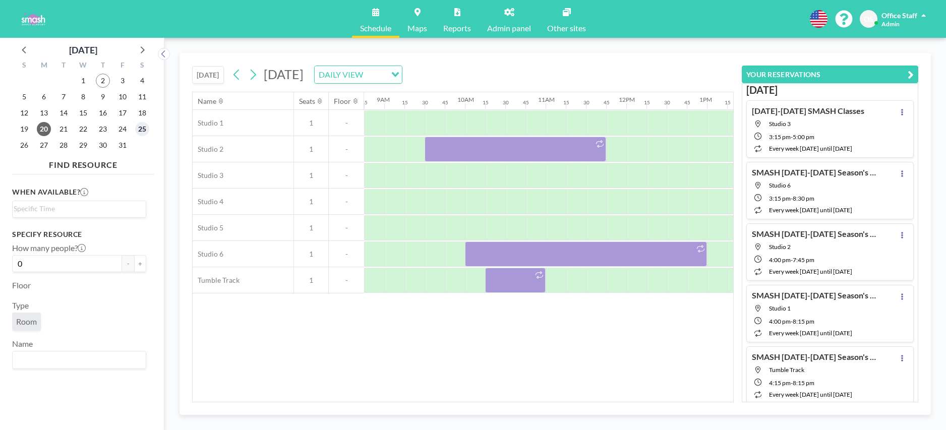
click at [143, 132] on span "25" at bounding box center [142, 129] width 14 height 14
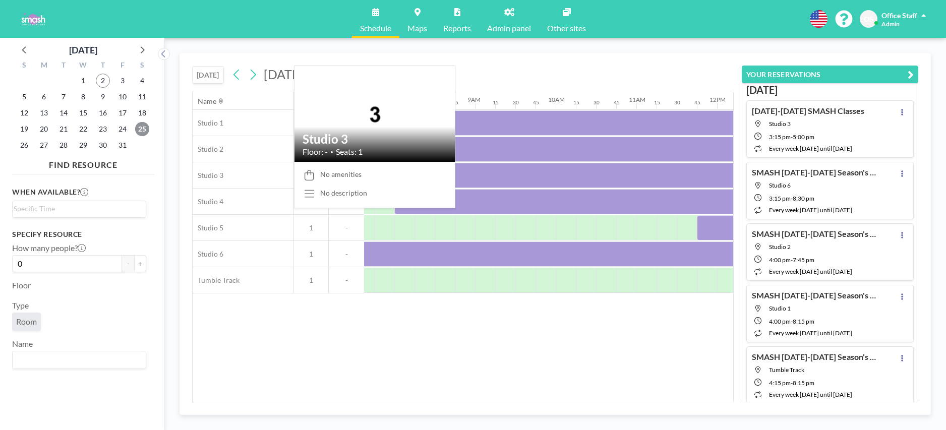
scroll to position [0, 625]
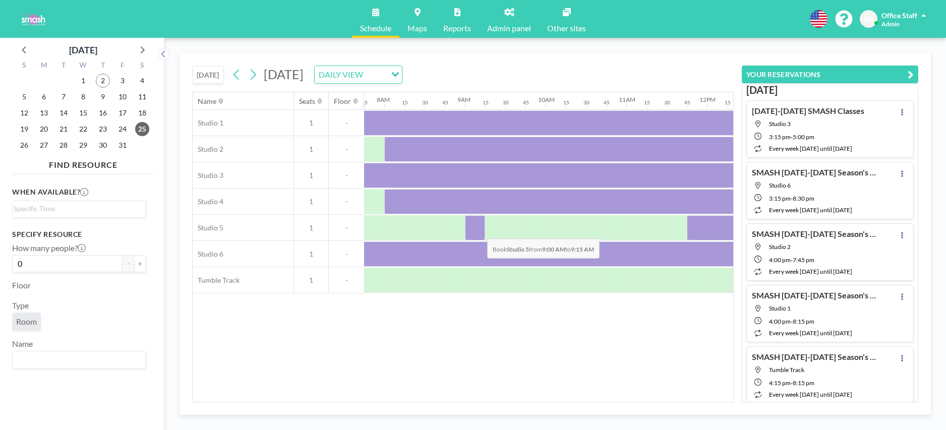
click at [479, 231] on div at bounding box center [475, 227] width 20 height 25
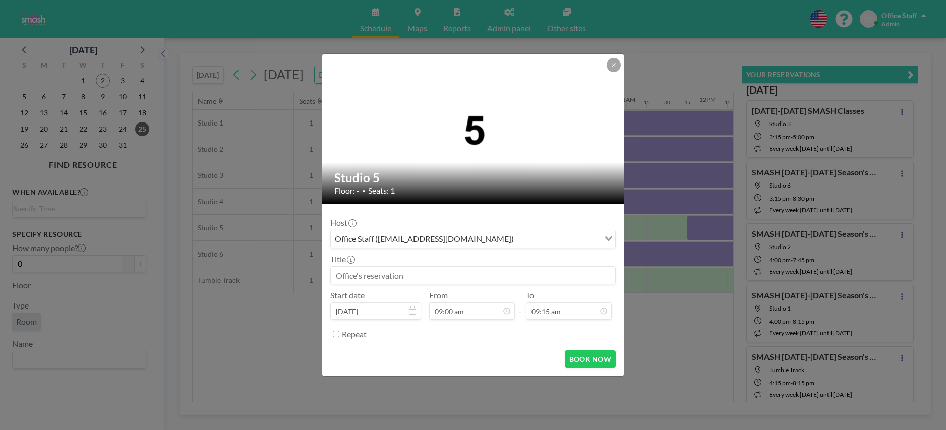
click at [376, 277] on input at bounding box center [473, 275] width 284 height 17
paste input "COMBINED CHARACTER REHEARSAL #1"
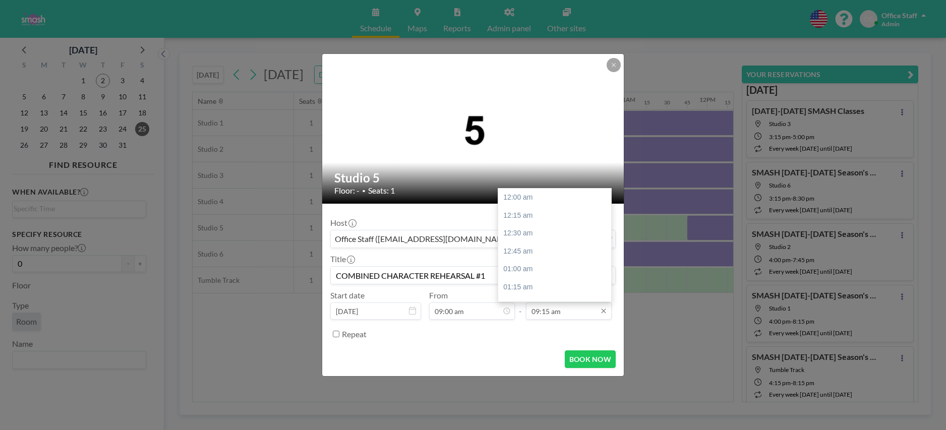
scroll to position [664, 0]
type input "COMBINED CHARACTER REHEARSAL #1"
click at [523, 251] on div "10:00 am" at bounding box center [554, 252] width 113 height 18
type input "10:00 am"
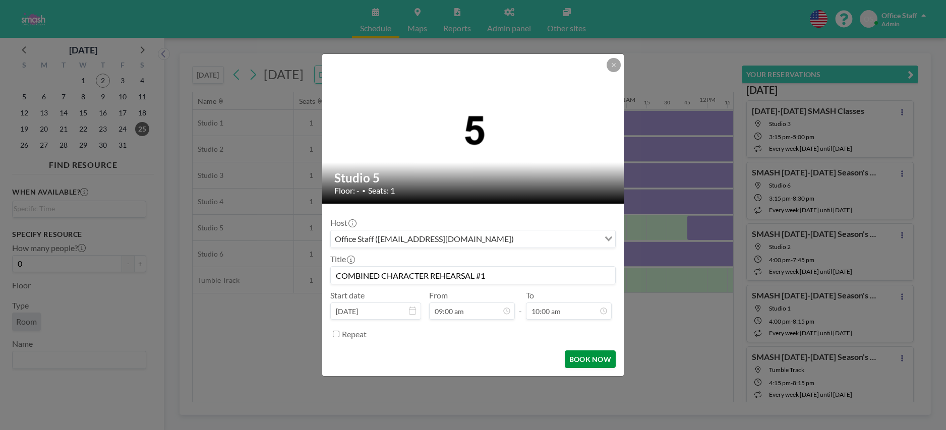
scroll to position [718, 0]
click at [601, 360] on button "BOOK NOW" at bounding box center [590, 359] width 51 height 18
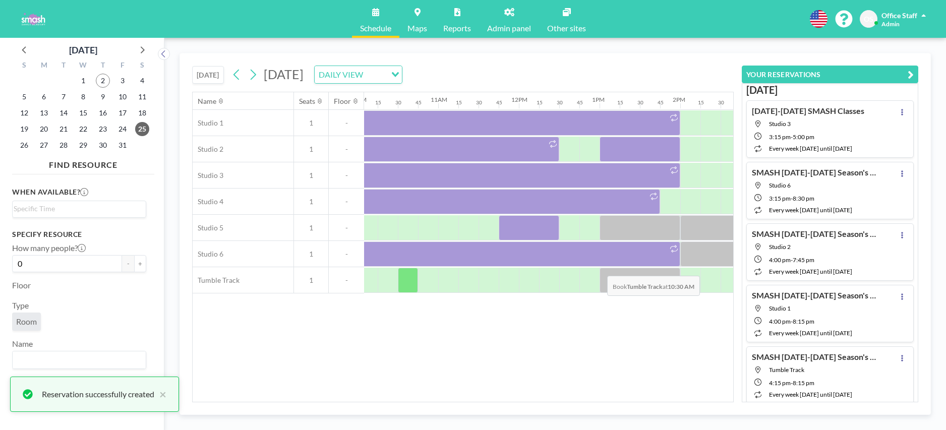
scroll to position [0, 894]
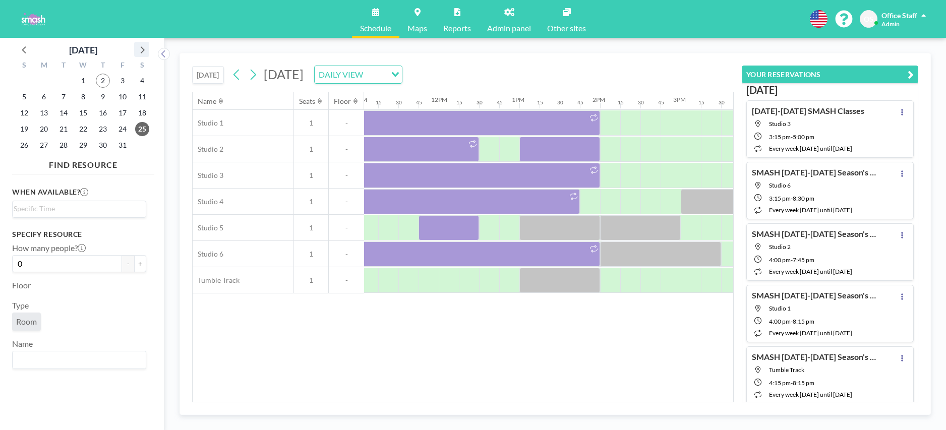
click at [146, 51] on icon at bounding box center [141, 49] width 13 height 13
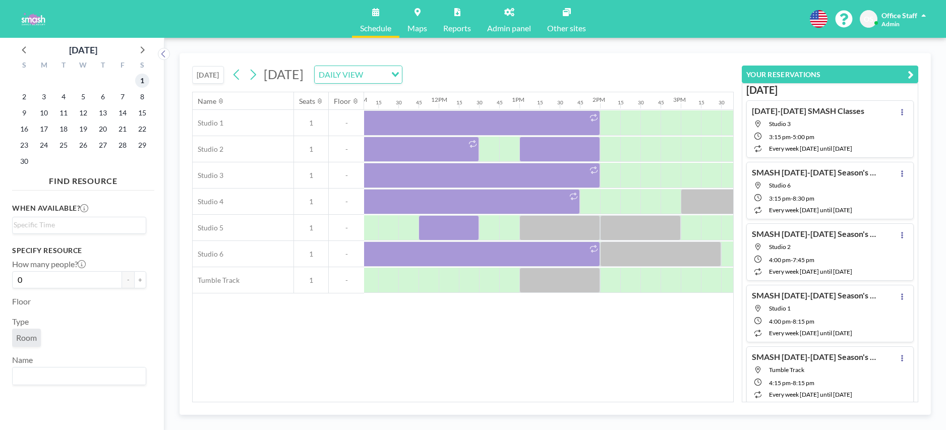
click at [144, 82] on span "1" at bounding box center [142, 81] width 14 height 14
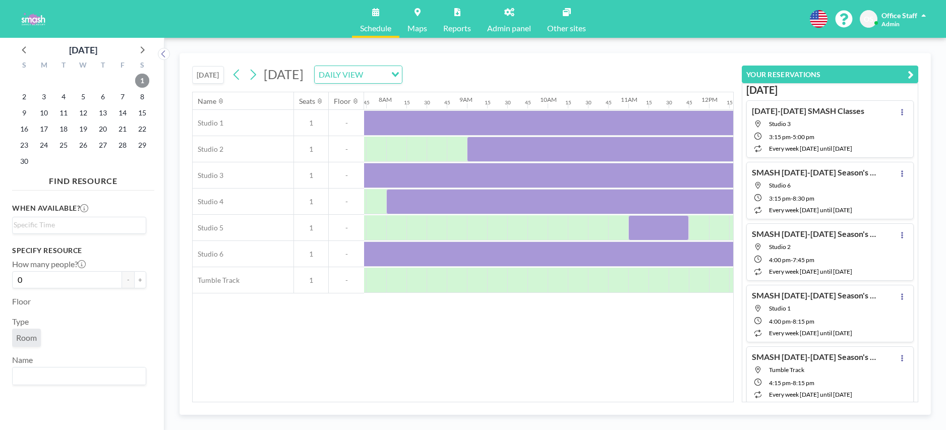
scroll to position [0, 625]
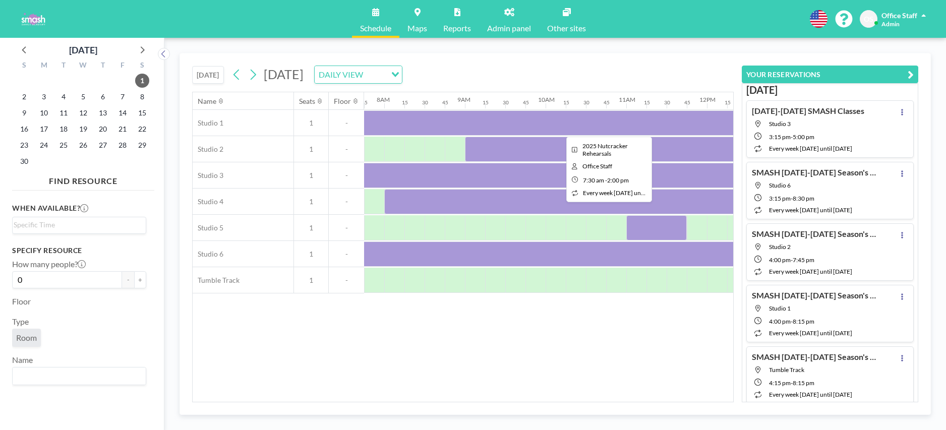
click at [632, 125] on div at bounding box center [606, 122] width 524 height 25
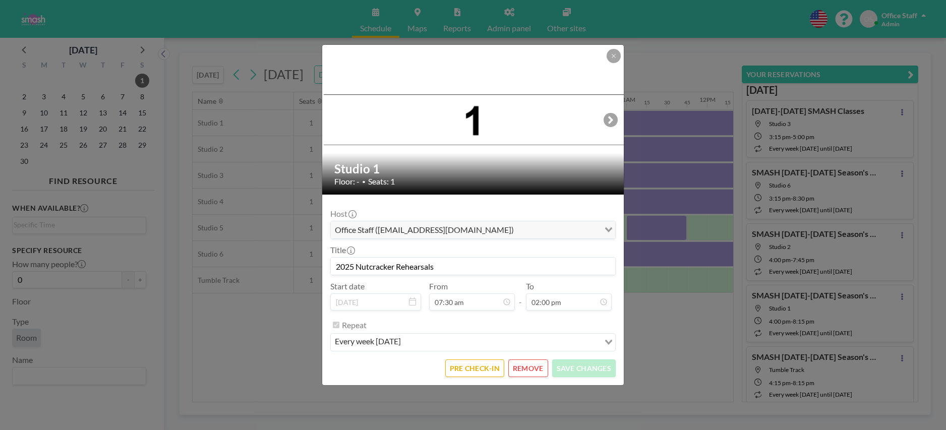
click at [409, 265] on input "2025 Nutcracker Rehearsals" at bounding box center [473, 266] width 284 height 17
paste input "COMBINED CHARACTER REHEARSAL #1"
click at [338, 266] on input "COMBINED CHARACTER REHEARSAL #2" at bounding box center [473, 266] width 284 height 17
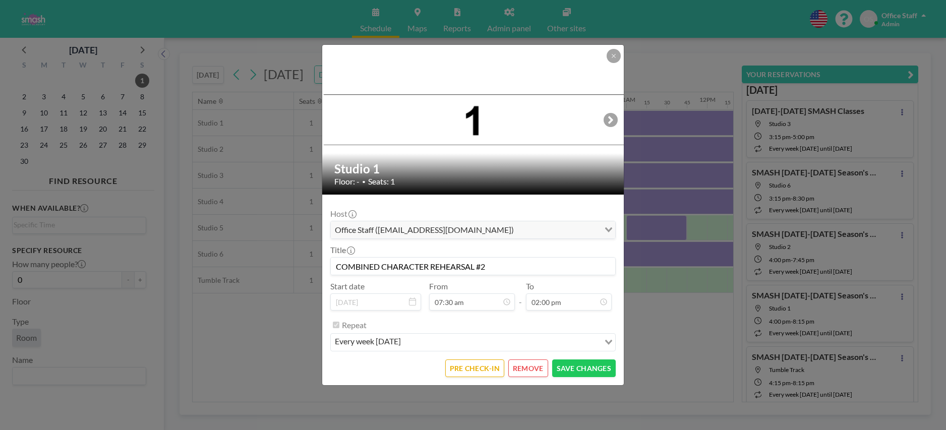
drag, startPoint x: 336, startPoint y: 266, endPoint x: 504, endPoint y: 266, distance: 167.9
click at [504, 266] on input "COMBINED CHARACTER REHEARSAL #2" at bounding box center [473, 266] width 284 height 17
type input "COMBINED CHARACTER REHEARSAL #2"
click at [588, 369] on button "SAVE CHANGES" at bounding box center [584, 369] width 64 height 18
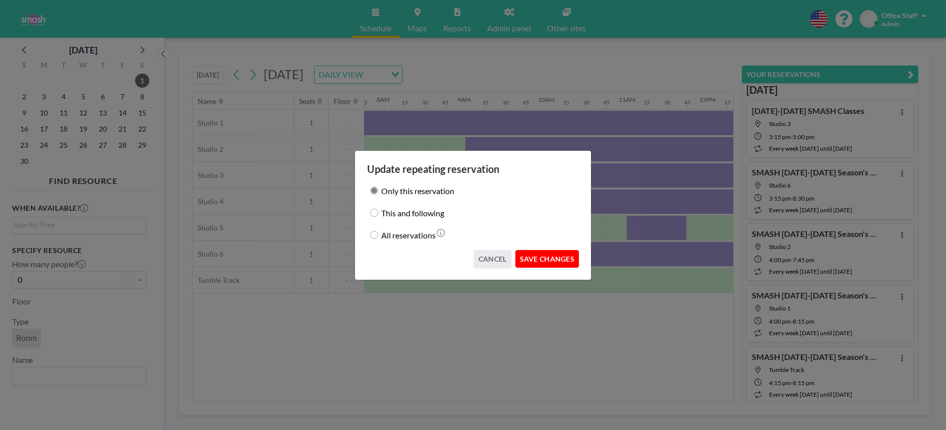
click at [555, 259] on button "SAVE CHANGES" at bounding box center [547, 259] width 64 height 18
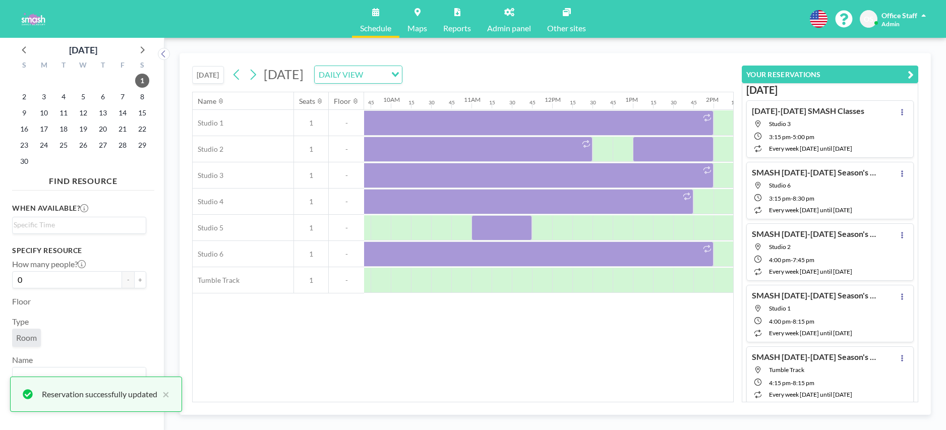
scroll to position [0, 760]
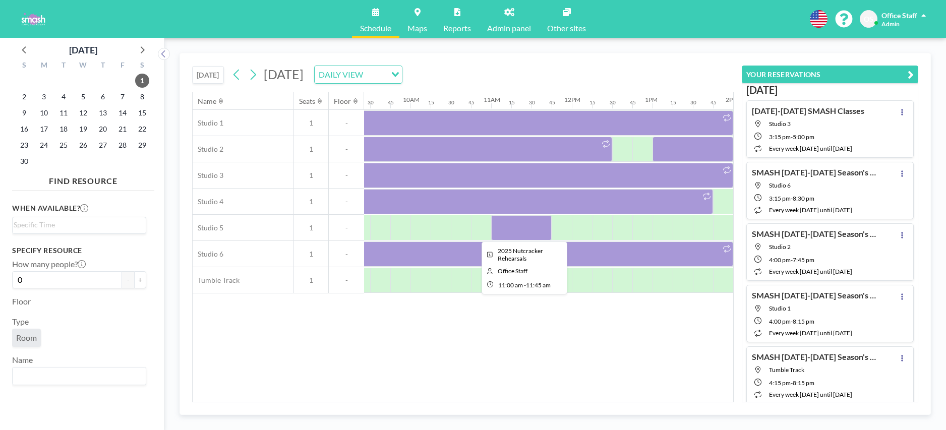
click at [539, 229] on div at bounding box center [521, 227] width 61 height 25
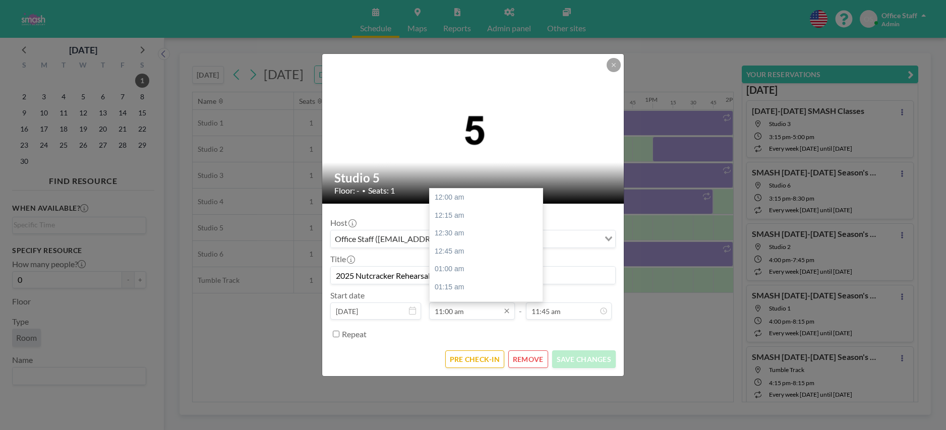
scroll to position [790, 0]
click at [457, 251] on div "11:45 am" at bounding box center [486, 252] width 113 height 18
type input "11:45 am"
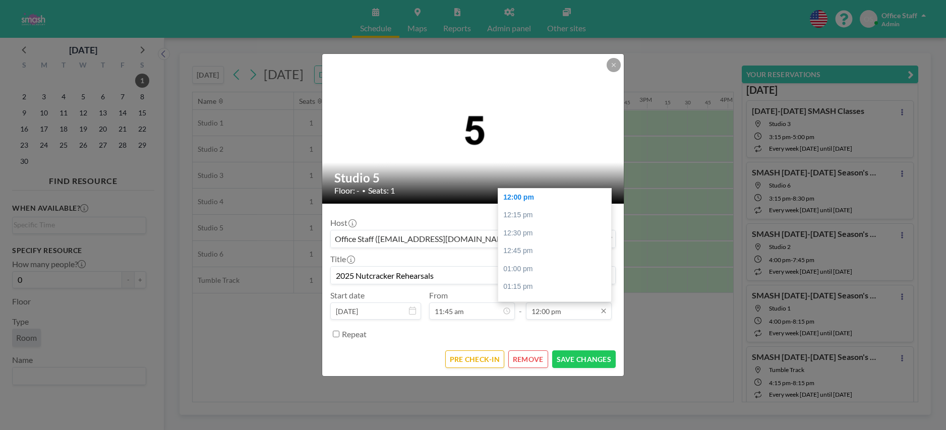
scroll to position [0, 928]
click at [547, 314] on input "12:00 pm" at bounding box center [569, 311] width 86 height 17
click at [522, 231] on div "12:30 pm" at bounding box center [554, 233] width 113 height 18
type input "12:30 pm"
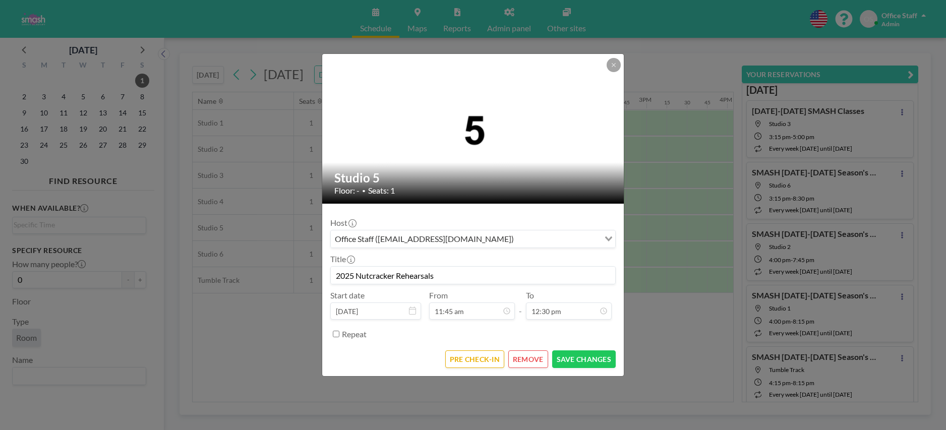
click at [409, 272] on input "2025 Nutcracker Rehearsals" at bounding box center [473, 275] width 284 height 17
paste input "COMBINED CHARACTER REHEARSAL #2"
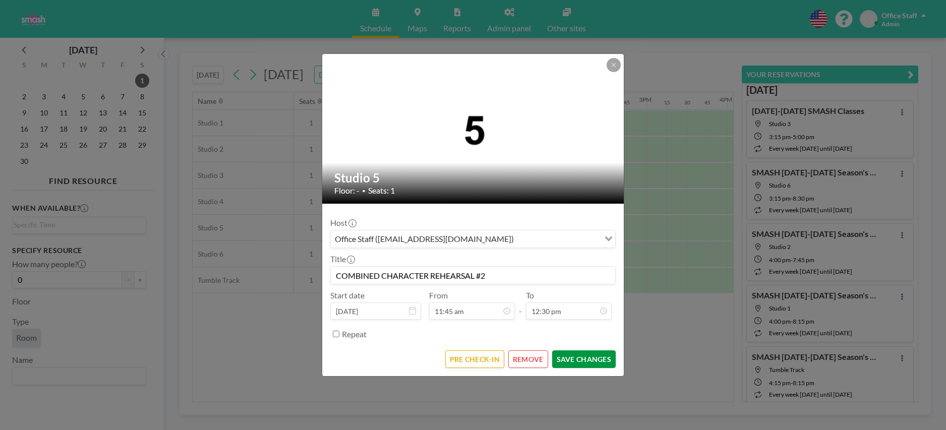
type input "COMBINED CHARACTER REHEARSAL #2"
click at [567, 363] on button "SAVE CHANGES" at bounding box center [584, 359] width 64 height 18
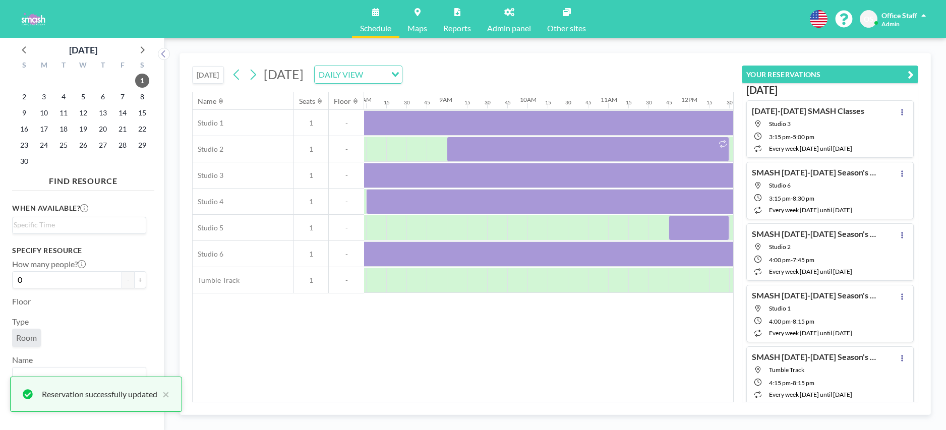
scroll to position [0, 640]
click at [459, 225] on div at bounding box center [460, 227] width 20 height 25
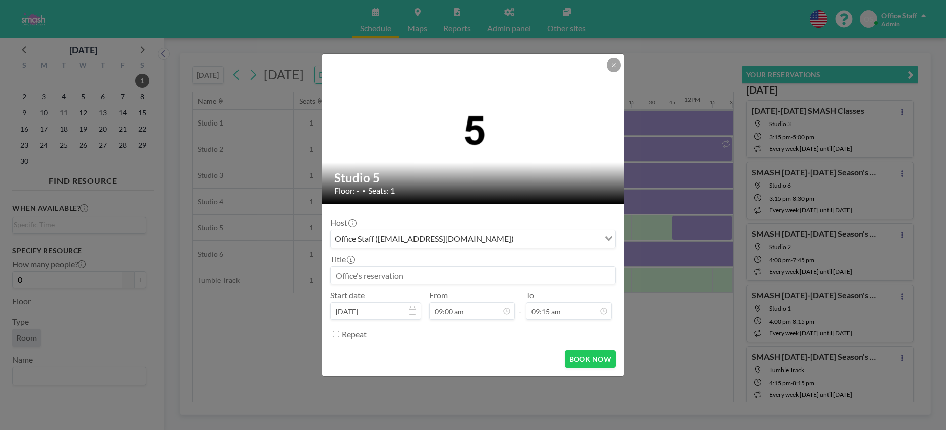
click at [379, 276] on input at bounding box center [473, 275] width 284 height 17
paste input "COMBINED CHARACTER REHEARSAL #2"
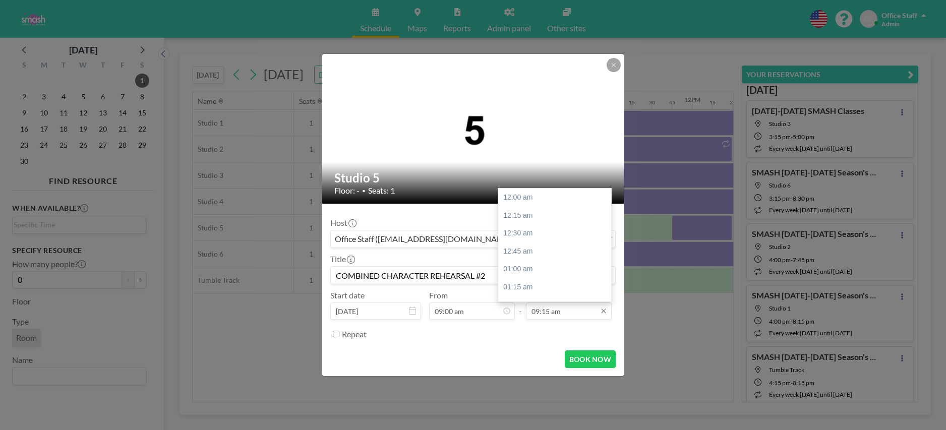
scroll to position [664, 0]
type input "COMBINED CHARACTER REHEARSAL #2"
click at [563, 309] on input "09:15 am" at bounding box center [569, 311] width 86 height 17
click at [530, 253] on div "10:00 am" at bounding box center [554, 252] width 113 height 18
type input "10:00 am"
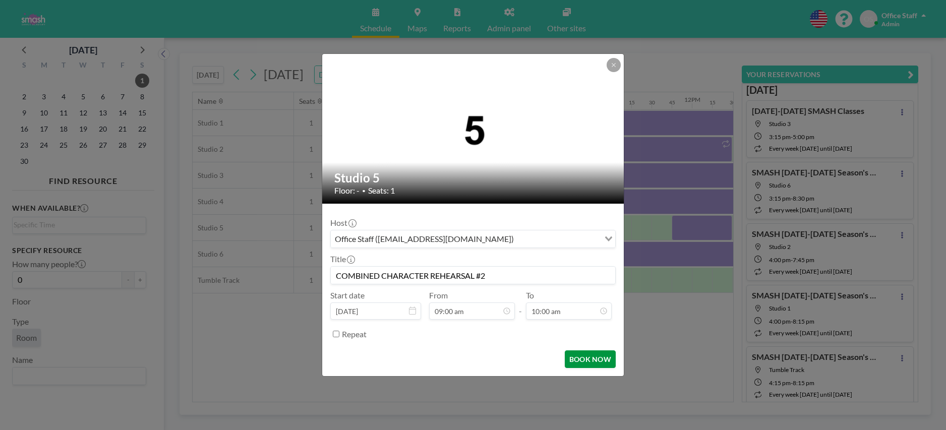
scroll to position [718, 0]
click at [585, 361] on button "BOOK NOW" at bounding box center [590, 359] width 51 height 18
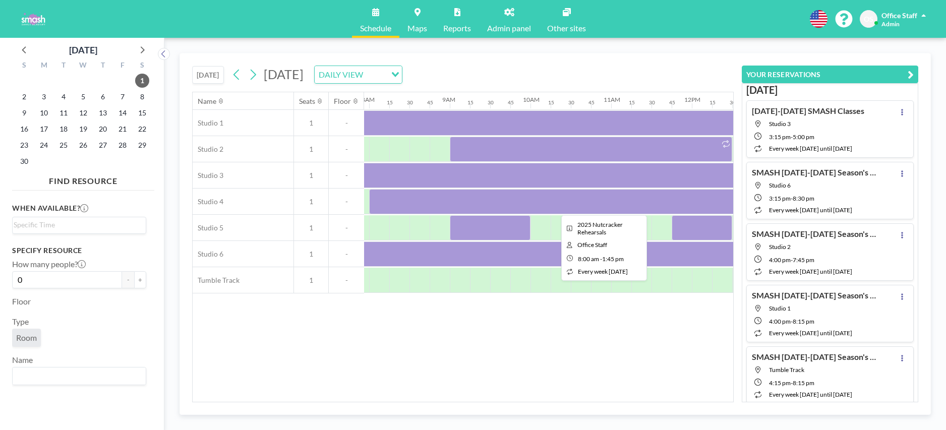
click at [576, 199] on div at bounding box center [601, 201] width 464 height 25
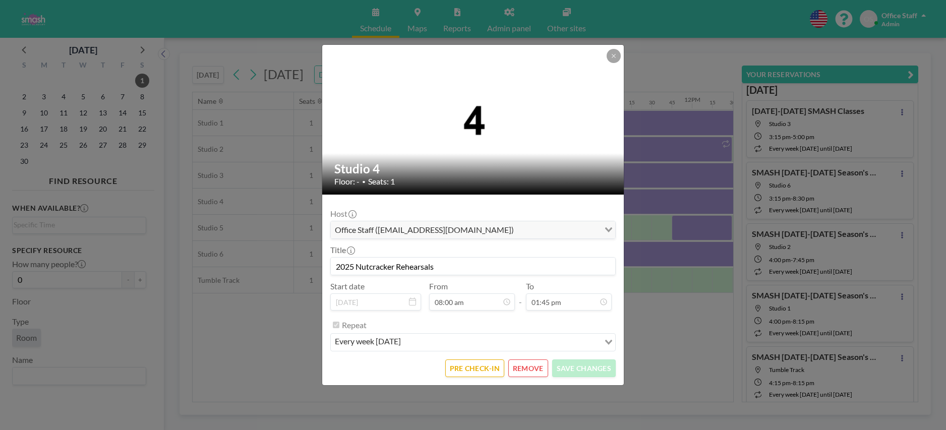
drag, startPoint x: 456, startPoint y: 266, endPoint x: 327, endPoint y: 262, distance: 129.1
click at [327, 262] on form "Host Office Staff ([EMAIL_ADDRESS][DOMAIN_NAME]) Loading... Title 2025 Nutcrack…" at bounding box center [473, 290] width 302 height 191
paste input "COMBINED CHARACTER REHEARSAL #2"
type input "COMBINED CHARACTER REHEARSAL #2"
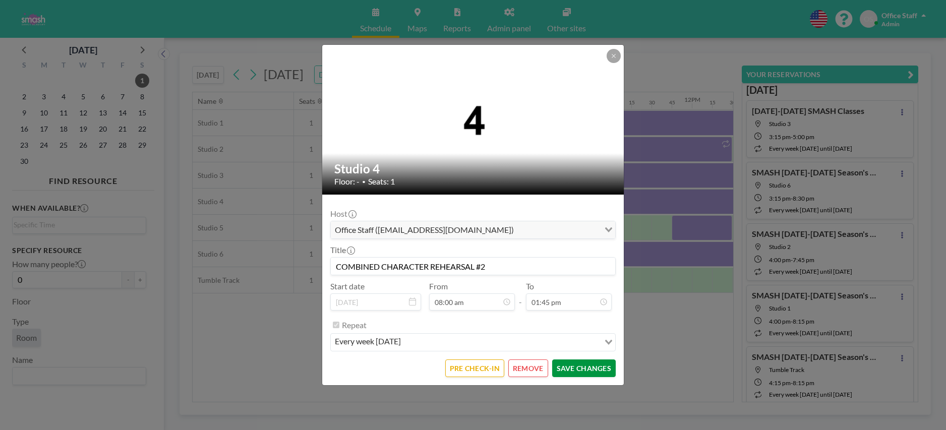
click at [597, 370] on button "SAVE CHANGES" at bounding box center [584, 369] width 64 height 18
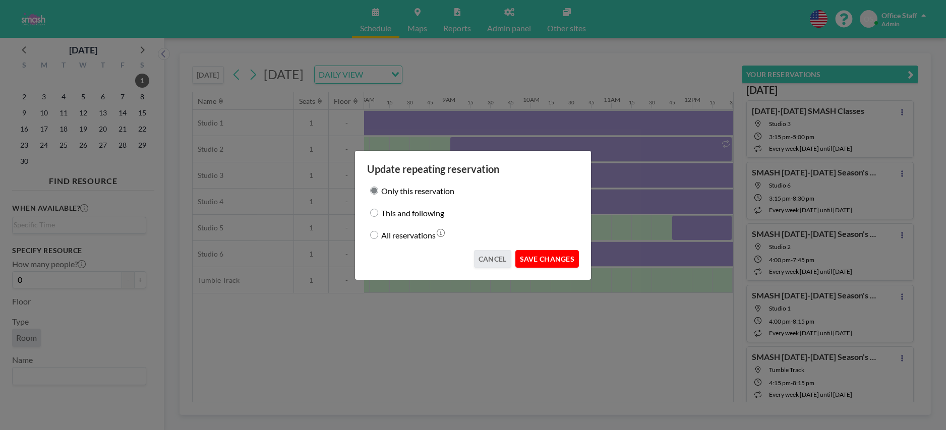
click at [552, 263] on button "SAVE CHANGES" at bounding box center [547, 259] width 64 height 18
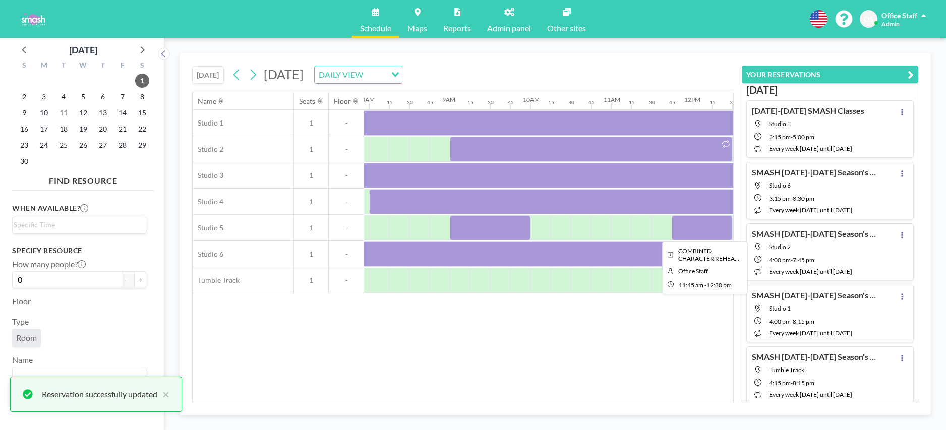
click at [700, 233] on div at bounding box center [702, 227] width 61 height 25
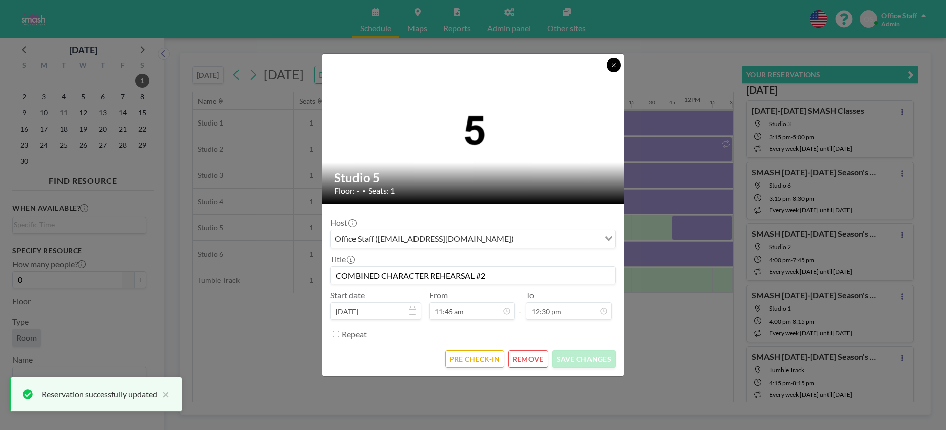
drag, startPoint x: 617, startPoint y: 65, endPoint x: 606, endPoint y: 116, distance: 53.2
click at [617, 65] on button at bounding box center [614, 65] width 14 height 14
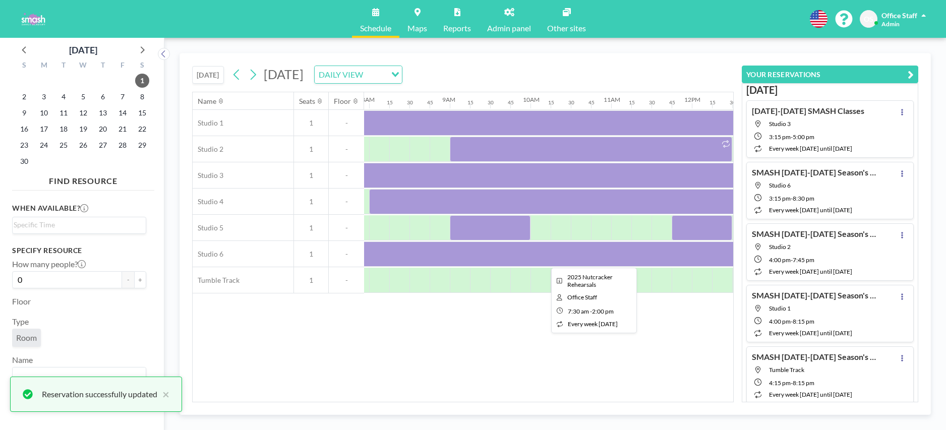
click at [590, 254] on div at bounding box center [591, 254] width 524 height 25
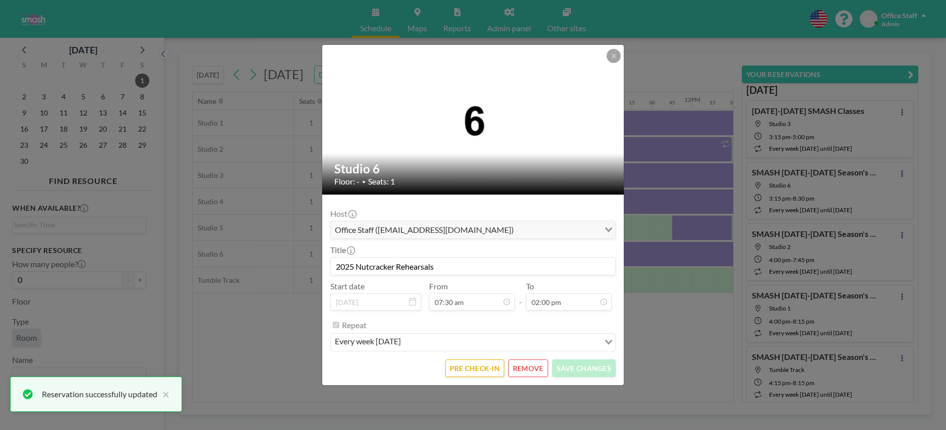
click at [398, 266] on input "2025 Nutcracker Rehearsals" at bounding box center [473, 266] width 284 height 17
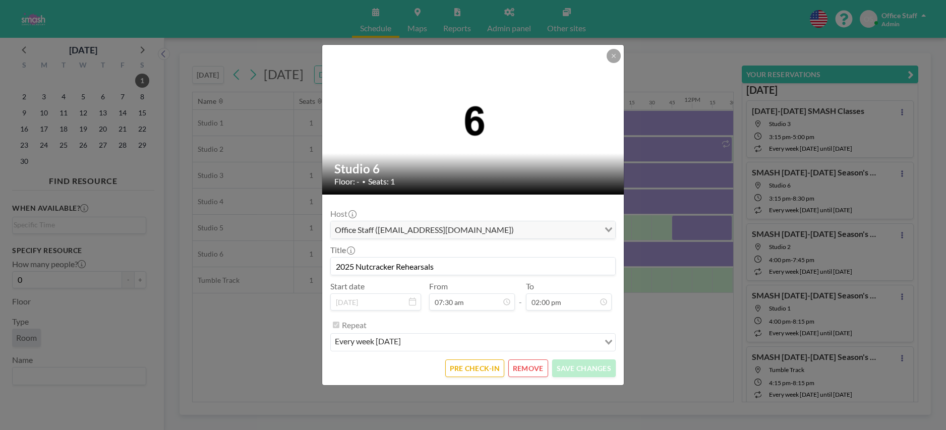
drag, startPoint x: 444, startPoint y: 267, endPoint x: 335, endPoint y: 264, distance: 109.5
click at [335, 264] on input "2025 Nutcracker Rehearsals" at bounding box center [473, 266] width 284 height 17
paste input "COMBINED CHARACTER REHEARSAL #2"
type input "COMBINED CHARACTER REHEARSAL #2"
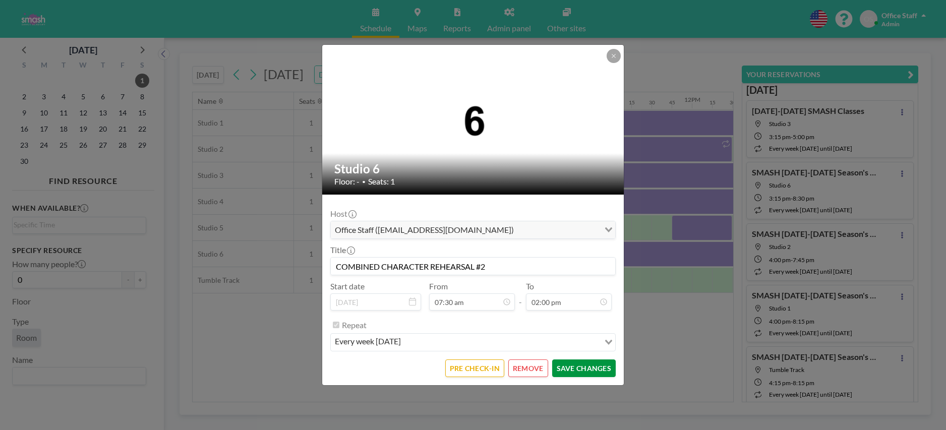
click at [578, 368] on button "SAVE CHANGES" at bounding box center [584, 369] width 64 height 18
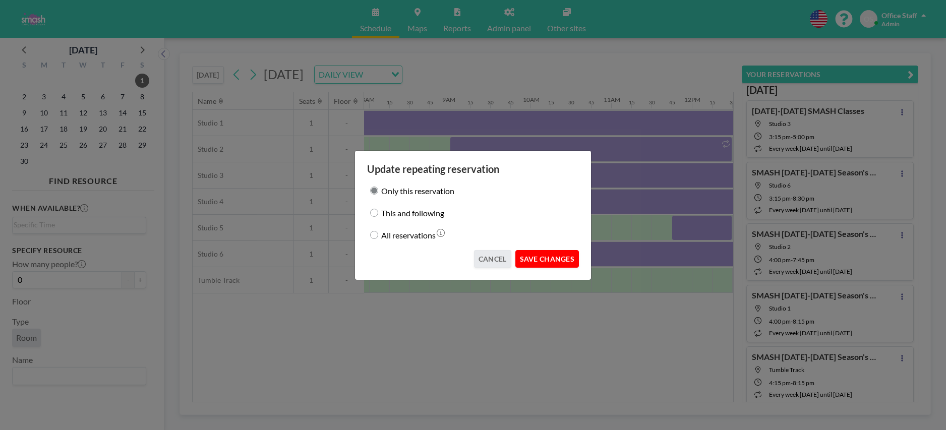
click at [551, 257] on button "SAVE CHANGES" at bounding box center [547, 259] width 64 height 18
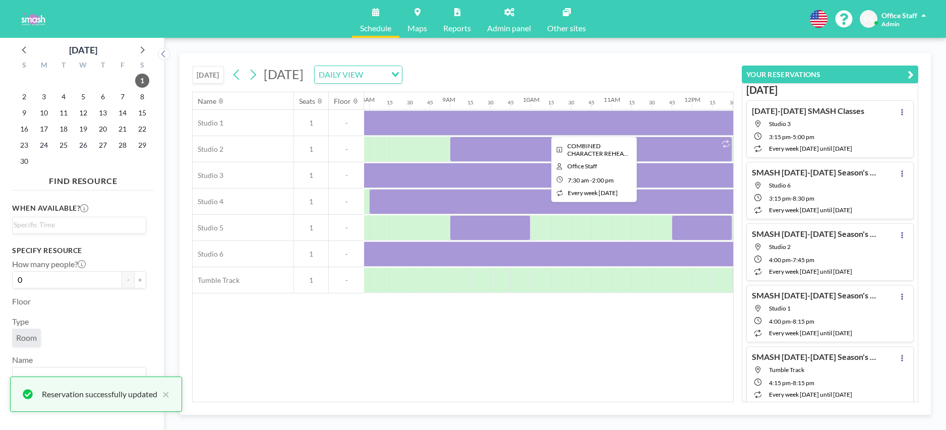
click at [531, 121] on div at bounding box center [591, 122] width 524 height 25
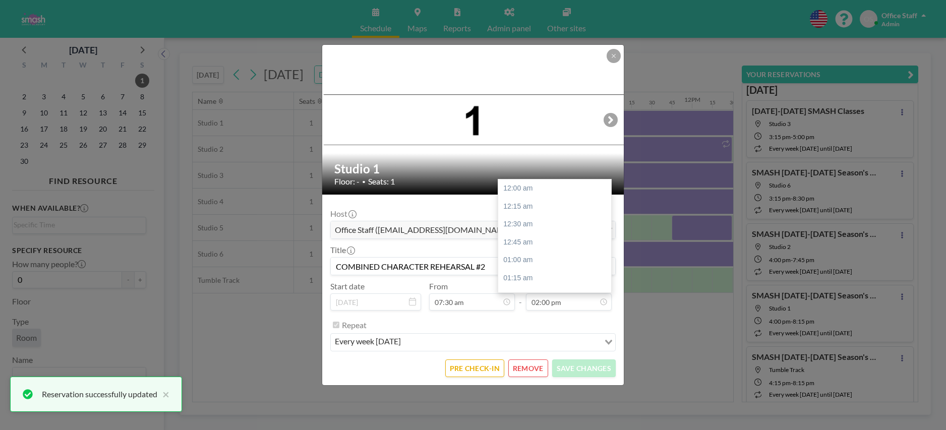
scroll to position [1005, 0]
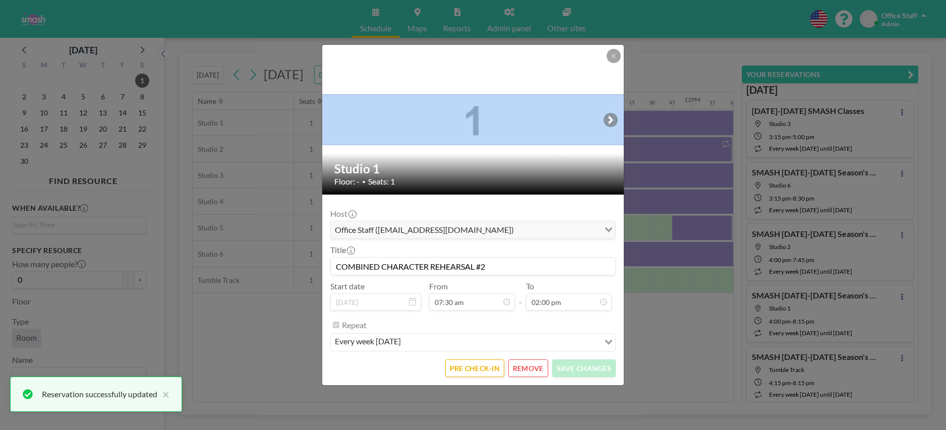
drag, startPoint x: 622, startPoint y: 62, endPoint x: 625, endPoint y: 42, distance: 19.3
click at [625, 42] on div "Studio 1 Floor: - • Seats: 1 Host Office Staff ([EMAIL_ADDRESS][DOMAIN_NAME]) L…" at bounding box center [473, 215] width 946 height 430
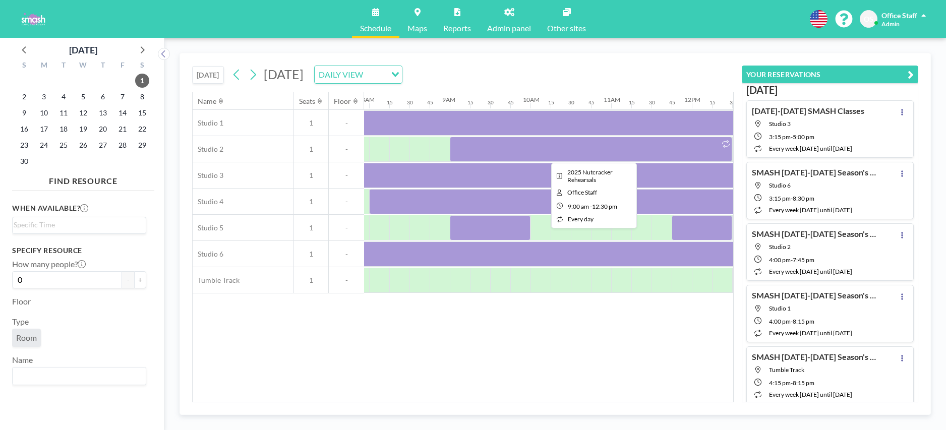
click at [546, 150] on div at bounding box center [591, 149] width 282 height 25
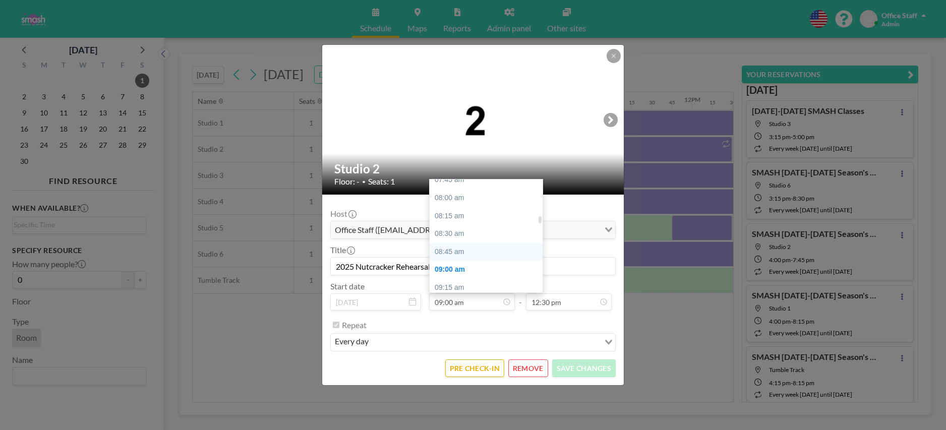
scroll to position [561, 0]
click at [448, 203] on div "08:00 am" at bounding box center [486, 202] width 113 height 18
type input "08:00 am"
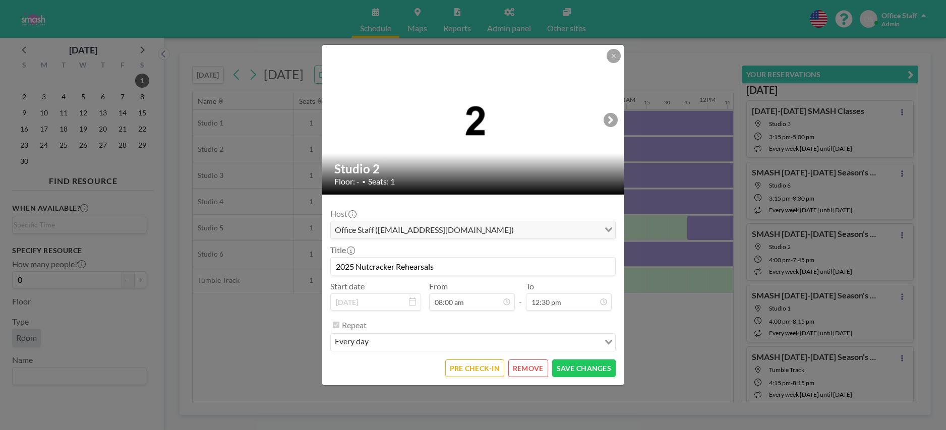
scroll to position [574, 0]
click at [414, 268] on input "2025 Nutcracker Rehearsals" at bounding box center [473, 266] width 284 height 17
paste input "COMBINED CHARACTER REHEARSAL #2"
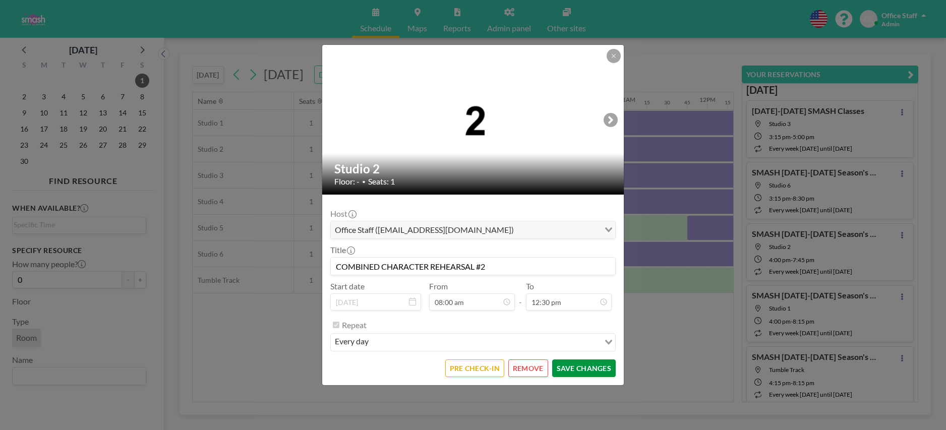
type input "COMBINED CHARACTER REHEARSAL #2"
click at [595, 372] on button "SAVE CHANGES" at bounding box center [584, 369] width 64 height 18
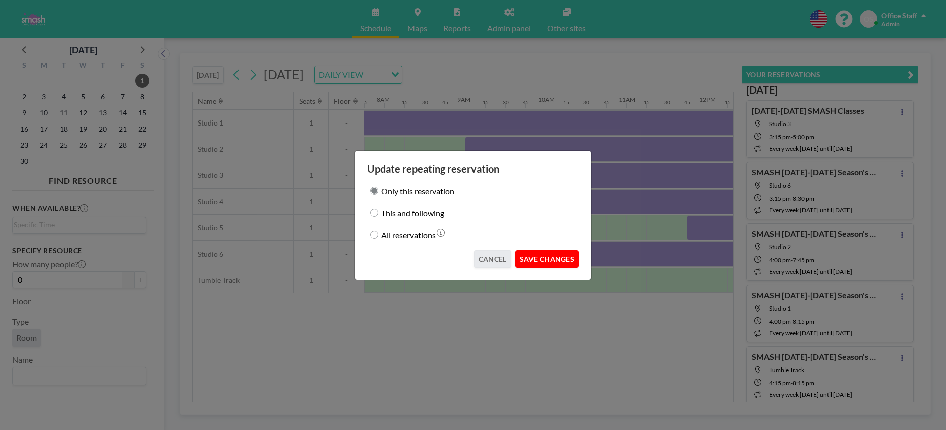
click at [544, 260] on button "SAVE CHANGES" at bounding box center [547, 259] width 64 height 18
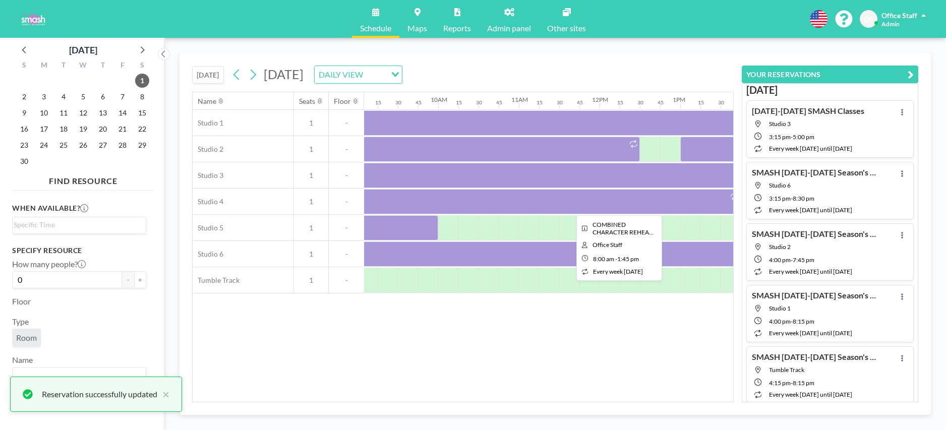
scroll to position [0, 759]
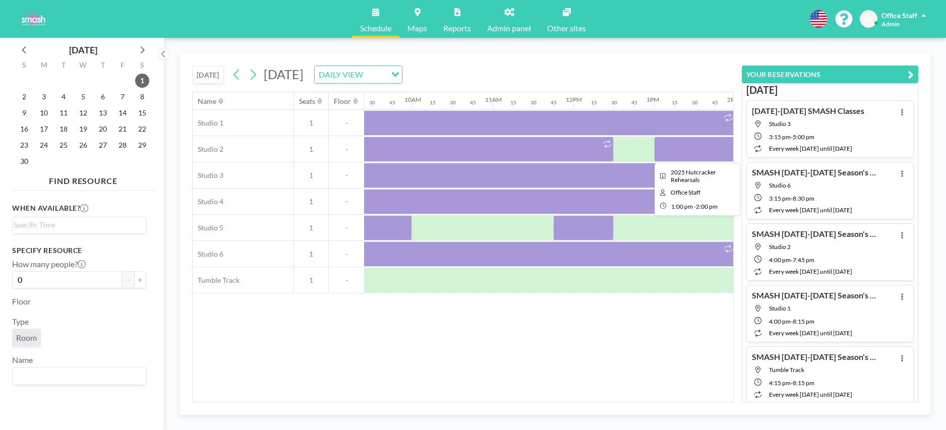
click at [687, 148] on div at bounding box center [694, 149] width 81 height 25
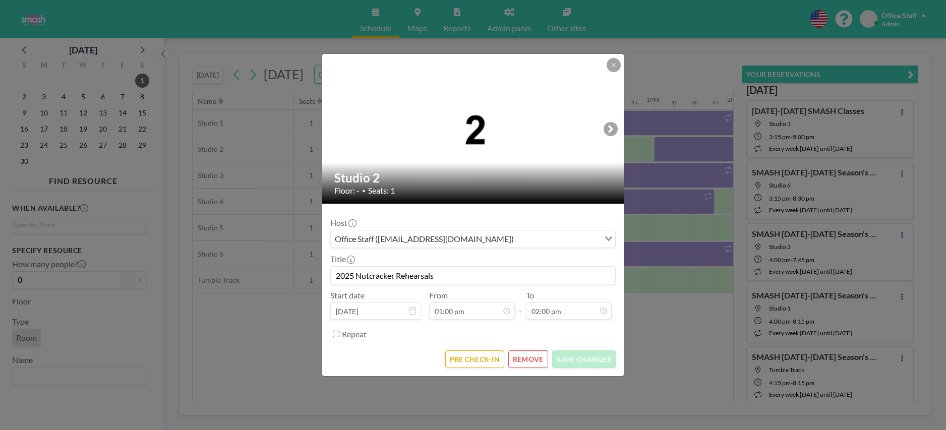
click at [390, 277] on input "2025 Nutcracker Rehearsals" at bounding box center [473, 275] width 284 height 17
paste input "COMBINED CHARACTER REHEARSAL #2"
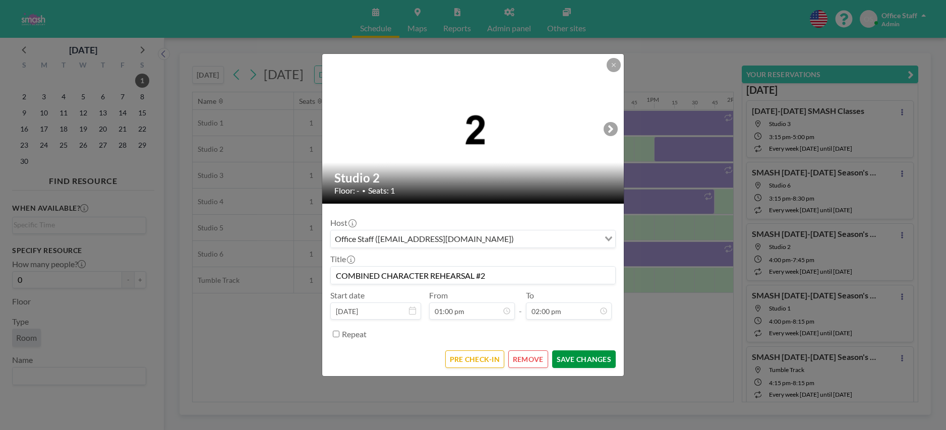
type input "COMBINED CHARACTER REHEARSAL #2"
click at [582, 358] on button "SAVE CHANGES" at bounding box center [584, 359] width 64 height 18
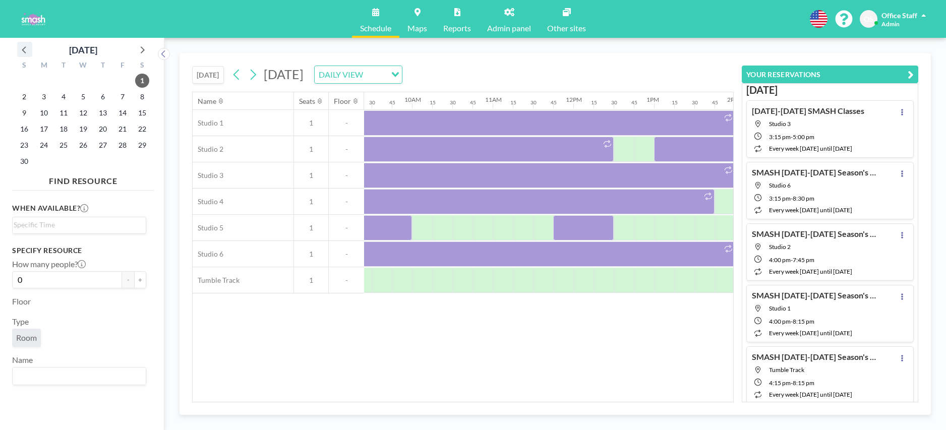
click at [19, 47] on icon at bounding box center [24, 49] width 13 height 13
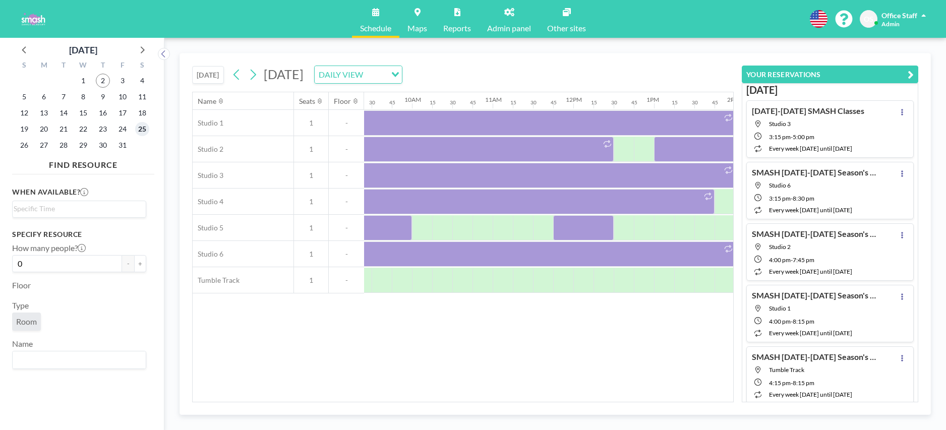
click at [143, 130] on span "25" at bounding box center [142, 129] width 14 height 14
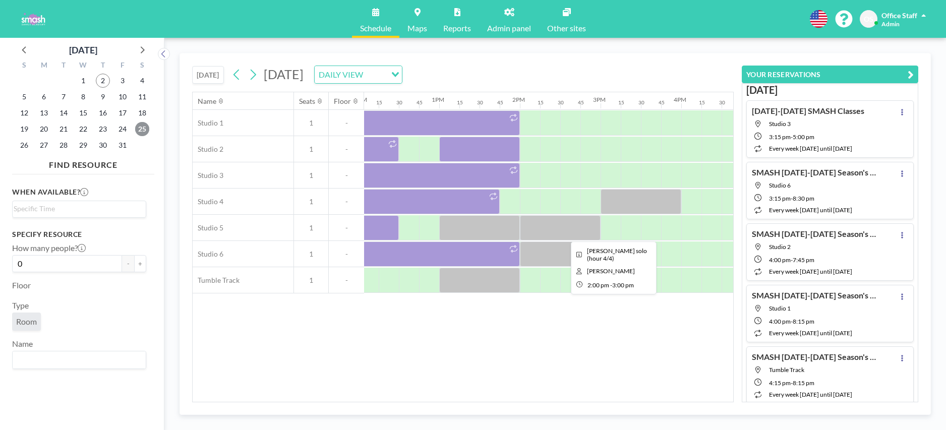
scroll to position [0, 987]
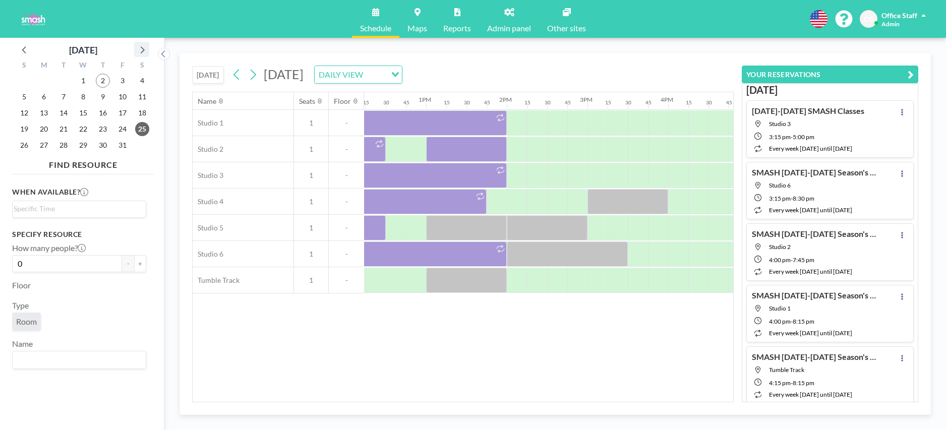
click at [142, 50] on icon at bounding box center [141, 49] width 13 height 13
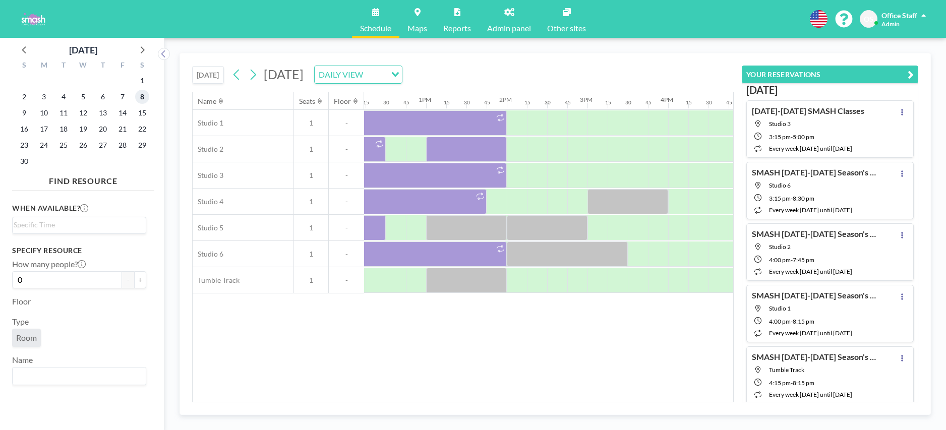
click at [143, 99] on span "8" at bounding box center [142, 97] width 14 height 14
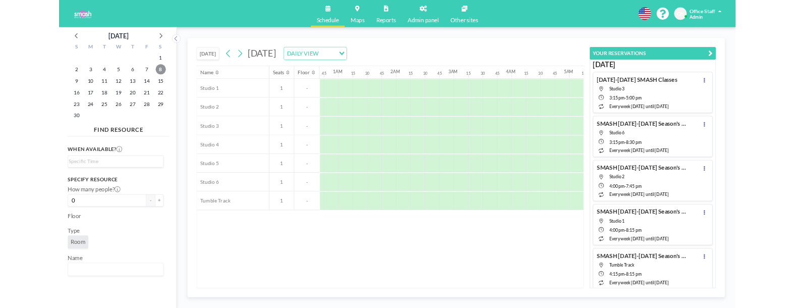
scroll to position [0, 54]
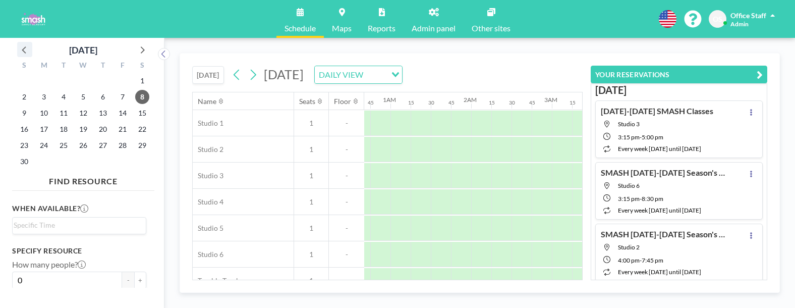
click at [22, 47] on icon at bounding box center [24, 49] width 13 height 13
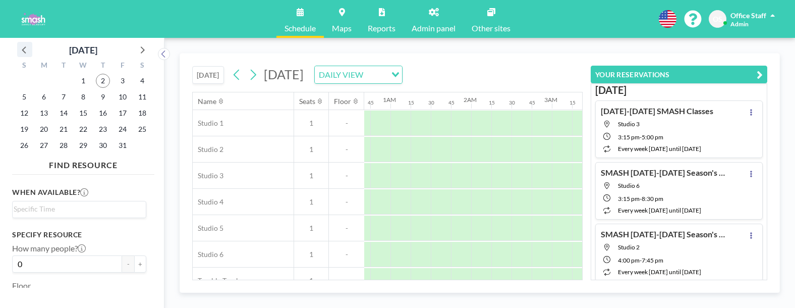
click at [25, 48] on icon at bounding box center [24, 49] width 13 height 13
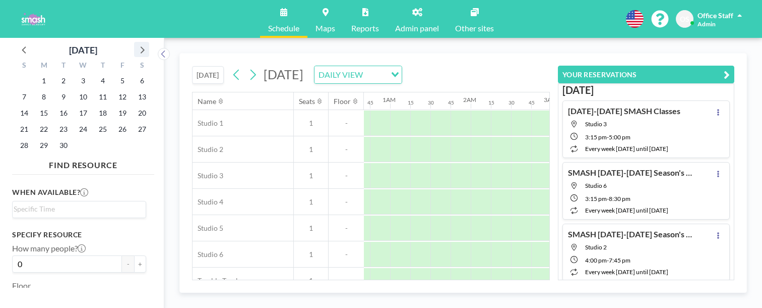
click at [135, 44] on icon at bounding box center [141, 49] width 13 height 13
click at [76, 74] on span "1" at bounding box center [83, 81] width 14 height 14
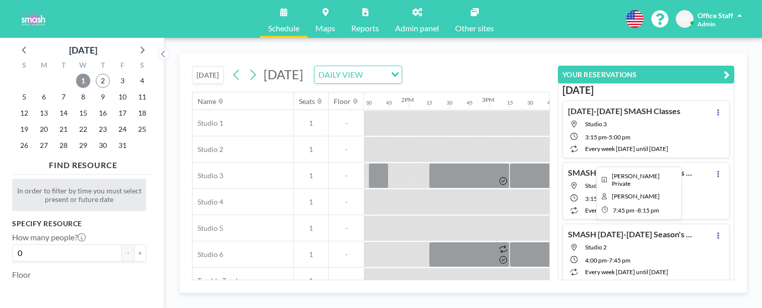
scroll to position [0, 1084]
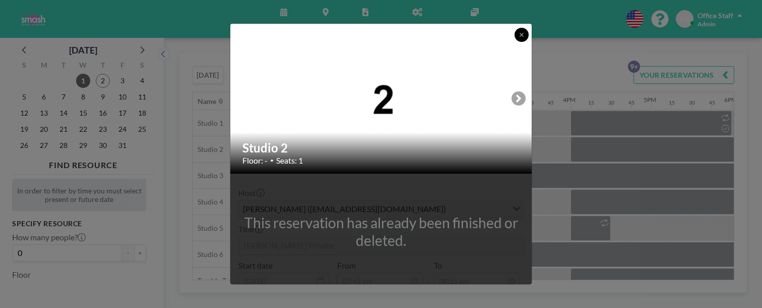
click at [515, 40] on button at bounding box center [522, 35] width 14 height 14
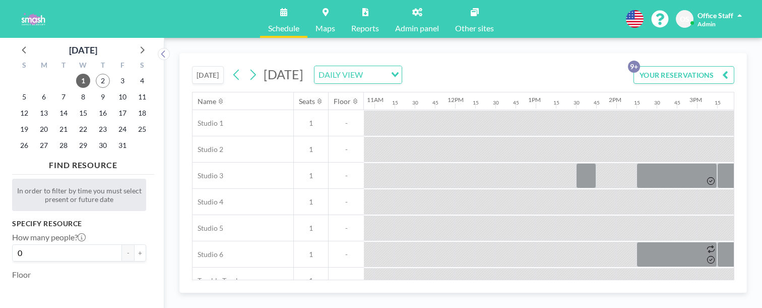
scroll to position [0, 855]
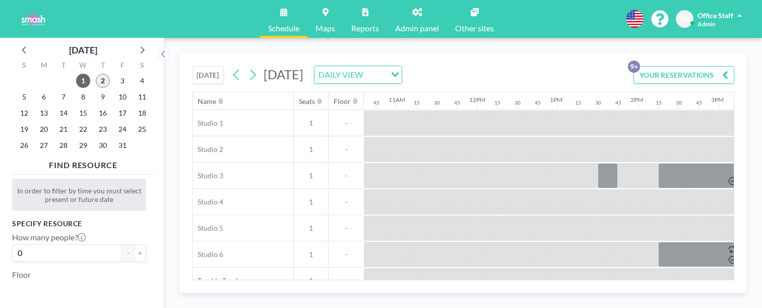
click at [96, 74] on span "2" at bounding box center [103, 81] width 14 height 14
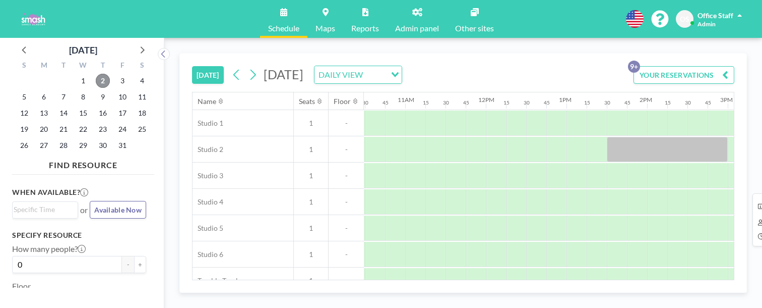
scroll to position [0, 827]
click at [232, 67] on icon at bounding box center [237, 74] width 10 height 15
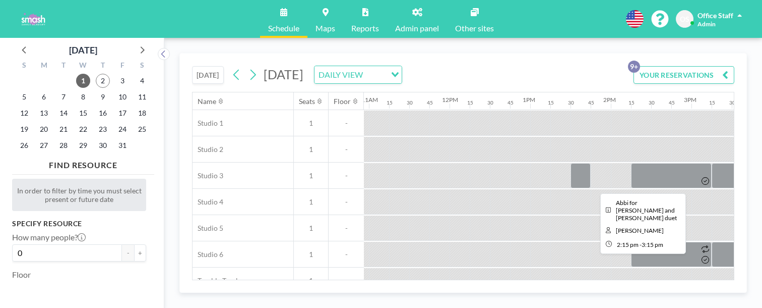
scroll to position [0, 1057]
